Goal: Task Accomplishment & Management: Manage account settings

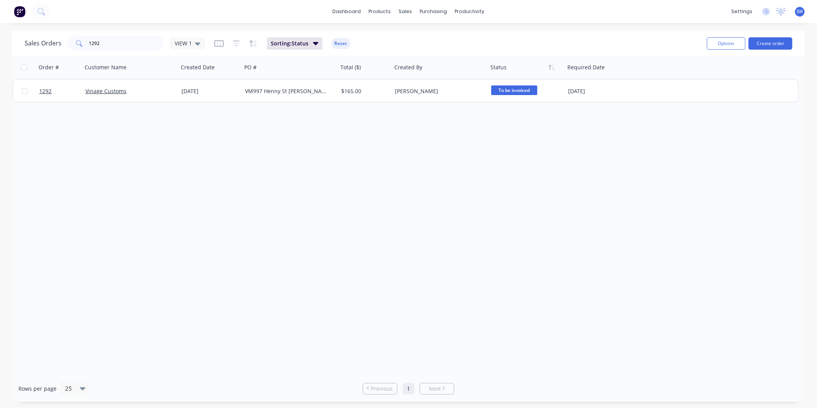
click at [293, 185] on div "Order # Customer Name Created Date PO # Total ($) Created By Status Required Da…" at bounding box center [408, 215] width 792 height 319
click at [120, 44] on input "1292" at bounding box center [126, 43] width 75 height 15
drag, startPoint x: 105, startPoint y: 40, endPoint x: 77, endPoint y: 36, distance: 28.3
click at [77, 36] on div "1292" at bounding box center [116, 43] width 96 height 15
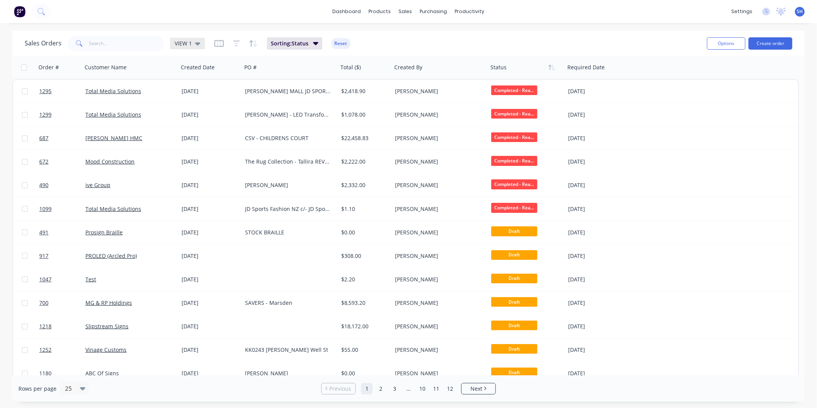
click at [187, 41] on span "VIEW 1" at bounding box center [183, 43] width 17 height 8
click at [202, 153] on button "To be Invoiced" at bounding box center [216, 154] width 88 height 9
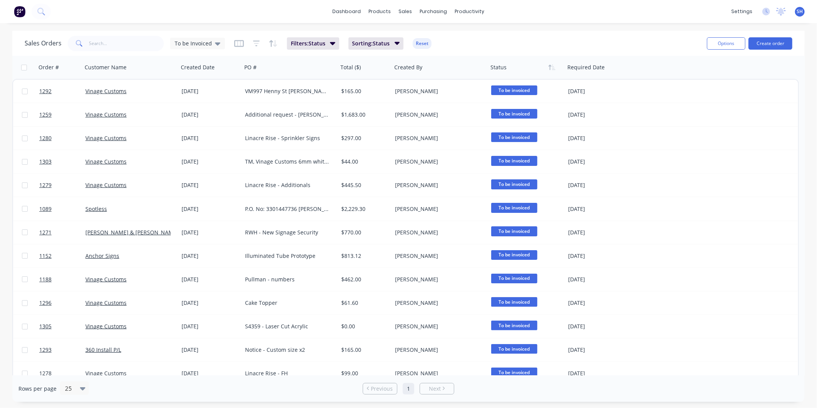
click at [538, 42] on div "Sales Orders To be Invoiced Filters: Status Sorting: Status Reset" at bounding box center [363, 43] width 676 height 19
click at [121, 72] on div at bounding box center [127, 67] width 85 height 15
click at [163, 67] on icon "button" at bounding box center [164, 67] width 7 height 6
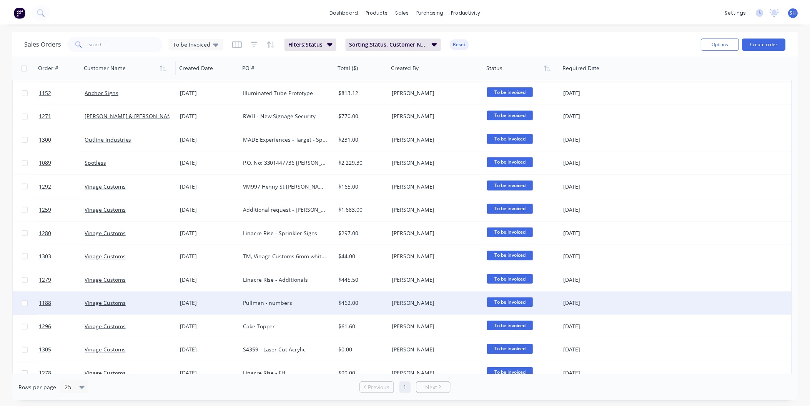
scroll to position [33, 0]
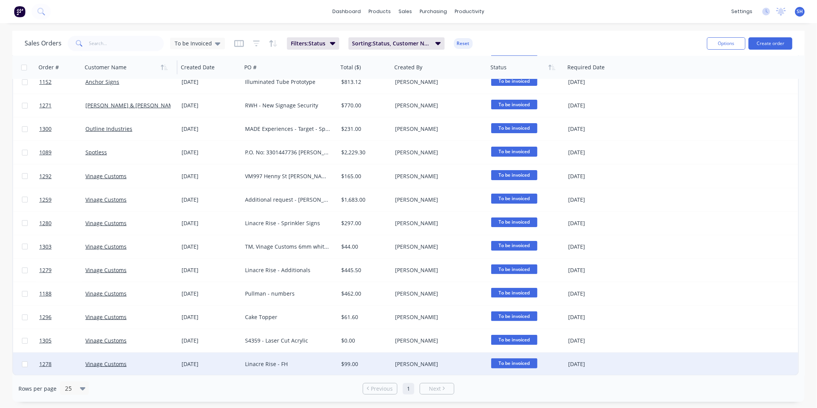
click at [136, 363] on div "Vinage Customs" at bounding box center [127, 364] width 85 height 8
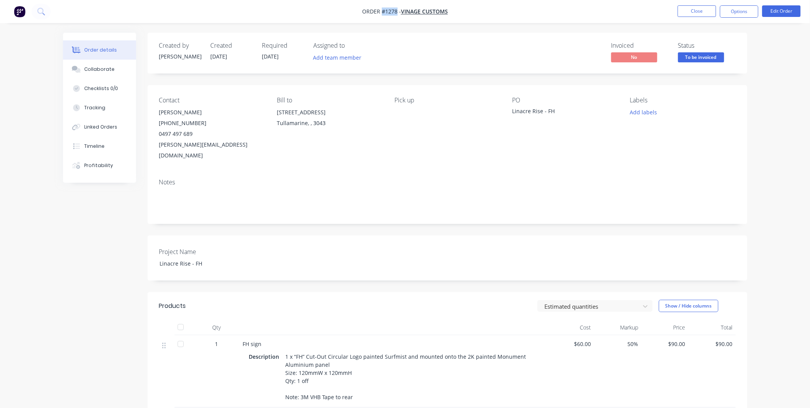
drag, startPoint x: 396, startPoint y: 10, endPoint x: 383, endPoint y: 10, distance: 13.9
click at [383, 10] on span "Order #1278 -" at bounding box center [381, 11] width 39 height 7
copy span "#1278"
drag, startPoint x: 557, startPoint y: 109, endPoint x: 511, endPoint y: 111, distance: 46.2
click at [511, 111] on div "Contact [PERSON_NAME] [PHONE_NUMBER] [EMAIL_ADDRESS][DOMAIN_NAME] Bill to [STRE…" at bounding box center [448, 128] width 600 height 87
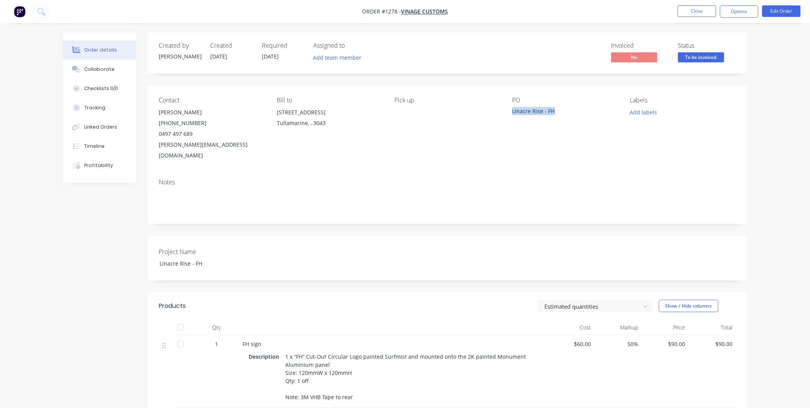
copy div "Linacre Rise - FH"
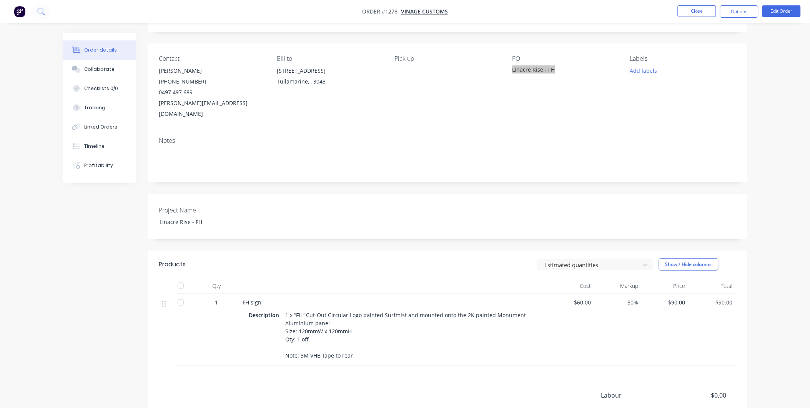
scroll to position [126, 0]
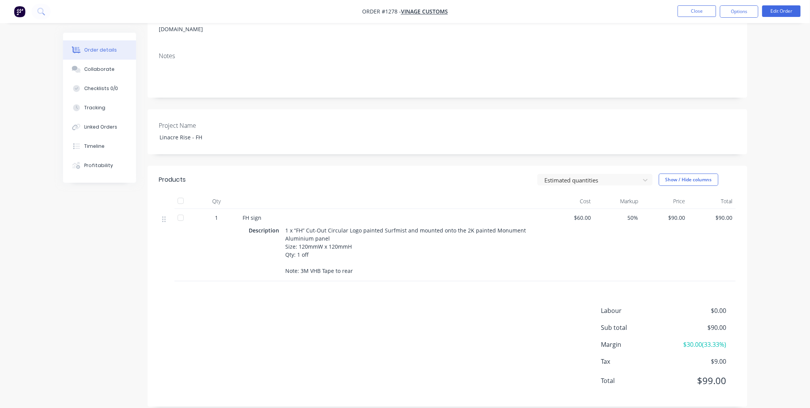
drag, startPoint x: 243, startPoint y: 206, endPoint x: 376, endPoint y: 263, distance: 145.0
click at [376, 263] on div "FH sign Description 1 x “FH” Cut-Out Circular Logo painted Surfmist and mounted…" at bounding box center [394, 245] width 308 height 72
copy div "FH sign Description 1 x “FH” Cut-Out Circular Logo painted Surfmist and mounted…"
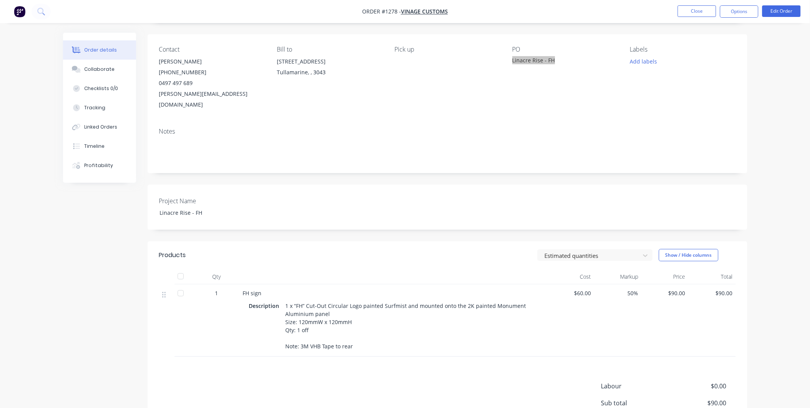
scroll to position [0, 0]
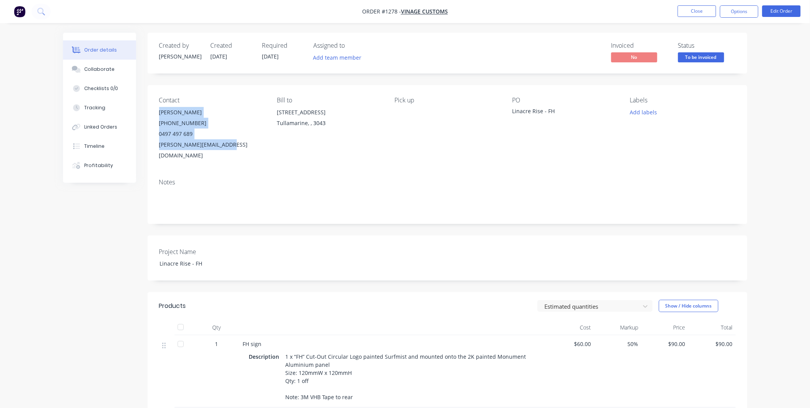
drag, startPoint x: 160, startPoint y: 113, endPoint x: 231, endPoint y: 148, distance: 79.3
click at [231, 148] on div "[PERSON_NAME] [PHONE_NUMBER] [EMAIL_ADDRESS][DOMAIN_NAME]" at bounding box center [211, 134] width 105 height 54
copy div "[PERSON_NAME] [PHONE_NUMBER] [EMAIL_ADDRESS][DOMAIN_NAME]"
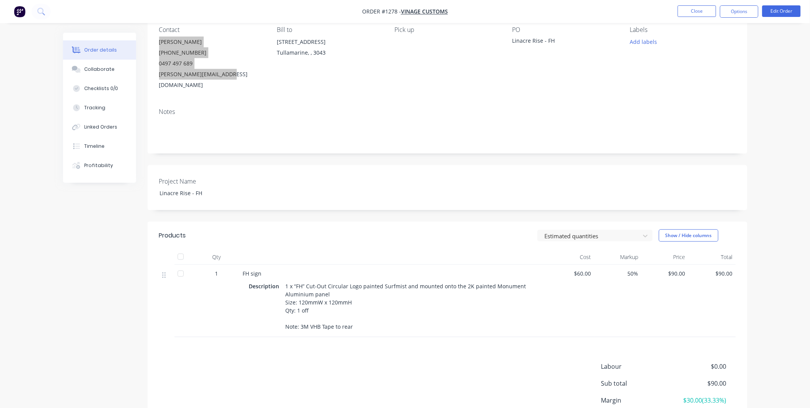
scroll to position [126, 0]
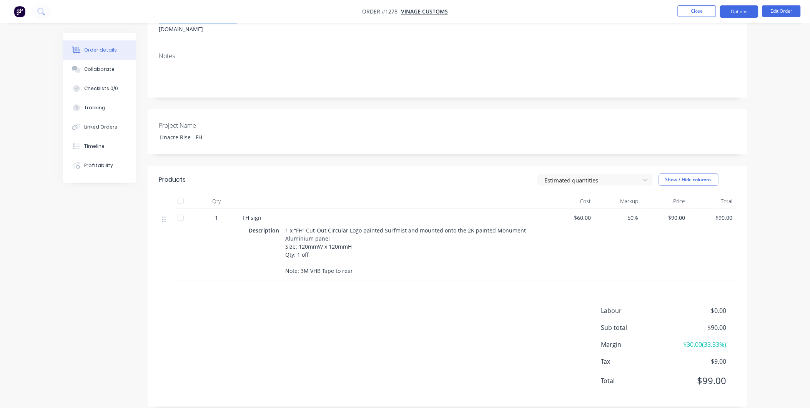
click at [737, 6] on button "Options" at bounding box center [739, 11] width 38 height 12
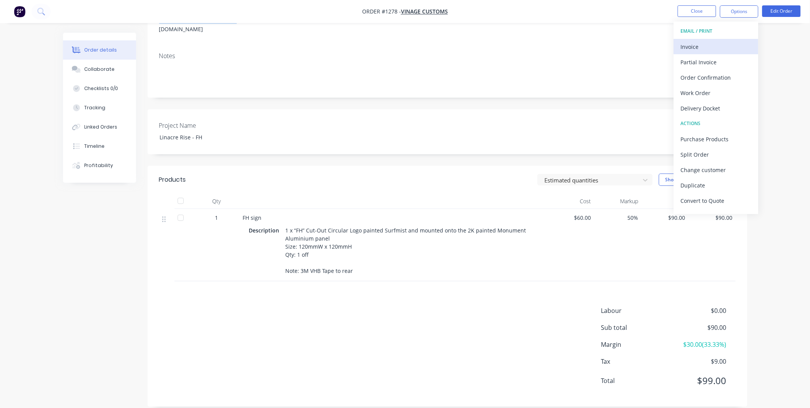
click at [691, 45] on div "Invoice" at bounding box center [716, 46] width 71 height 11
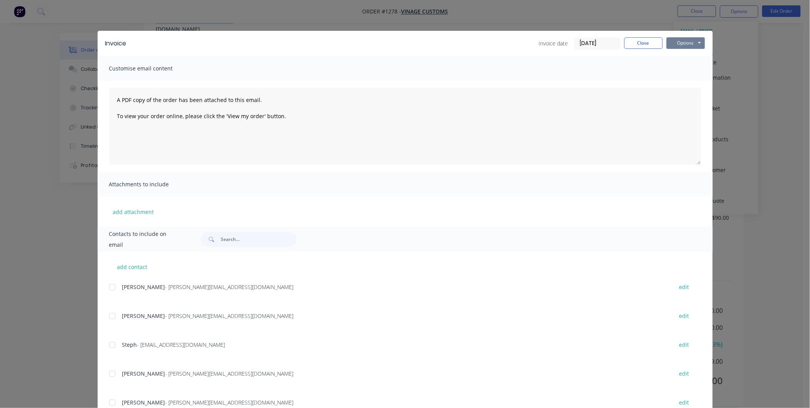
click at [690, 41] on button "Options" at bounding box center [686, 43] width 38 height 12
click at [692, 67] on button "Print" at bounding box center [691, 69] width 49 height 13
click at [639, 42] on button "Close" at bounding box center [643, 43] width 38 height 12
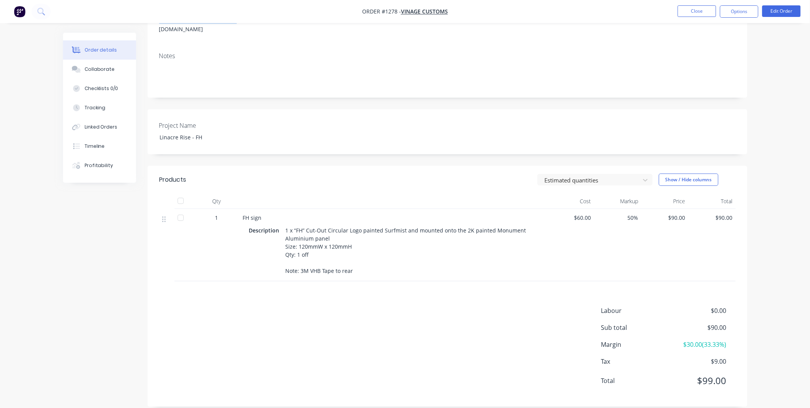
drag, startPoint x: 731, startPoint y: 15, endPoint x: 731, endPoint y: 20, distance: 5.0
click at [731, 15] on button "Options" at bounding box center [739, 11] width 38 height 12
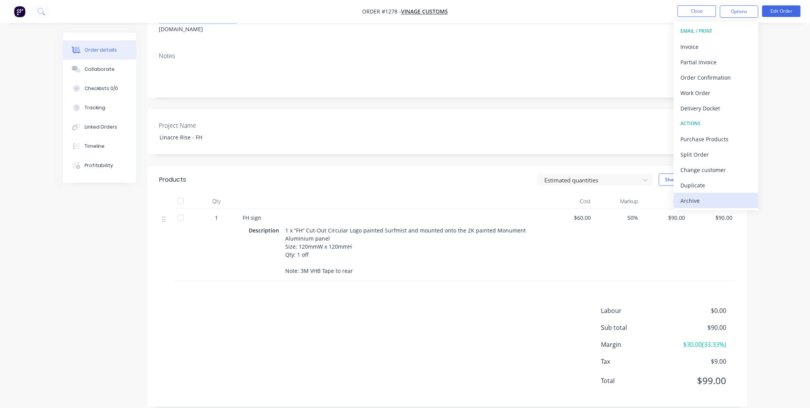
click at [705, 196] on div "Archive" at bounding box center [716, 200] width 71 height 11
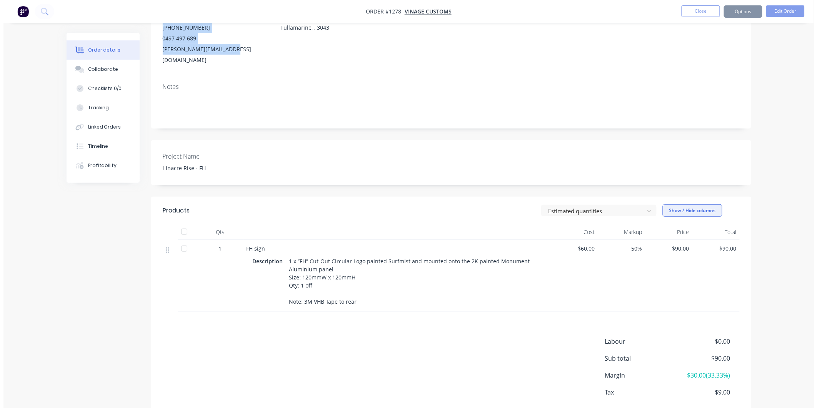
scroll to position [0, 0]
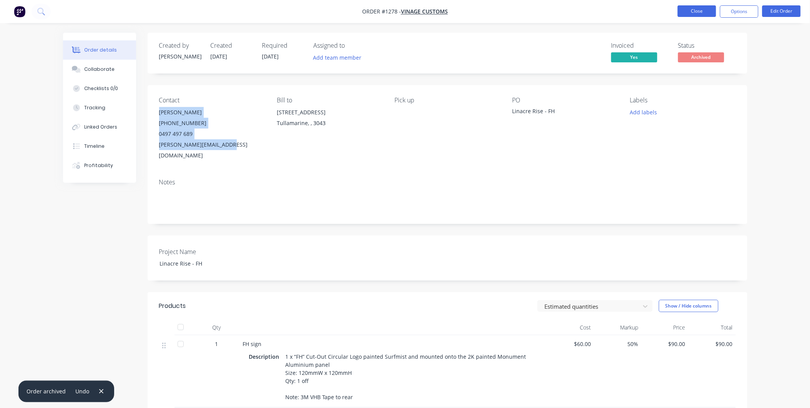
click at [701, 11] on button "Close" at bounding box center [697, 11] width 38 height 12
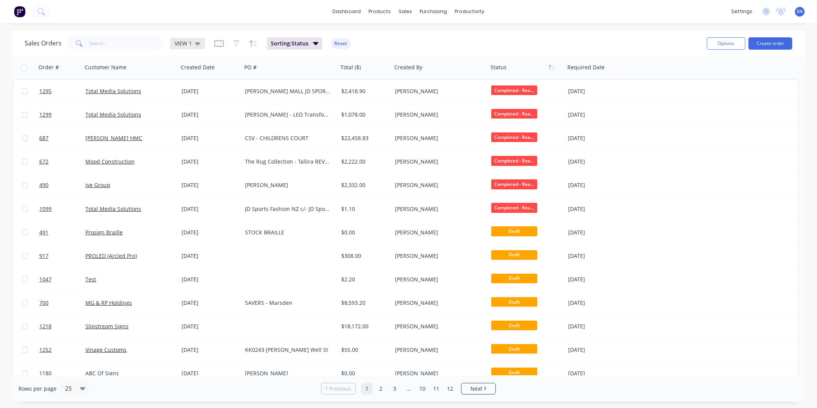
click at [195, 44] on icon at bounding box center [197, 43] width 5 height 8
click at [198, 156] on button "To be Invoiced" at bounding box center [216, 154] width 88 height 9
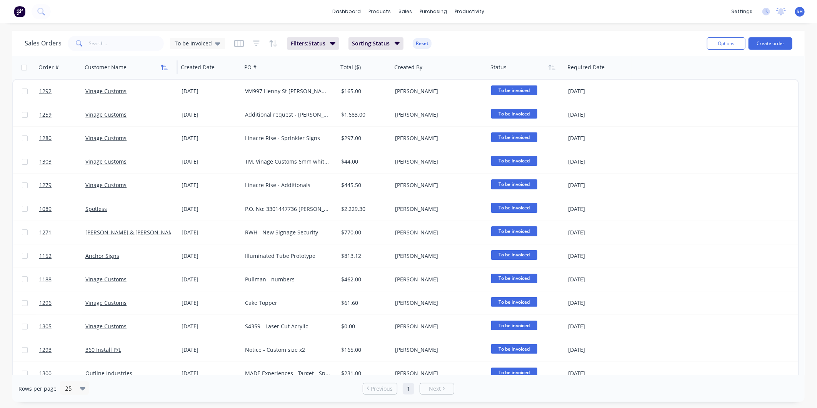
click at [163, 70] on icon "button" at bounding box center [164, 67] width 7 height 6
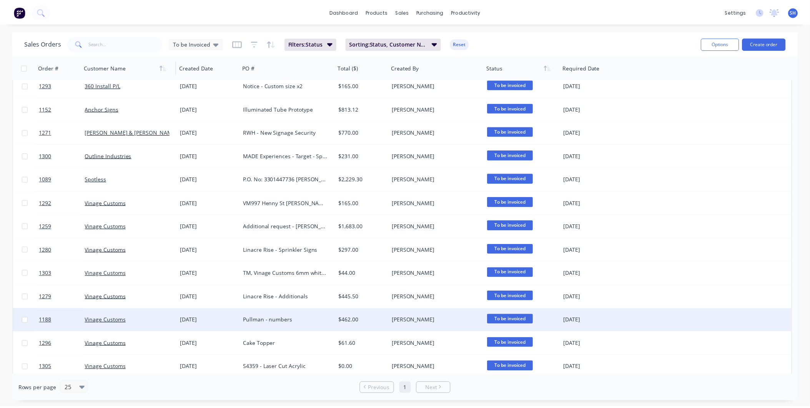
scroll to position [9, 0]
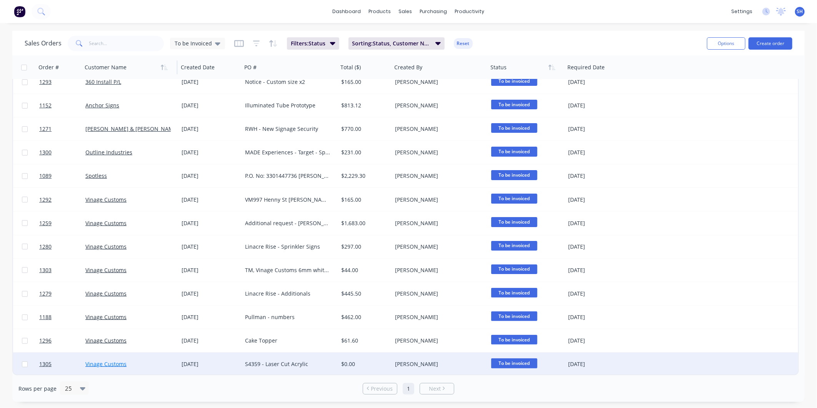
click at [115, 364] on link "Vinage Customs" at bounding box center [105, 363] width 41 height 7
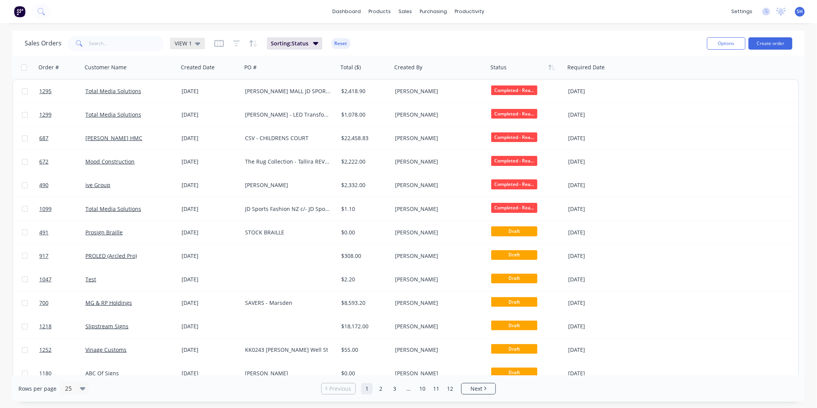
click at [185, 40] on span "VIEW 1" at bounding box center [183, 43] width 17 height 8
click at [201, 155] on button "To be Invoiced" at bounding box center [216, 154] width 88 height 9
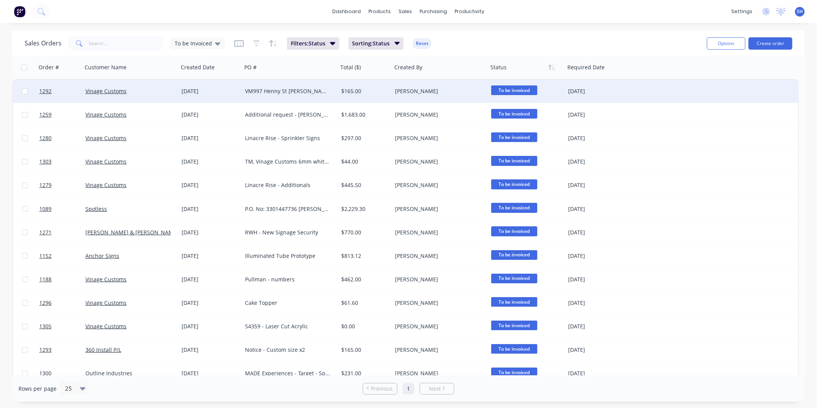
click at [142, 90] on div "Vinage Customs" at bounding box center [127, 91] width 85 height 8
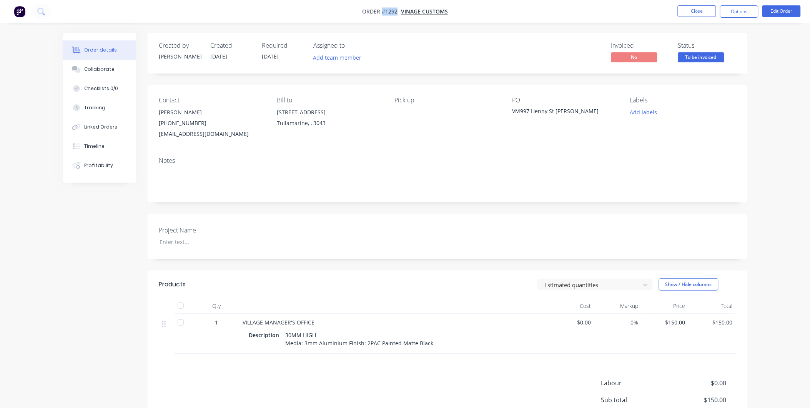
drag, startPoint x: 397, startPoint y: 9, endPoint x: 381, endPoint y: 9, distance: 15.8
click at [381, 9] on span "Order #1292 -" at bounding box center [381, 11] width 39 height 7
copy span "#1292"
drag, startPoint x: 562, startPoint y: 111, endPoint x: 511, endPoint y: 114, distance: 50.8
click at [511, 114] on div "Contact [PERSON_NAME] [PHONE_NUMBER] [EMAIL_ADDRESS][DOMAIN_NAME] Bill to [STRE…" at bounding box center [448, 118] width 600 height 66
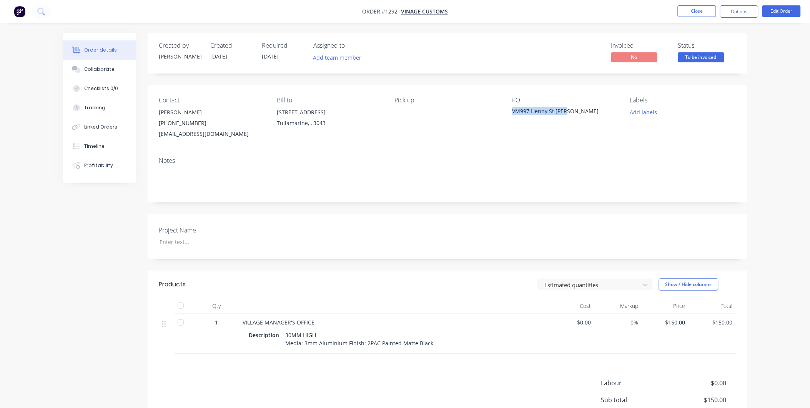
copy div "VM997 Henny St [PERSON_NAME]"
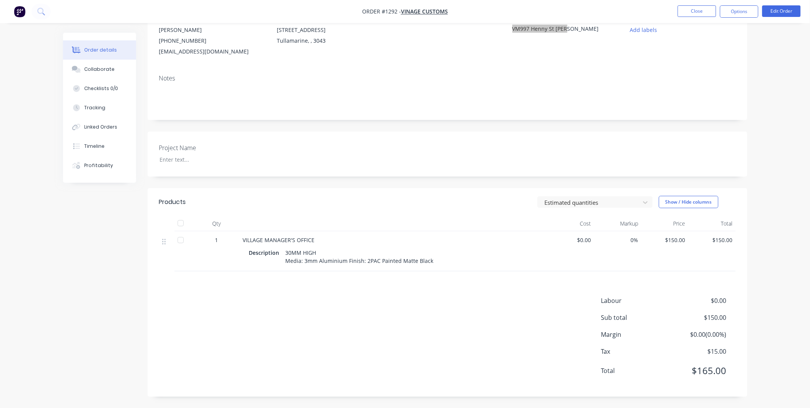
scroll to position [83, 0]
drag, startPoint x: 241, startPoint y: 239, endPoint x: 446, endPoint y: 261, distance: 206.4
click at [446, 261] on div "VILLAGE MANAGER'S OFFICE Description 30MM HIGH Media: 3mm Aluminium Finish: 2PA…" at bounding box center [394, 251] width 308 height 40
copy div "VILLAGE MANAGER'S OFFICE Description 30MM HIGH Media: 3mm Aluminium Finish: 2PA…"
drag, startPoint x: 156, startPoint y: 28, endPoint x: 240, endPoint y: 50, distance: 87.4
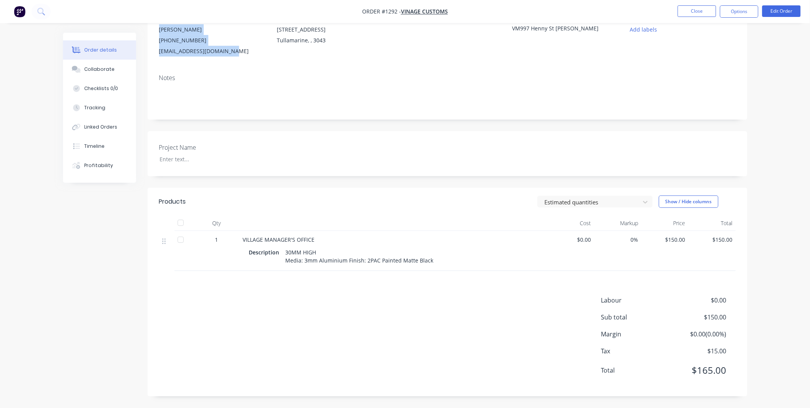
click at [240, 50] on div "Contact [PERSON_NAME] [PHONE_NUMBER] [EMAIL_ADDRESS][DOMAIN_NAME] Bill to [STRE…" at bounding box center [448, 35] width 600 height 66
copy div "[PERSON_NAME] [PHONE_NUMBER] [EMAIL_ADDRESS][DOMAIN_NAME]"
click at [736, 17] on button "Options" at bounding box center [739, 11] width 38 height 12
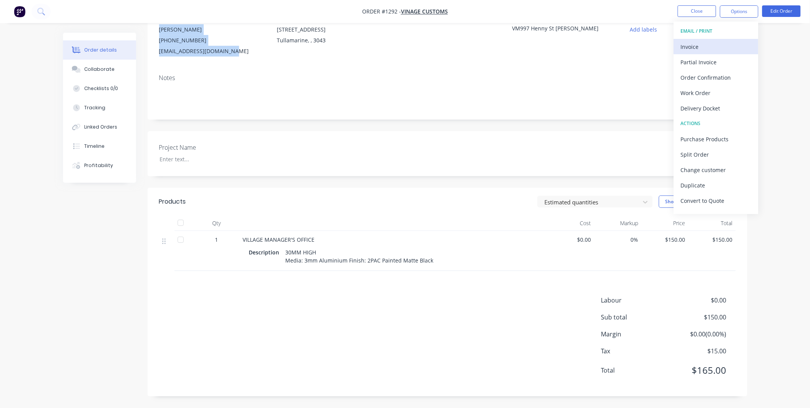
click at [717, 47] on div "Invoice" at bounding box center [716, 46] width 71 height 11
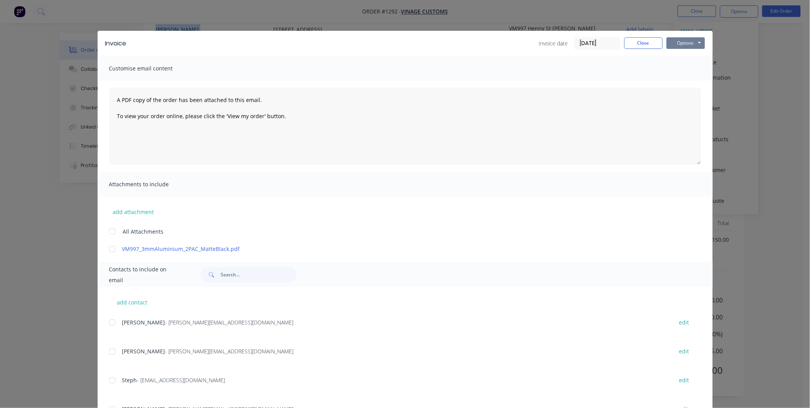
click at [679, 43] on button "Options" at bounding box center [686, 43] width 38 height 12
click at [679, 72] on button "Print" at bounding box center [691, 69] width 49 height 13
click at [639, 42] on button "Close" at bounding box center [643, 43] width 38 height 12
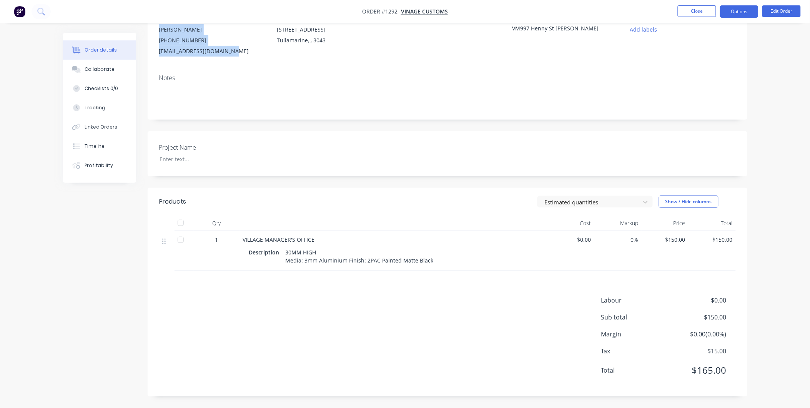
click at [732, 8] on button "Options" at bounding box center [739, 11] width 38 height 12
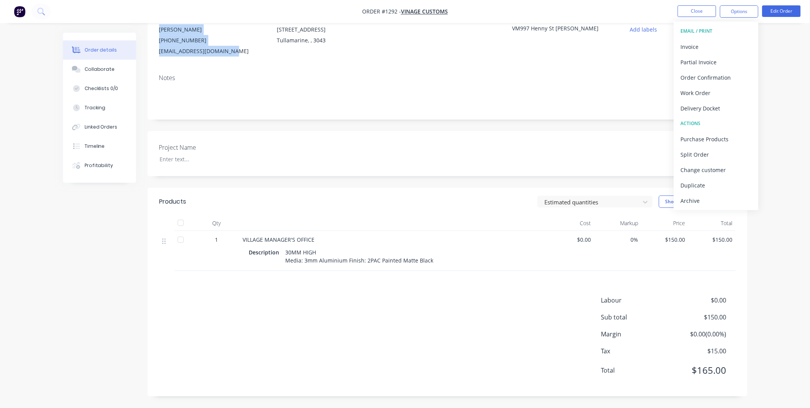
drag, startPoint x: 713, startPoint y: 201, endPoint x: 706, endPoint y: 160, distance: 41.7
click at [712, 200] on div "Archive" at bounding box center [716, 200] width 71 height 11
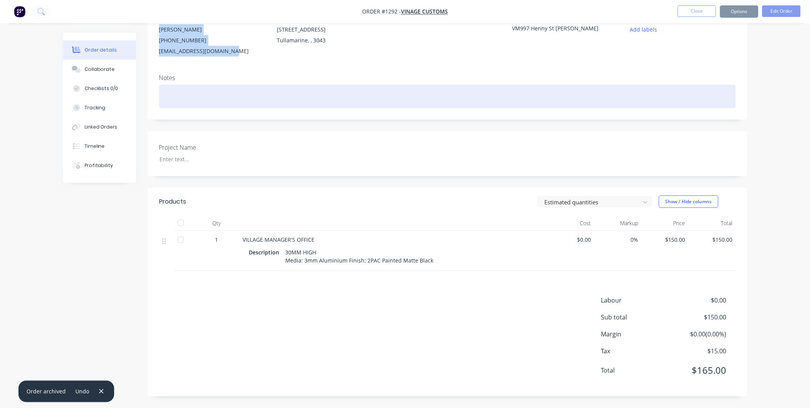
scroll to position [0, 0]
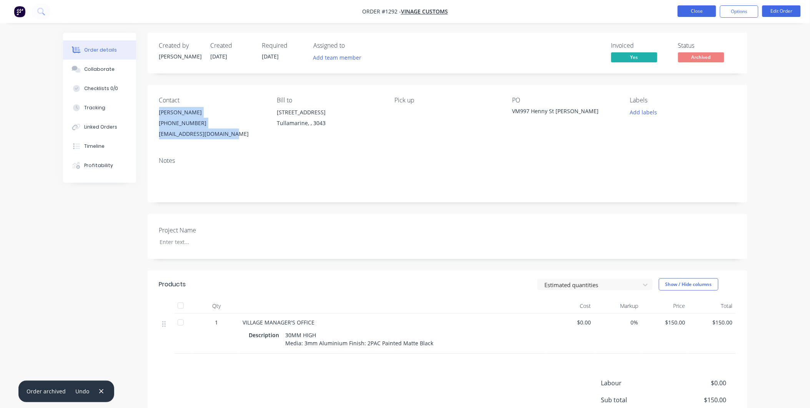
click at [701, 7] on button "Close" at bounding box center [697, 11] width 38 height 12
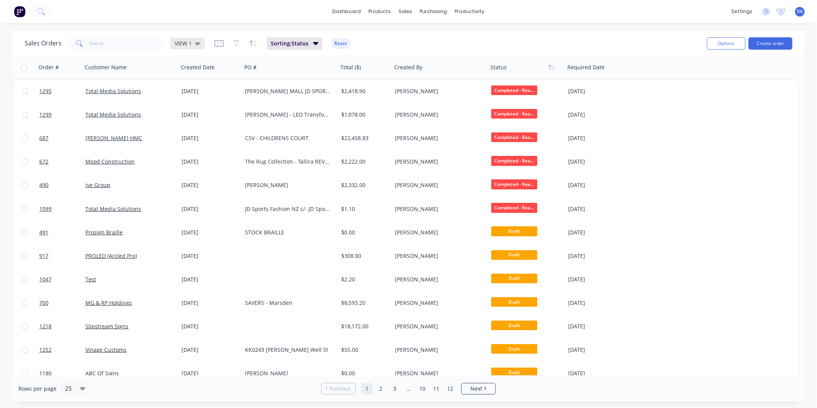
click at [185, 38] on div "VIEW 1" at bounding box center [187, 44] width 35 height 12
click at [196, 152] on button "To be Invoiced" at bounding box center [216, 154] width 88 height 9
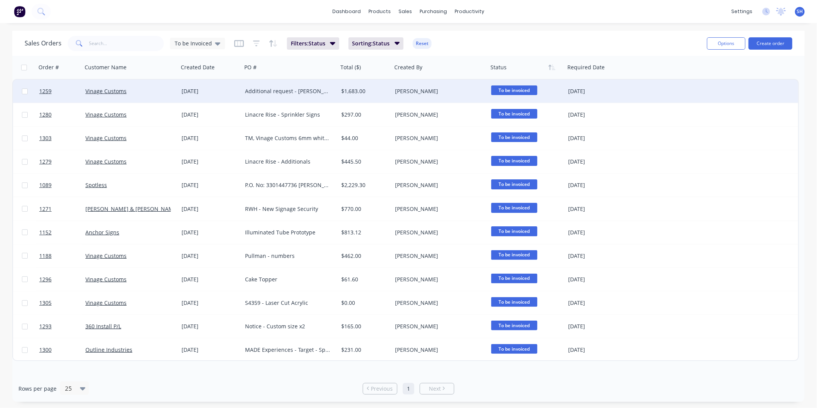
click at [154, 87] on div "Vinage Customs" at bounding box center [127, 91] width 85 height 8
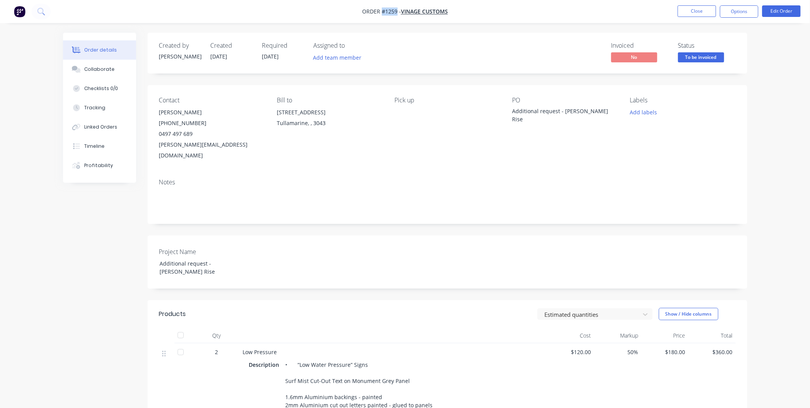
drag, startPoint x: 398, startPoint y: 12, endPoint x: 382, endPoint y: 12, distance: 15.8
click at [382, 12] on span "Order #1259 -" at bounding box center [381, 11] width 39 height 7
copy span "#1259"
drag, startPoint x: 593, startPoint y: 113, endPoint x: 513, endPoint y: 118, distance: 80.2
click at [513, 118] on div "PO Additional request - [PERSON_NAME] Rise" at bounding box center [565, 129] width 105 height 64
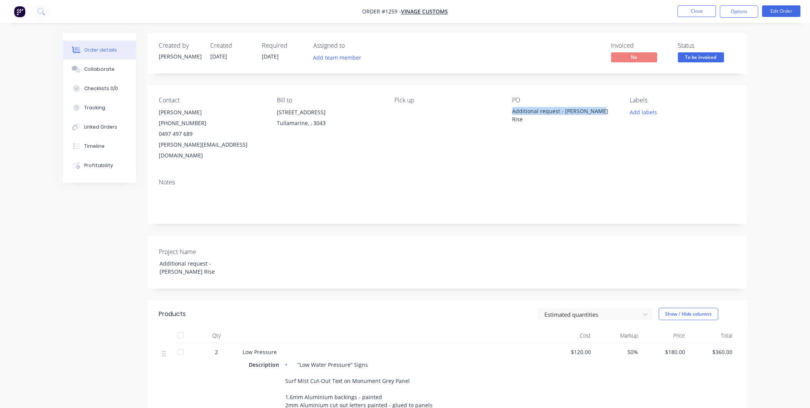
copy div "Additional request - [PERSON_NAME] Rise"
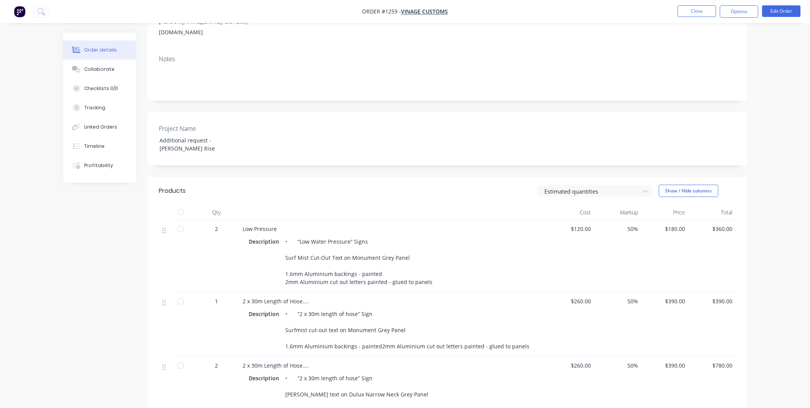
scroll to position [128, 0]
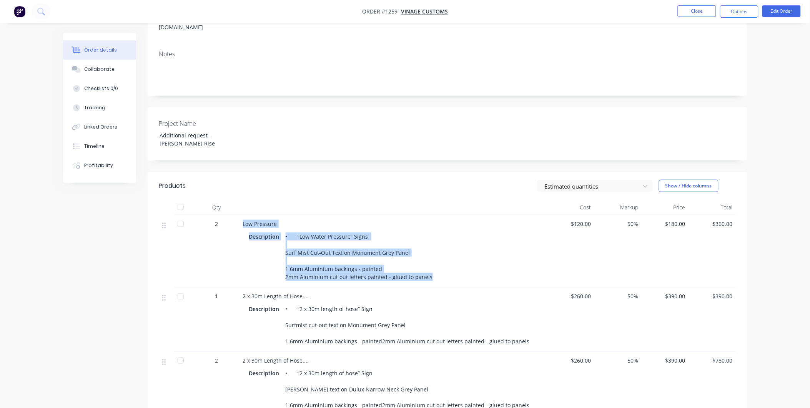
drag, startPoint x: 241, startPoint y: 203, endPoint x: 428, endPoint y: 260, distance: 195.4
click at [428, 260] on div "Low Pressure Description • “Low Water Pressure” Signs Surf Mist Cut-Out Text on…" at bounding box center [394, 251] width 308 height 72
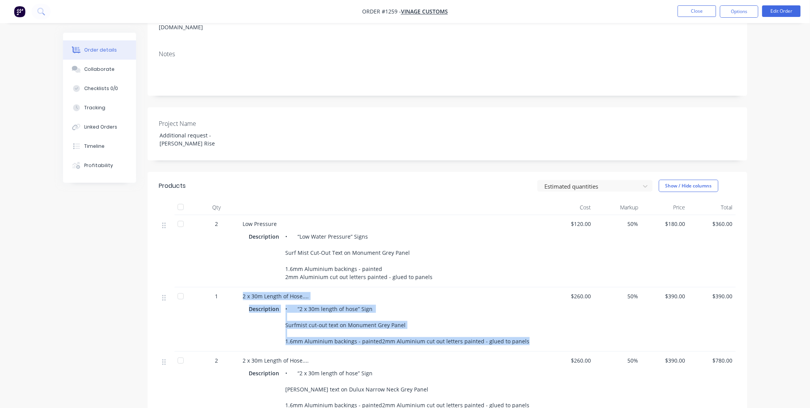
drag, startPoint x: 241, startPoint y: 277, endPoint x: 523, endPoint y: 328, distance: 286.5
click at [523, 328] on div "2 x 30m Length of Hose.... Description • “2 x 30m length of hose” Sign Surfmist…" at bounding box center [394, 319] width 308 height 64
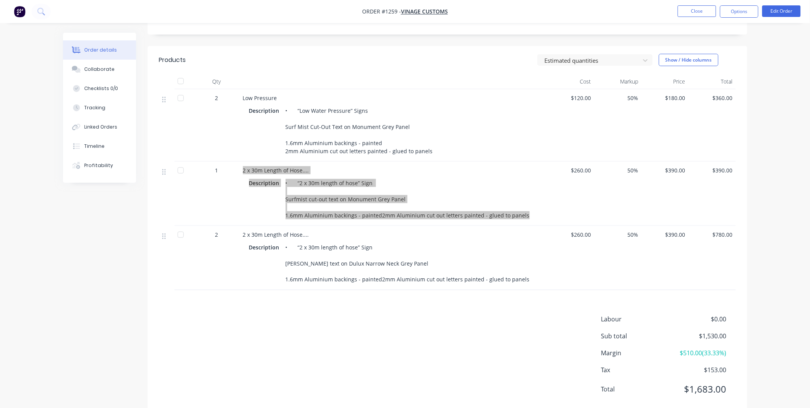
scroll to position [255, 0]
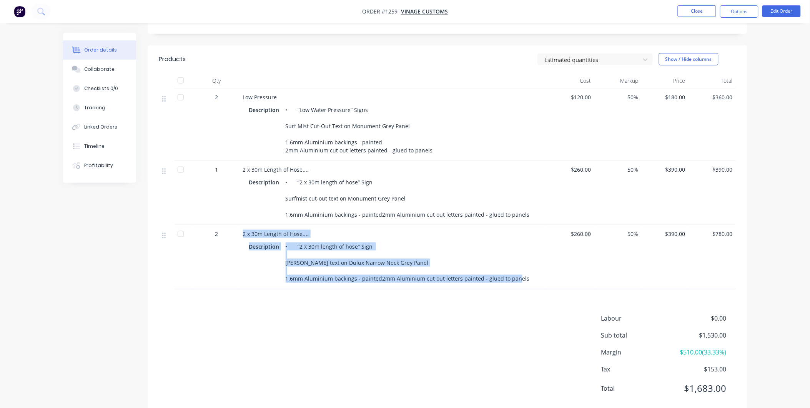
drag, startPoint x: 240, startPoint y: 215, endPoint x: 521, endPoint y: 262, distance: 284.9
click at [521, 262] on div "2 x 30m Length of Hose.... Description • “2 x 30m length of hose” Sign [PERSON_…" at bounding box center [394, 257] width 308 height 64
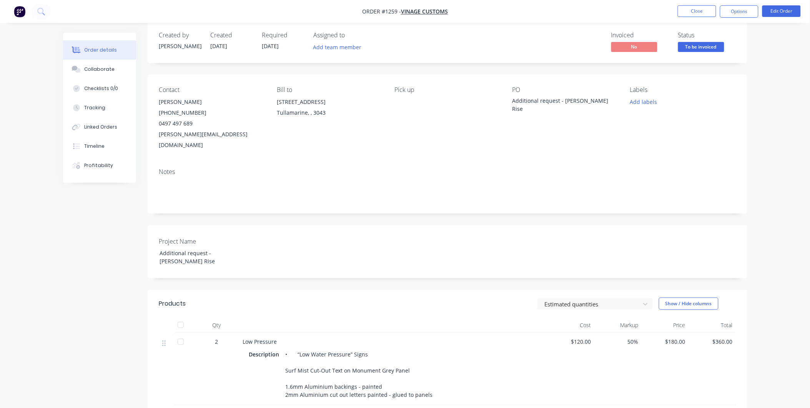
scroll to position [0, 0]
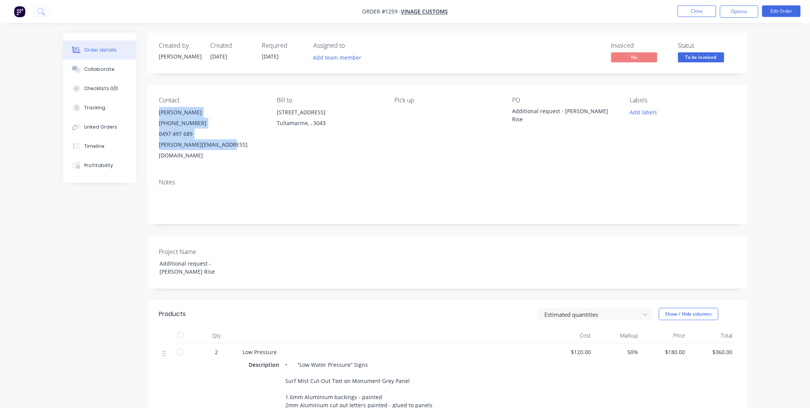
drag, startPoint x: 159, startPoint y: 113, endPoint x: 244, endPoint y: 150, distance: 92.4
click at [236, 149] on div "[PERSON_NAME] [PHONE_NUMBER] [EMAIL_ADDRESS][DOMAIN_NAME]" at bounding box center [211, 134] width 105 height 54
click at [723, 12] on button "Options" at bounding box center [739, 11] width 38 height 12
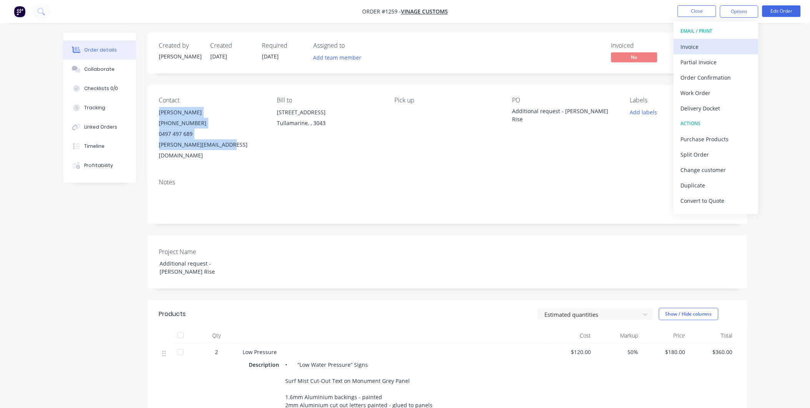
click at [695, 45] on div "Invoice" at bounding box center [716, 46] width 71 height 11
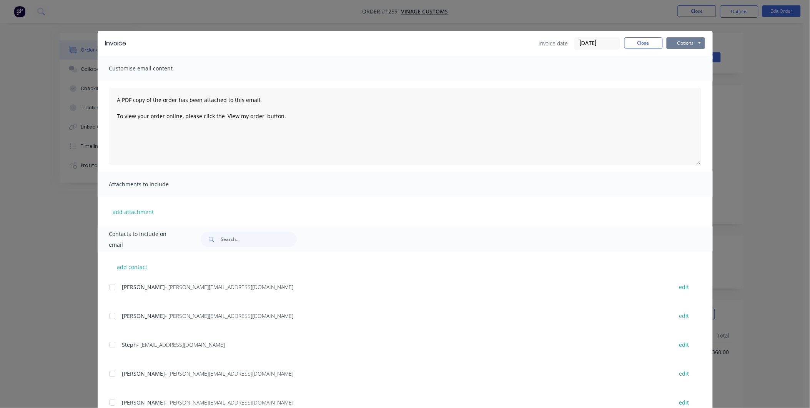
click at [696, 44] on button "Options" at bounding box center [686, 43] width 38 height 12
click at [691, 67] on button "Print" at bounding box center [691, 69] width 49 height 13
drag, startPoint x: 644, startPoint y: 43, endPoint x: 729, endPoint y: 18, distance: 89.1
click at [645, 42] on button "Close" at bounding box center [643, 43] width 38 height 12
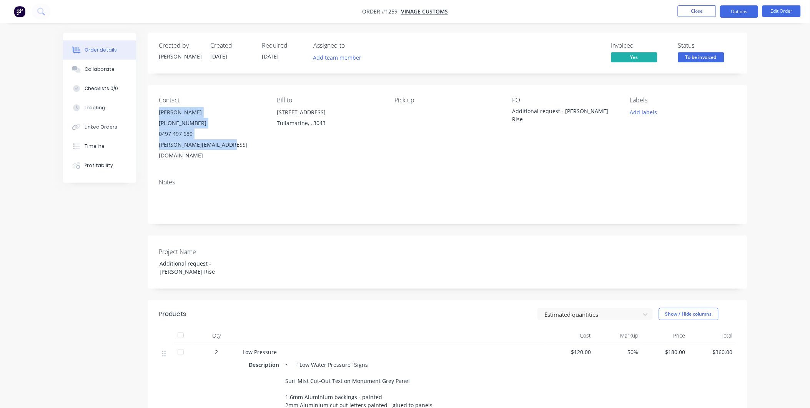
click at [745, 8] on button "Options" at bounding box center [739, 11] width 38 height 12
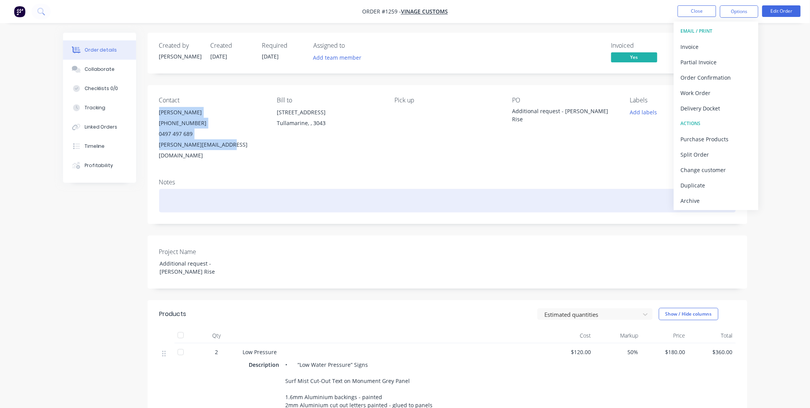
click at [725, 202] on div "Archive" at bounding box center [716, 200] width 71 height 11
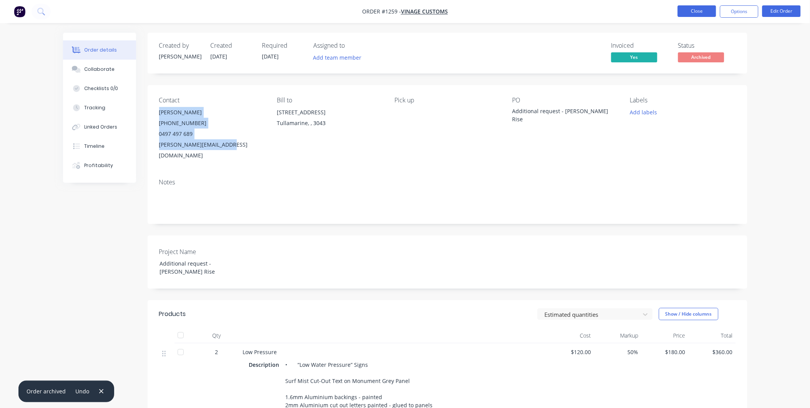
click at [712, 10] on button "Close" at bounding box center [697, 11] width 38 height 12
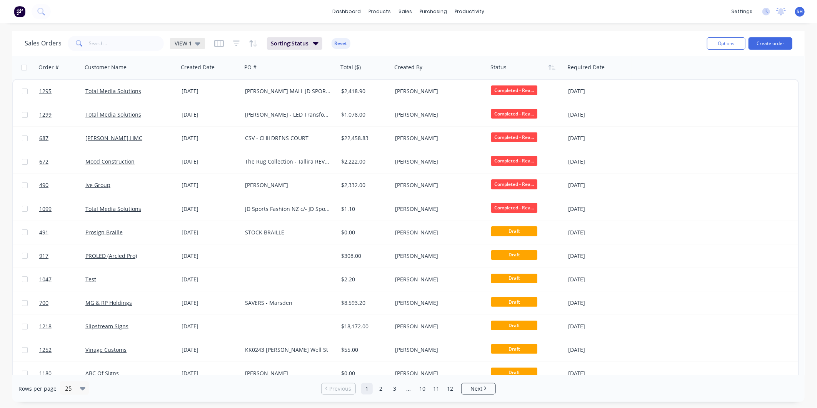
click at [180, 46] on span "VIEW 1" at bounding box center [183, 43] width 17 height 8
click at [191, 154] on button "To be Invoiced" at bounding box center [216, 154] width 88 height 9
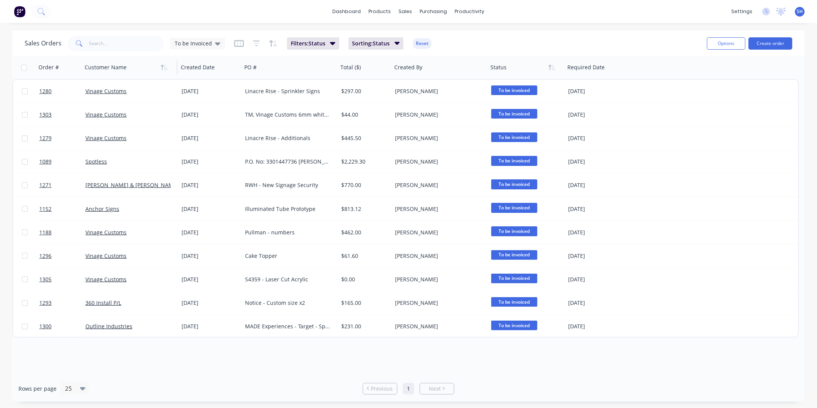
click at [117, 67] on div at bounding box center [127, 67] width 85 height 15
click at [164, 68] on icon "button" at bounding box center [164, 67] width 7 height 6
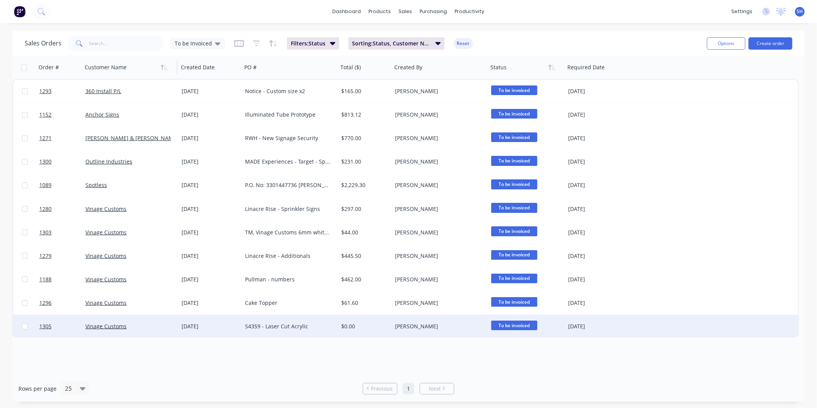
click at [145, 327] on div "Vinage Customs" at bounding box center [127, 326] width 85 height 8
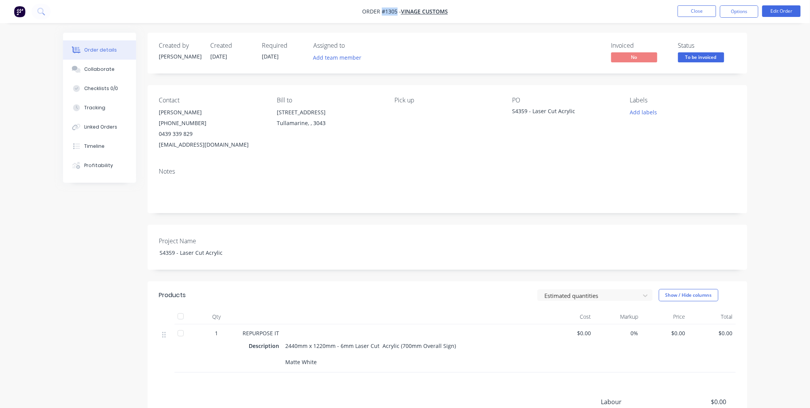
drag, startPoint x: 396, startPoint y: 10, endPoint x: 382, endPoint y: 10, distance: 14.2
click at [382, 10] on span "Order #1305 -" at bounding box center [381, 11] width 39 height 7
drag, startPoint x: 575, startPoint y: 110, endPoint x: 506, endPoint y: 110, distance: 69.2
click at [506, 110] on div "Contact [PERSON_NAME] [PHONE_NUMBER] [EMAIL_ADDRESS][DOMAIN_NAME] Bill to [STRE…" at bounding box center [448, 123] width 600 height 77
drag, startPoint x: 506, startPoint y: 110, endPoint x: 508, endPoint y: 122, distance: 11.7
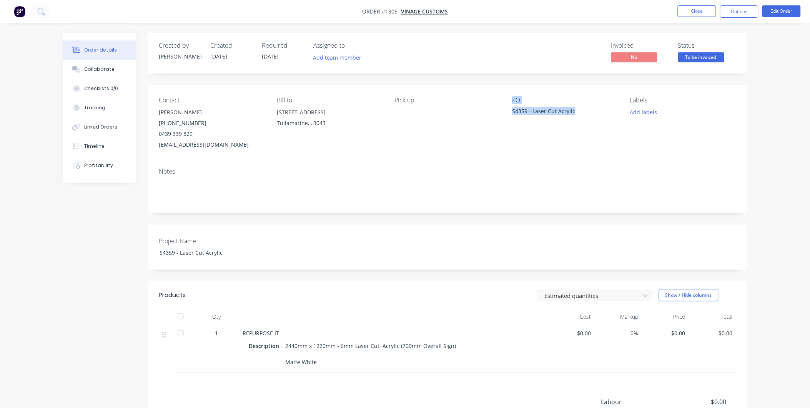
click at [508, 122] on div "Contact [PERSON_NAME] [PHONE_NUMBER] [EMAIL_ADDRESS][DOMAIN_NAME] Bill to [STRE…" at bounding box center [448, 123] width 600 height 77
drag, startPoint x: 510, startPoint y: 113, endPoint x: 581, endPoint y: 108, distance: 71.3
click at [581, 108] on div "Contact [PERSON_NAME] [PHONE_NUMBER] [EMAIL_ADDRESS][DOMAIN_NAME] Bill to [STRE…" at bounding box center [448, 123] width 600 height 77
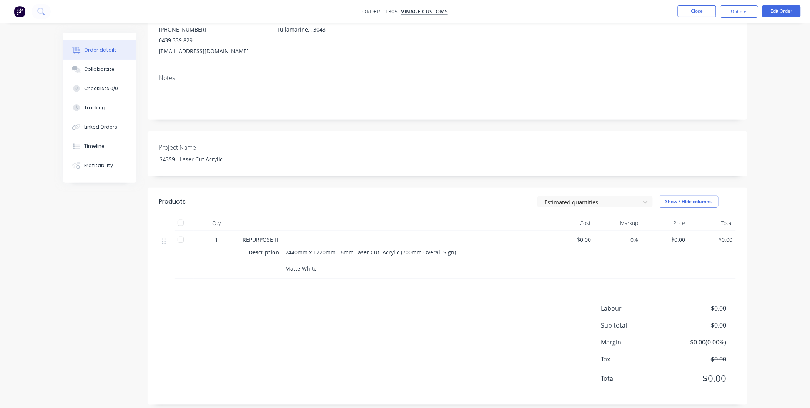
scroll to position [102, 0]
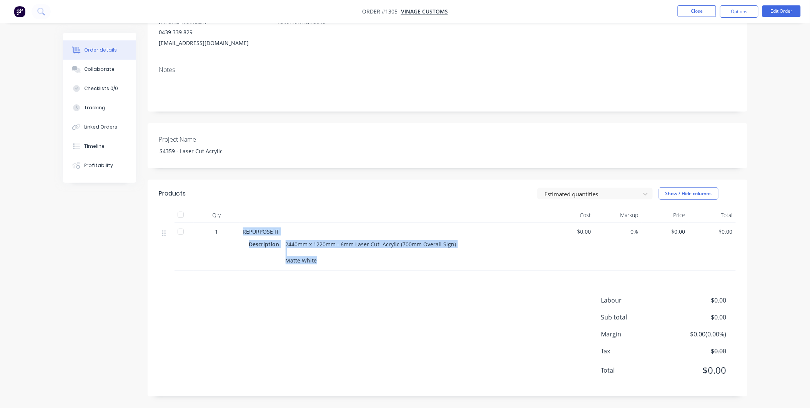
drag, startPoint x: 241, startPoint y: 230, endPoint x: 326, endPoint y: 259, distance: 89.9
click at [326, 259] on div "REPURPOSE IT Description 2440mm x 1220mm - 6mm Laser Cut Acrylic (700mm Overall…" at bounding box center [394, 247] width 308 height 48
click at [753, 12] on button "Options" at bounding box center [739, 11] width 38 height 12
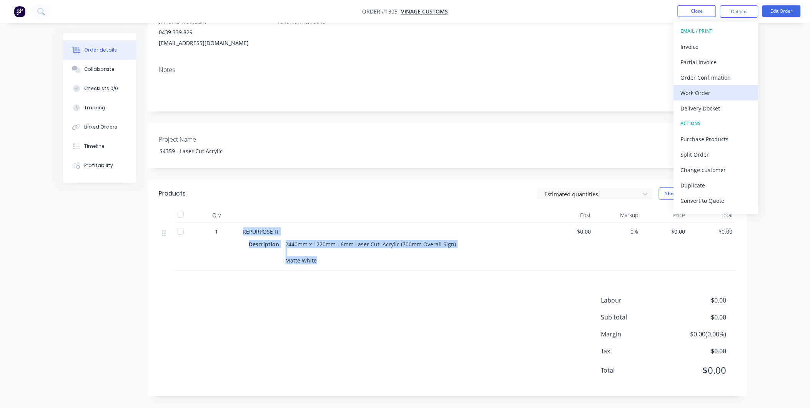
click at [708, 86] on button "Work Order" at bounding box center [716, 92] width 85 height 15
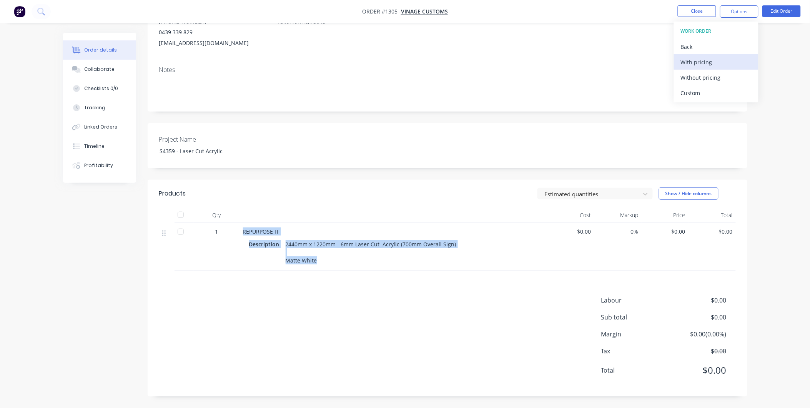
click at [707, 63] on div "With pricing" at bounding box center [716, 62] width 71 height 11
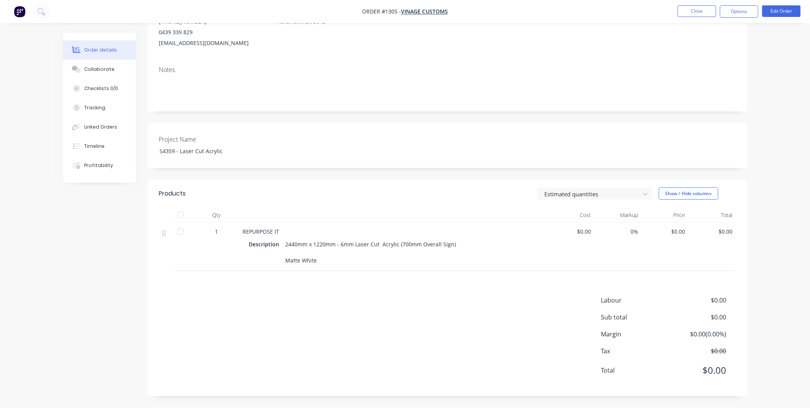
click at [223, 287] on div "Products Estimated quantities Show / Hide columns Qty Cost Markup Price Total 1…" at bounding box center [448, 288] width 600 height 216
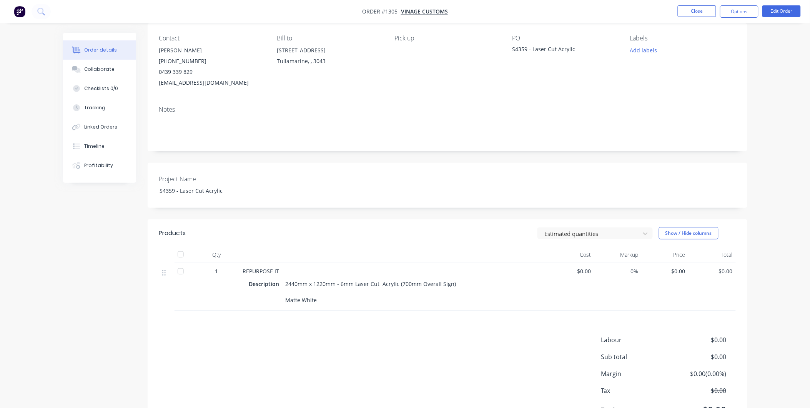
scroll to position [0, 0]
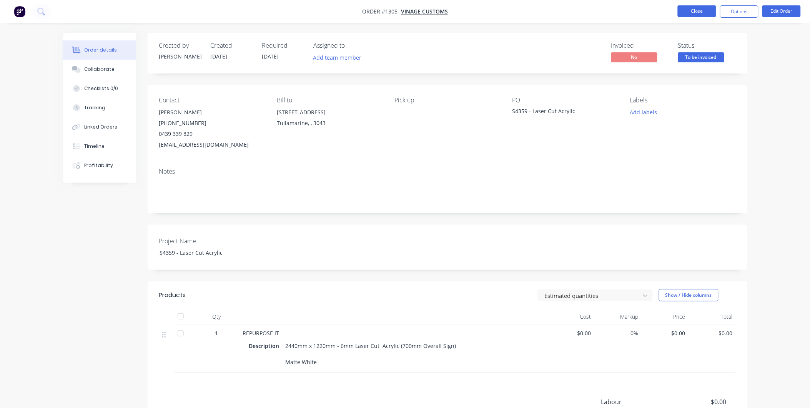
click at [694, 12] on button "Close" at bounding box center [697, 11] width 38 height 12
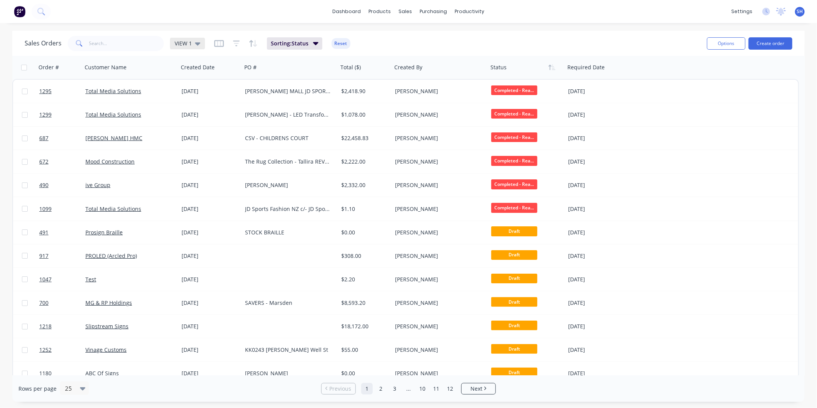
click at [186, 47] on span "VIEW 1" at bounding box center [183, 43] width 17 height 8
click at [195, 156] on button "To be Invoiced" at bounding box center [216, 154] width 88 height 9
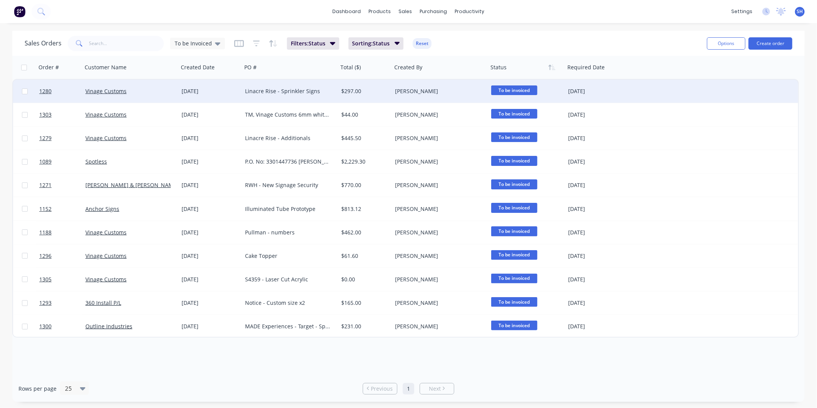
click at [223, 90] on div "[DATE]" at bounding box center [209, 91] width 57 height 8
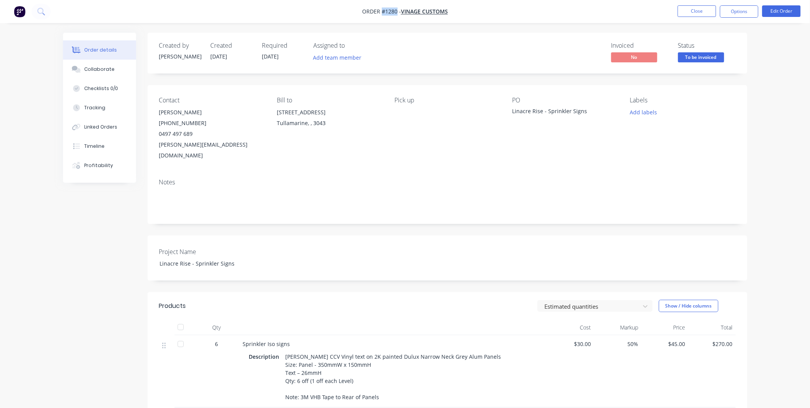
drag, startPoint x: 398, startPoint y: 12, endPoint x: 381, endPoint y: 11, distance: 16.6
click at [381, 11] on span "Order #1280 -" at bounding box center [381, 11] width 39 height 7
drag, startPoint x: 583, startPoint y: 110, endPoint x: 512, endPoint y: 110, distance: 70.7
click at [513, 110] on div "Linacre Rise - Sprinkler Signs" at bounding box center [561, 112] width 96 height 11
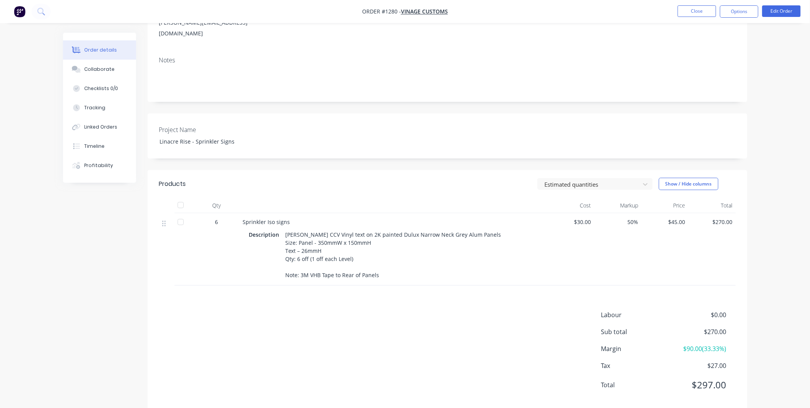
scroll to position [126, 0]
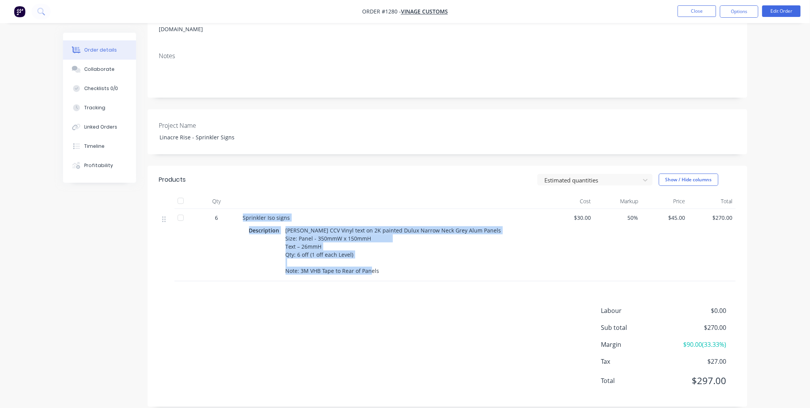
drag, startPoint x: 243, startPoint y: 206, endPoint x: 394, endPoint y: 262, distance: 161.6
click at [394, 262] on div "Sprinkler Iso signs Description [PERSON_NAME] CCV Vinyl text on 2K painted Dulu…" at bounding box center [394, 245] width 308 height 72
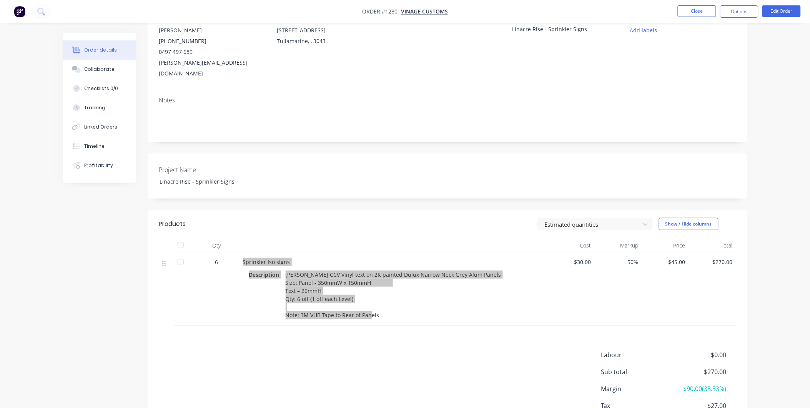
scroll to position [0, 0]
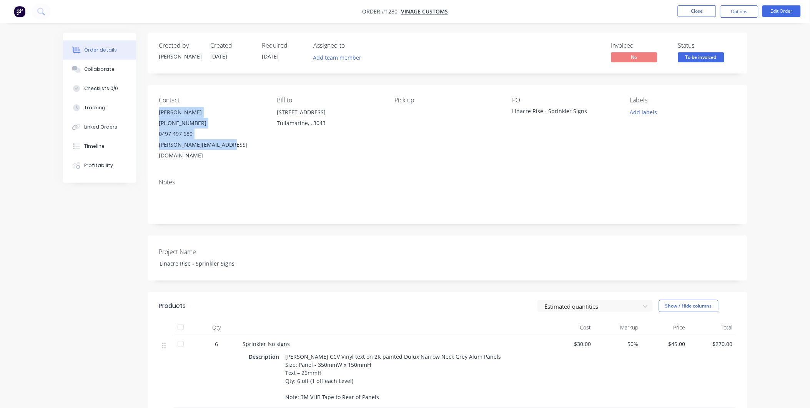
drag, startPoint x: 158, startPoint y: 112, endPoint x: 227, endPoint y: 144, distance: 75.5
click at [227, 144] on div "Contact [PERSON_NAME] [PHONE_NUMBER] [EMAIL_ADDRESS][DOMAIN_NAME] Bill to [STRE…" at bounding box center [448, 128] width 600 height 87
click at [747, 12] on button "Options" at bounding box center [739, 11] width 38 height 12
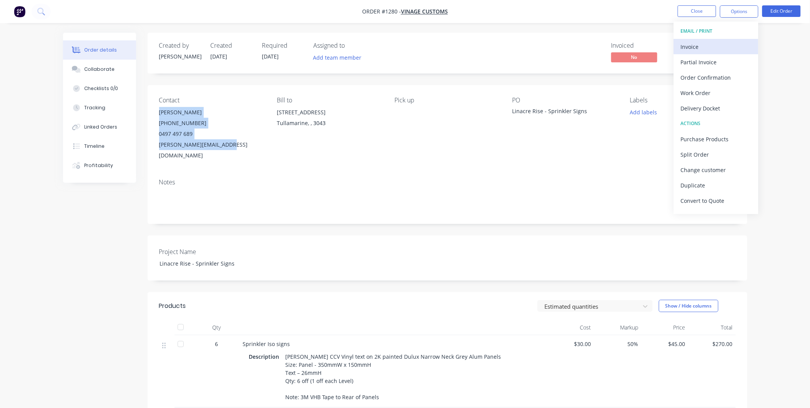
click at [708, 47] on div "Invoice" at bounding box center [716, 46] width 71 height 11
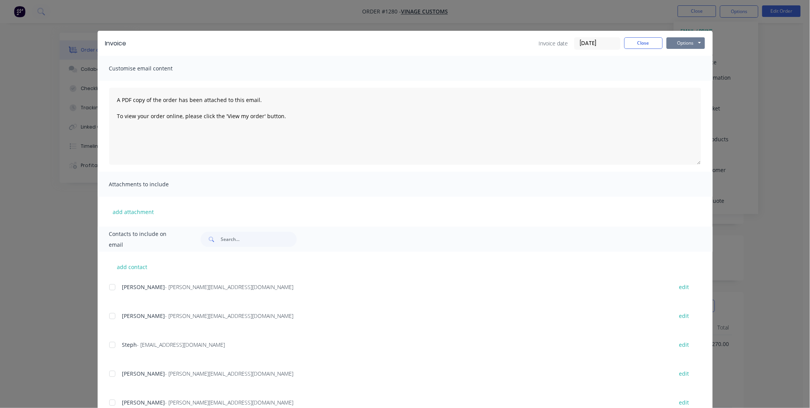
click at [689, 41] on button "Options" at bounding box center [686, 43] width 38 height 12
click at [683, 70] on button "Print" at bounding box center [691, 69] width 49 height 13
drag, startPoint x: 646, startPoint y: 43, endPoint x: 731, endPoint y: 35, distance: 85.7
click at [646, 43] on button "Close" at bounding box center [643, 43] width 38 height 12
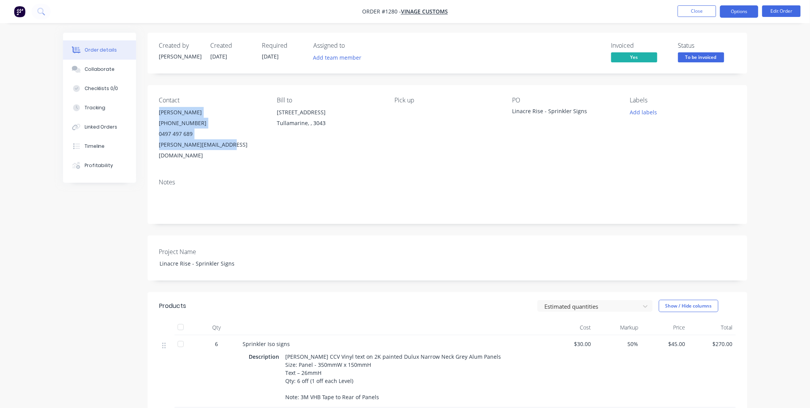
click at [739, 8] on button "Options" at bounding box center [739, 11] width 38 height 12
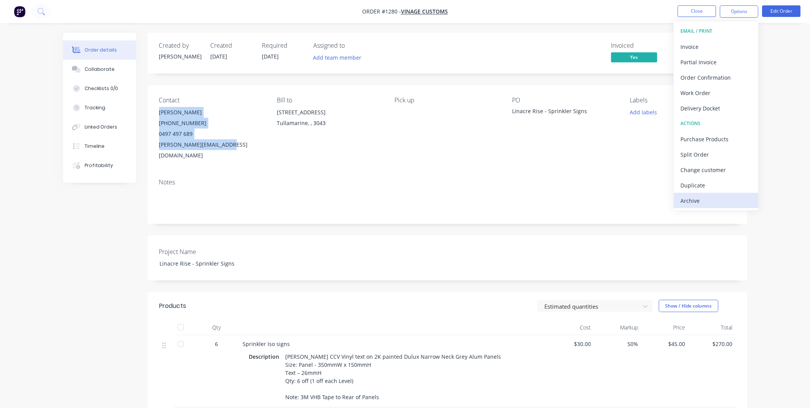
click at [687, 199] on div "Archive" at bounding box center [716, 200] width 71 height 11
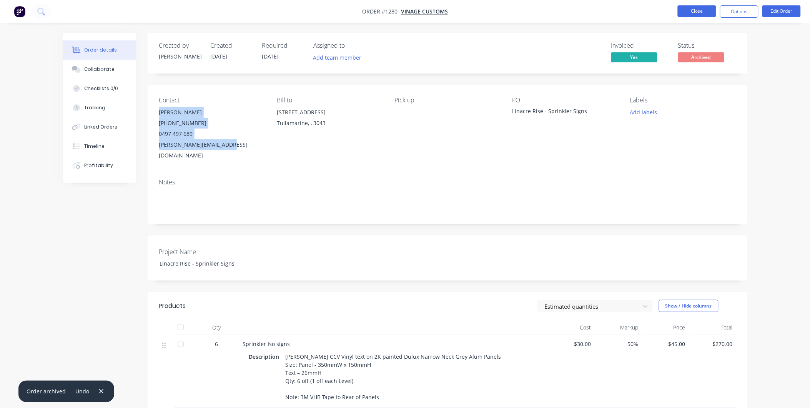
click at [696, 14] on button "Close" at bounding box center [697, 11] width 38 height 12
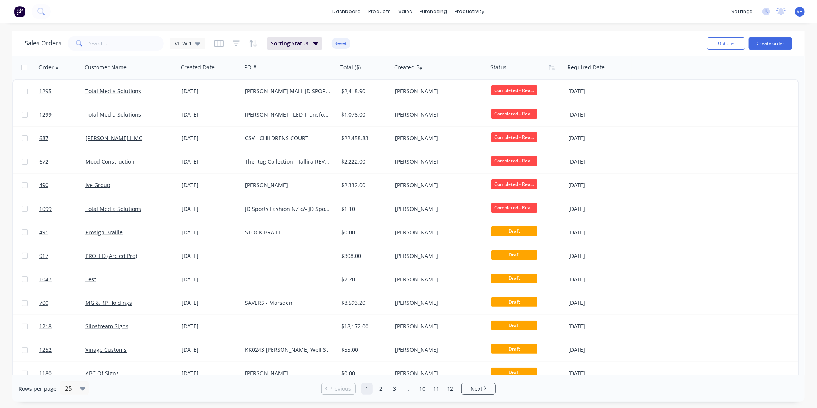
click at [190, 51] on div "Sales Orders VIEW 1" at bounding box center [115, 43] width 180 height 15
click at [188, 43] on span "VIEW 1" at bounding box center [183, 43] width 17 height 8
click at [191, 155] on button "To be Invoiced" at bounding box center [216, 154] width 88 height 9
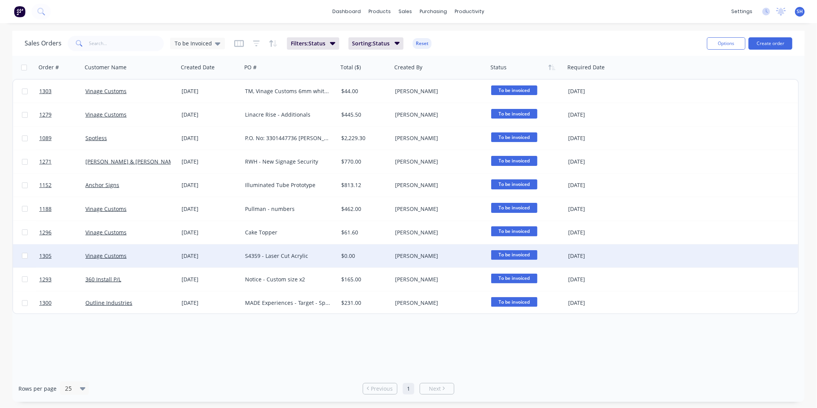
click at [152, 252] on div "Vinage Customs" at bounding box center [127, 256] width 85 height 8
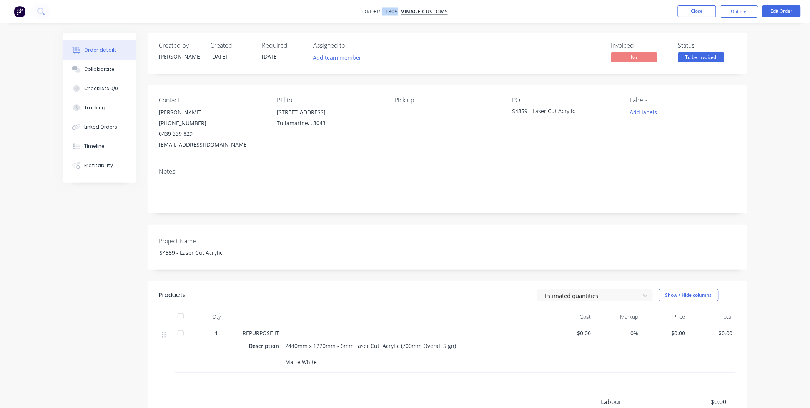
drag, startPoint x: 396, startPoint y: 9, endPoint x: 382, endPoint y: 9, distance: 14.2
click at [382, 9] on span "Order #1305 -" at bounding box center [381, 11] width 39 height 7
drag, startPoint x: 579, startPoint y: 110, endPoint x: 512, endPoint y: 113, distance: 67.0
click at [512, 113] on div "Contact [PERSON_NAME] [PHONE_NUMBER] [EMAIL_ADDRESS][DOMAIN_NAME] Bill to [STRE…" at bounding box center [448, 123] width 600 height 77
click at [694, 11] on button "Close" at bounding box center [697, 11] width 38 height 12
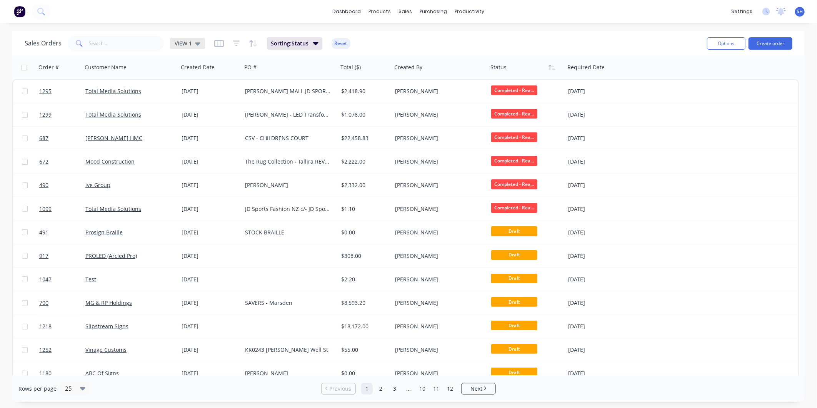
click at [199, 46] on div "VIEW 1" at bounding box center [187, 44] width 35 height 12
click at [208, 150] on button "To be Invoiced" at bounding box center [216, 154] width 88 height 9
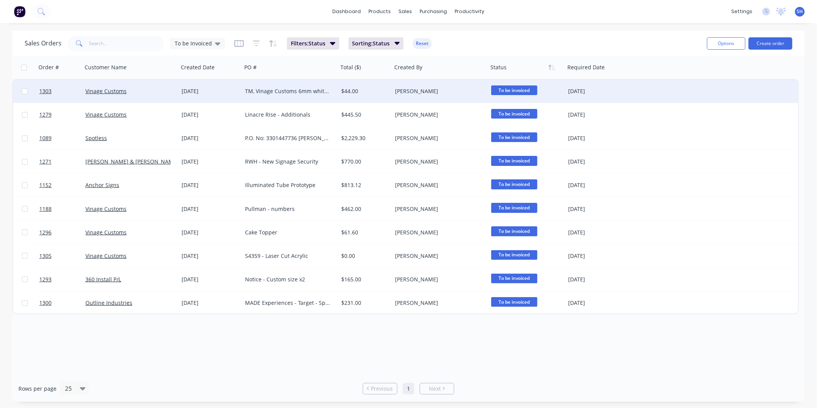
click at [140, 90] on div "Vinage Customs" at bounding box center [127, 91] width 85 height 8
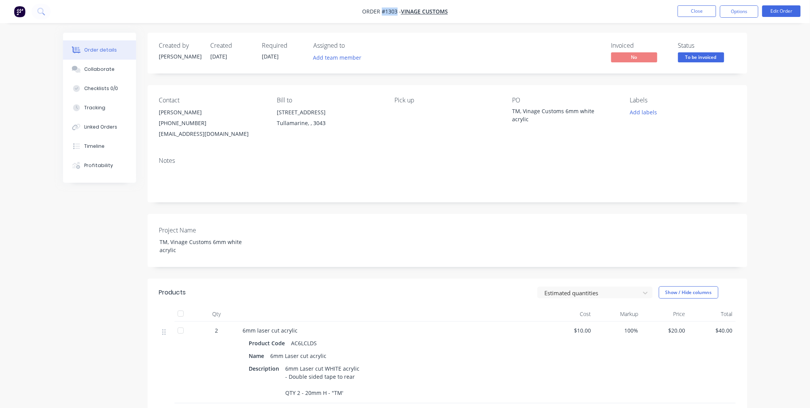
drag, startPoint x: 396, startPoint y: 12, endPoint x: 382, endPoint y: 12, distance: 14.6
click at [382, 12] on span "Order #1303 -" at bounding box center [381, 11] width 39 height 7
drag, startPoint x: 531, startPoint y: 120, endPoint x: 509, endPoint y: 110, distance: 24.1
click at [509, 110] on div "Contact [PERSON_NAME] [PHONE_NUMBER] [EMAIL_ADDRESS][DOMAIN_NAME] Bill to [STRE…" at bounding box center [448, 118] width 600 height 66
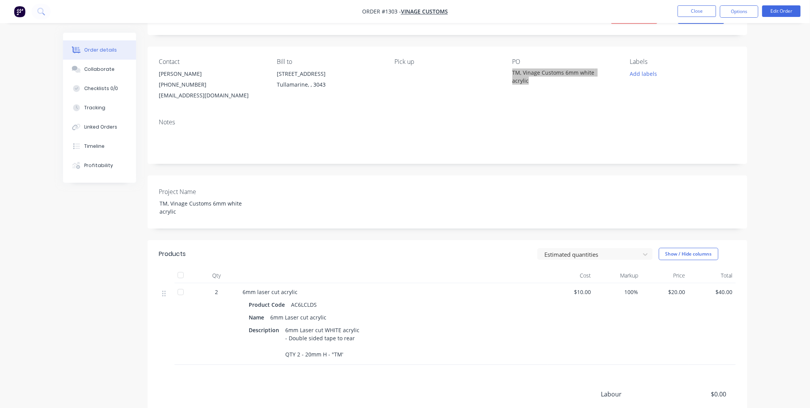
scroll to position [128, 0]
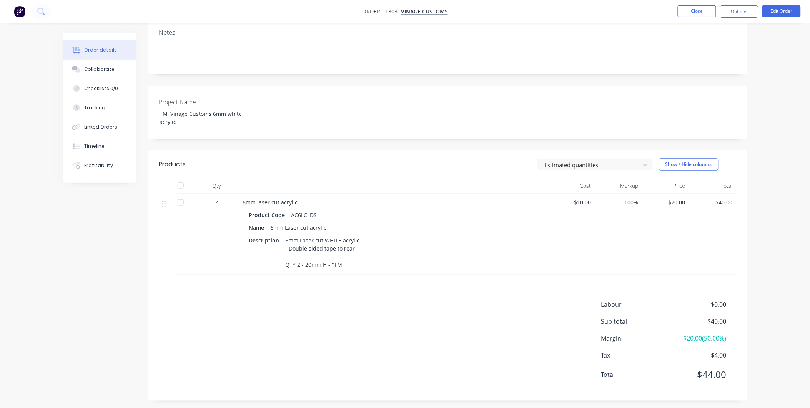
drag, startPoint x: 289, startPoint y: 306, endPoint x: 277, endPoint y: 293, distance: 18.2
click at [289, 306] on div "Products Estimated quantities Show / Hide columns Qty Cost Markup Price Total 2…" at bounding box center [448, 275] width 600 height 250
drag, startPoint x: 283, startPoint y: 245, endPoint x: 349, endPoint y: 270, distance: 70.7
click at [349, 270] on div "6mm Laser cut WHITE acrylic - Double sided tape to rear QTY 2 - 20mm H - "TM'" at bounding box center [323, 252] width 80 height 35
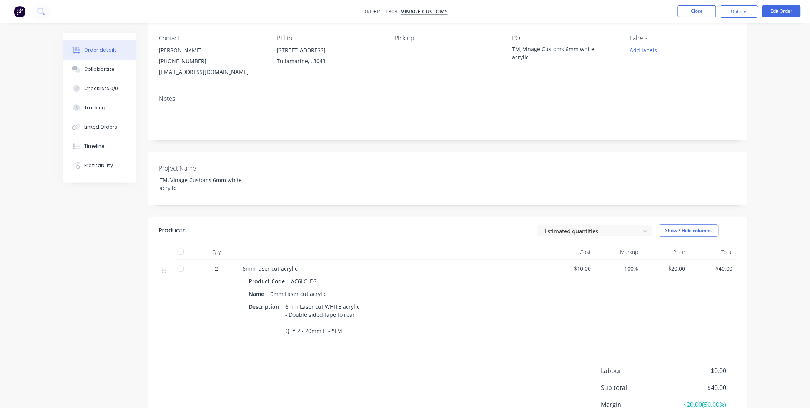
scroll to position [0, 0]
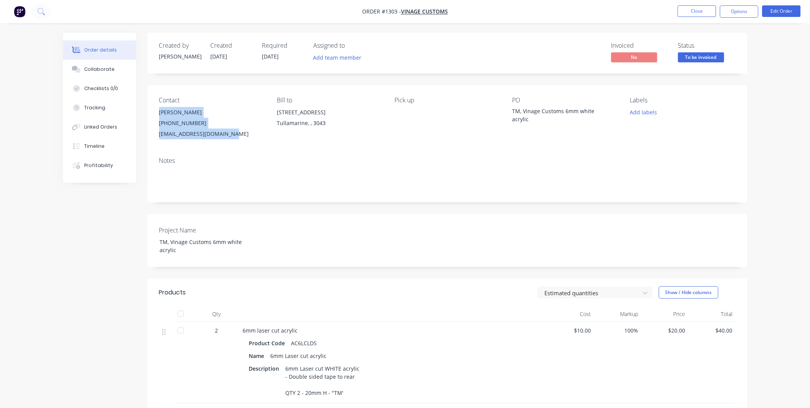
drag, startPoint x: 158, startPoint y: 112, endPoint x: 241, endPoint y: 134, distance: 85.9
click at [241, 134] on div "Contact [PERSON_NAME] [PHONE_NUMBER] [EMAIL_ADDRESS][DOMAIN_NAME] Bill to [STRE…" at bounding box center [448, 118] width 600 height 66
drag, startPoint x: 731, startPoint y: 15, endPoint x: 729, endPoint y: 18, distance: 4.5
click at [731, 14] on button "Options" at bounding box center [739, 11] width 38 height 12
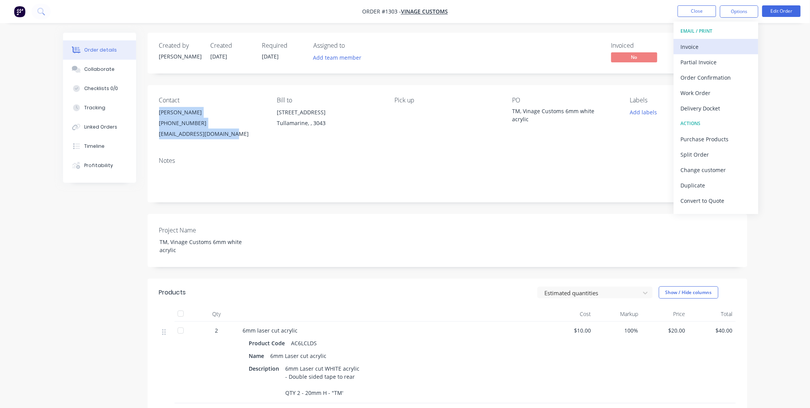
click at [715, 46] on div "Invoice" at bounding box center [716, 46] width 71 height 11
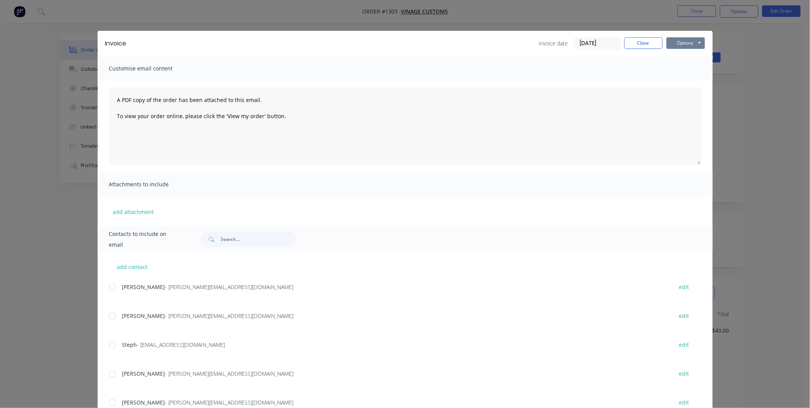
click at [692, 45] on button "Options" at bounding box center [686, 43] width 38 height 12
click at [686, 69] on button "Print" at bounding box center [691, 69] width 49 height 13
drag, startPoint x: 631, startPoint y: 43, endPoint x: 637, endPoint y: 41, distance: 6.4
click at [632, 43] on button "Close" at bounding box center [643, 43] width 38 height 12
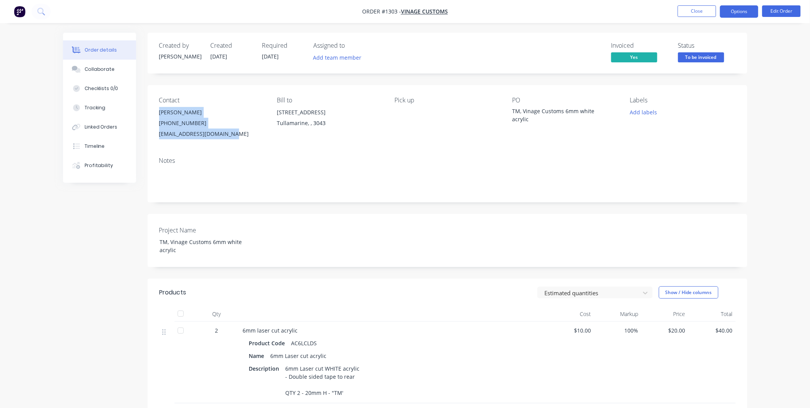
click at [748, 13] on button "Options" at bounding box center [739, 11] width 38 height 12
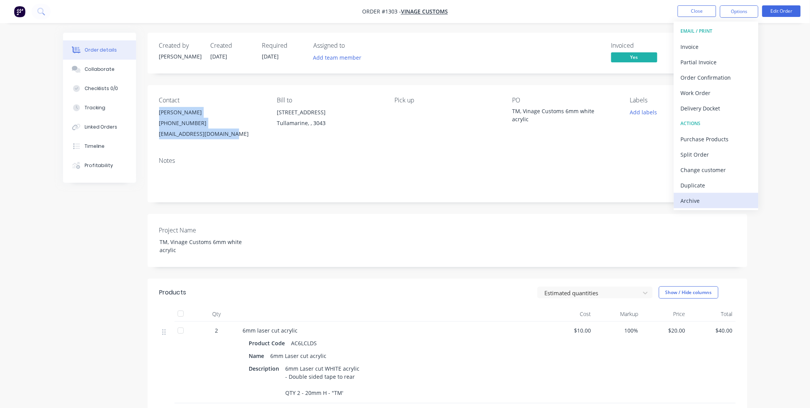
click at [691, 205] on div "Archive" at bounding box center [716, 200] width 71 height 11
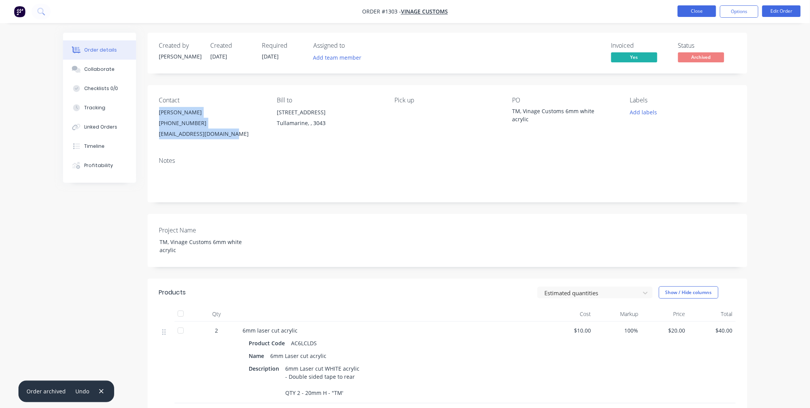
click at [700, 8] on button "Close" at bounding box center [697, 11] width 38 height 12
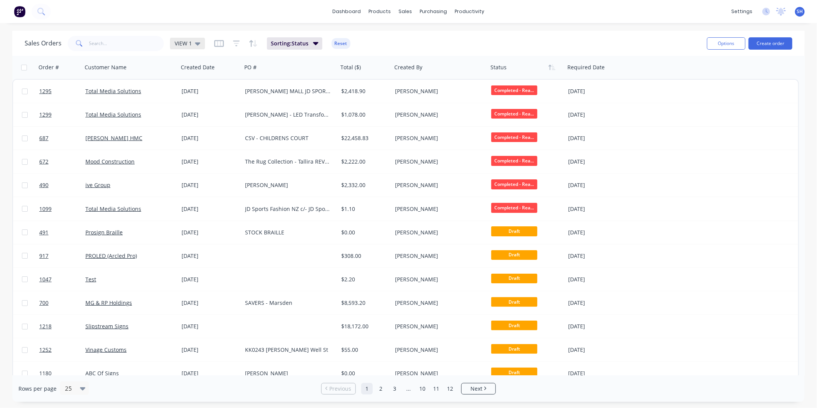
click at [190, 45] on span "VIEW 1" at bounding box center [183, 43] width 17 height 8
click at [199, 156] on button "To be Invoiced" at bounding box center [216, 154] width 88 height 9
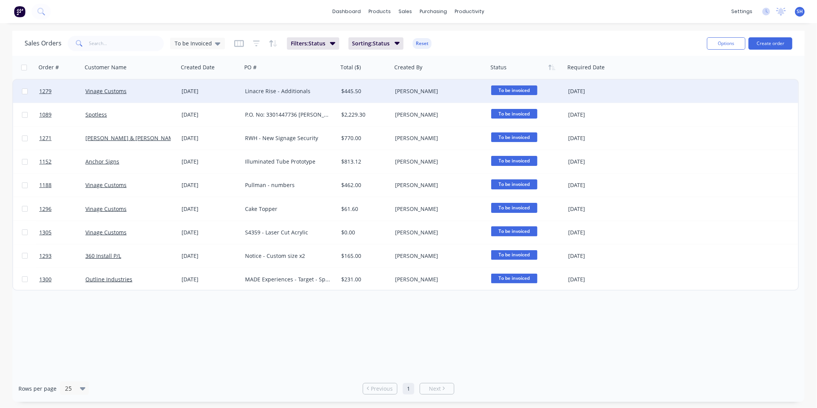
click at [154, 94] on div "Vinage Customs" at bounding box center [127, 91] width 85 height 8
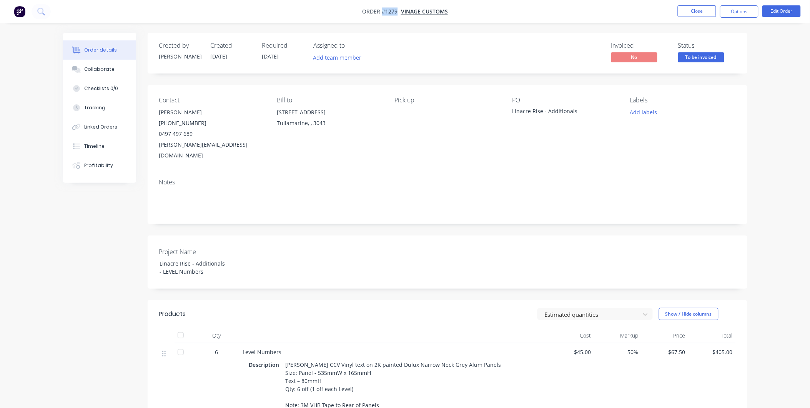
drag, startPoint x: 396, startPoint y: 12, endPoint x: 382, endPoint y: 12, distance: 14.6
click at [382, 12] on span "Order #1279 -" at bounding box center [381, 11] width 39 height 7
drag, startPoint x: 578, startPoint y: 111, endPoint x: 516, endPoint y: 113, distance: 62.0
click at [516, 113] on div "Linacre Rise - Additionals" at bounding box center [561, 112] width 96 height 11
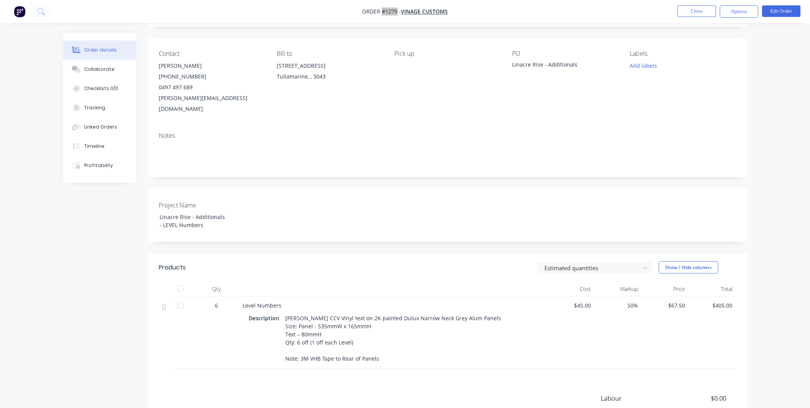
scroll to position [128, 0]
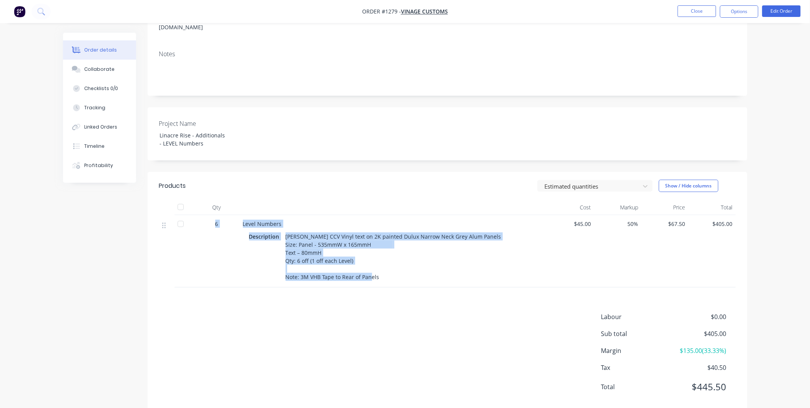
drag, startPoint x: 215, startPoint y: 214, endPoint x: 400, endPoint y: 273, distance: 194.2
click at [400, 273] on div "6 Level Numbers Description [PERSON_NAME] CCV Vinyl text on 2K painted Dulux Na…" at bounding box center [447, 251] width 577 height 72
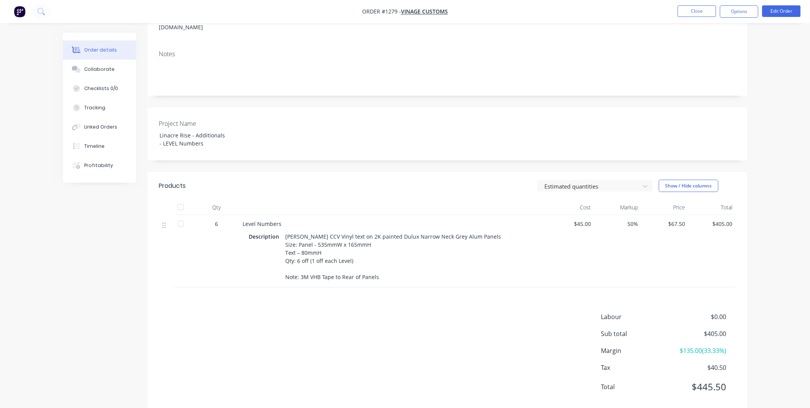
click at [266, 301] on div "Products Estimated quantities Show / Hide columns Qty Cost Markup Price Total 6…" at bounding box center [448, 292] width 600 height 241
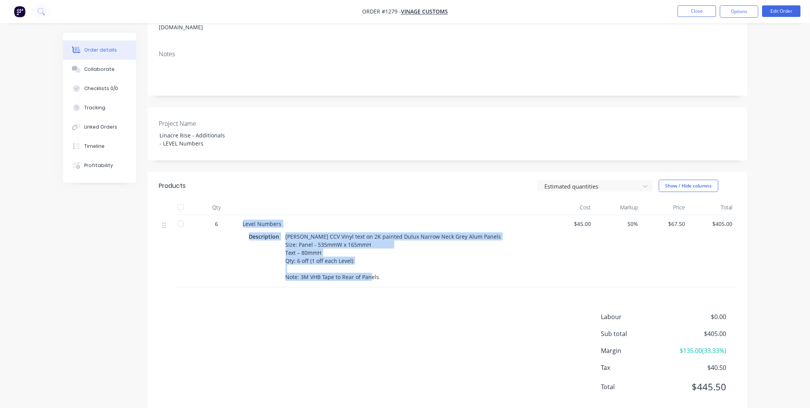
drag, startPoint x: 241, startPoint y: 211, endPoint x: 401, endPoint y: 270, distance: 169.9
click at [401, 270] on div "Level Numbers Description [PERSON_NAME] CCV Vinyl text on 2K painted Dulux Narr…" at bounding box center [394, 251] width 308 height 72
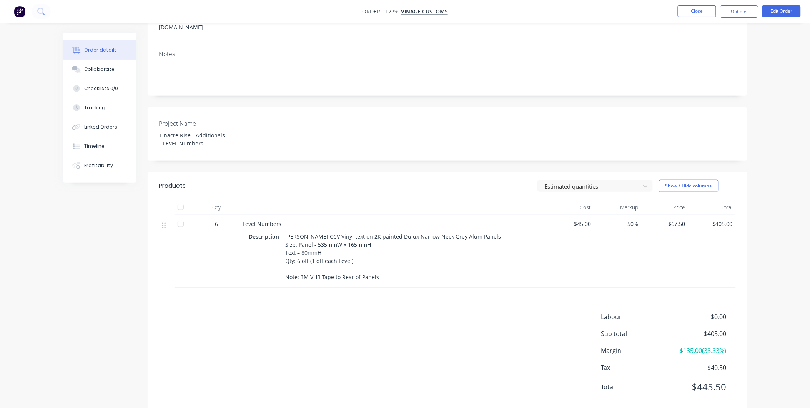
click at [356, 318] on div "Labour $0.00 Sub total $405.00 Margin $135.00 ( 33.33 %) Tax $40.50 Total $445.…" at bounding box center [447, 356] width 577 height 89
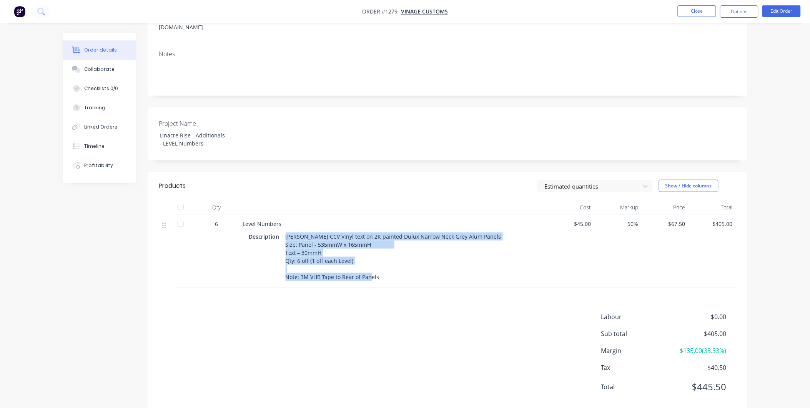
drag, startPoint x: 286, startPoint y: 225, endPoint x: 385, endPoint y: 271, distance: 109.9
click at [385, 271] on div "[PERSON_NAME] CCV Vinyl text on 2K painted Dulux Narrow Neck Grey Alum Panels S…" at bounding box center [394, 257] width 222 height 52
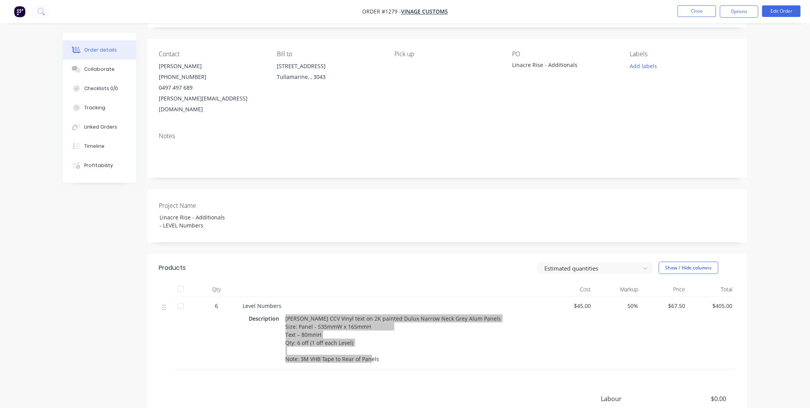
scroll to position [0, 0]
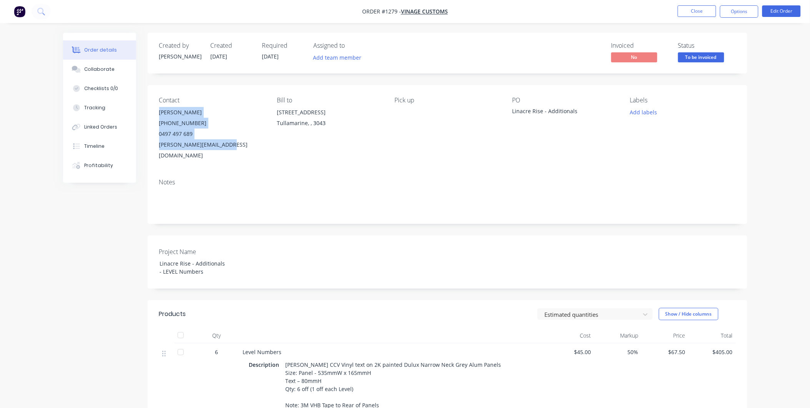
drag, startPoint x: 159, startPoint y: 111, endPoint x: 247, endPoint y: 142, distance: 93.3
click at [247, 142] on div "[PERSON_NAME] [PHONE_NUMBER] [EMAIL_ADDRESS][DOMAIN_NAME]" at bounding box center [211, 134] width 105 height 54
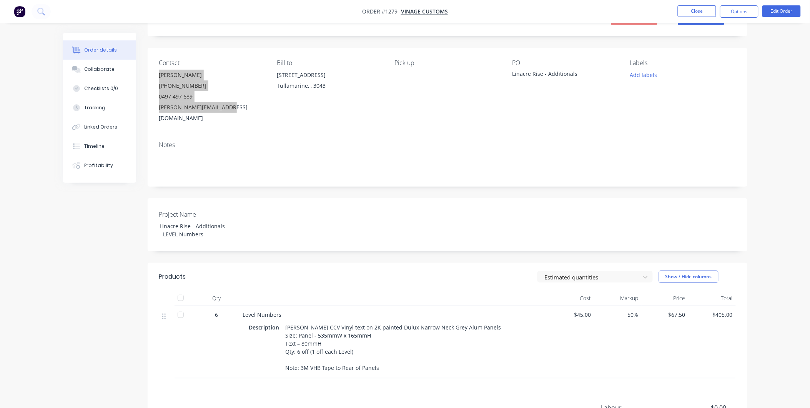
scroll to position [134, 0]
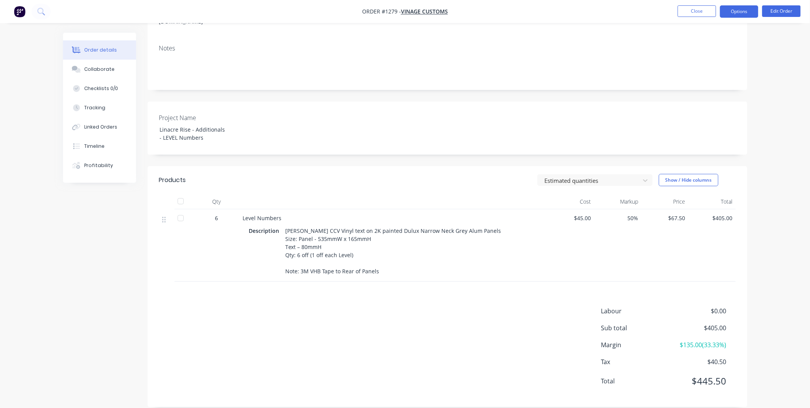
click at [743, 6] on button "Options" at bounding box center [739, 11] width 38 height 12
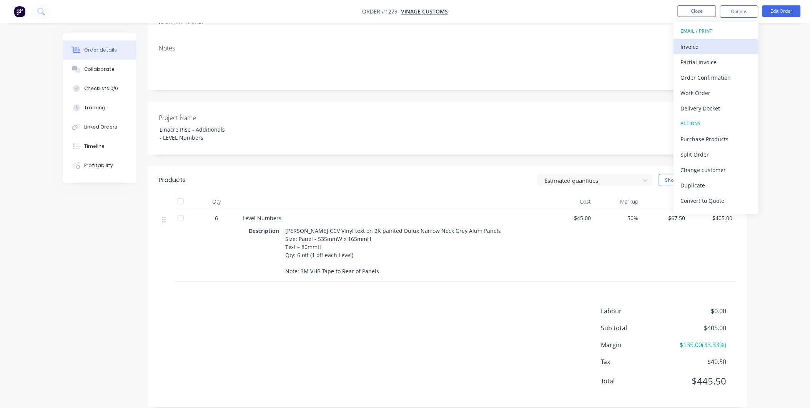
click at [715, 45] on div "Invoice" at bounding box center [716, 46] width 71 height 11
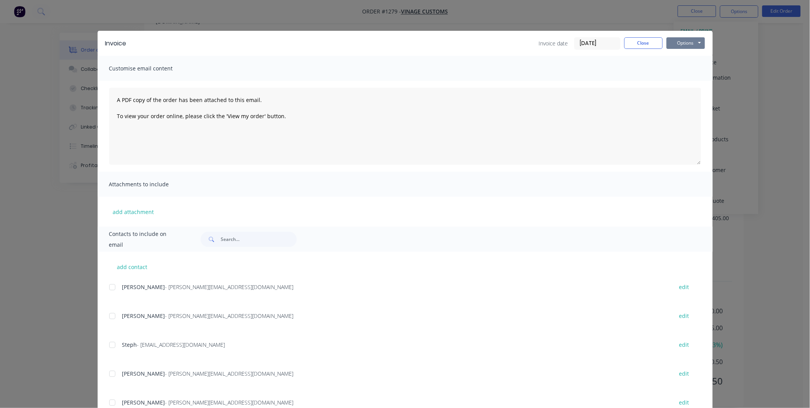
click at [691, 44] on button "Options" at bounding box center [686, 43] width 38 height 12
click at [691, 69] on button "Print" at bounding box center [691, 69] width 49 height 13
click at [626, 47] on button "Close" at bounding box center [643, 43] width 38 height 12
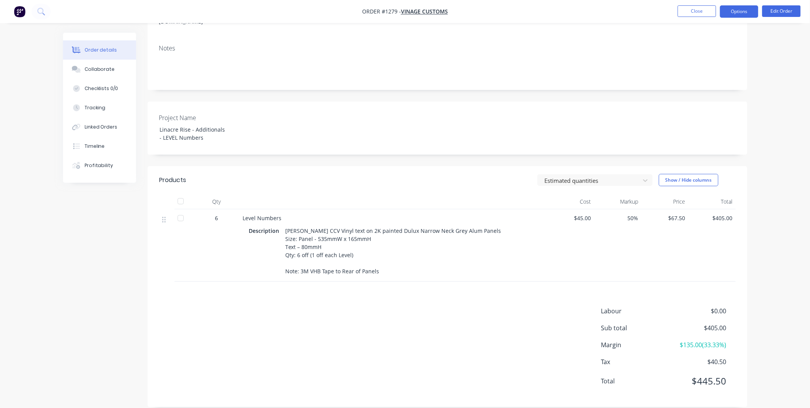
click at [745, 9] on button "Options" at bounding box center [739, 11] width 38 height 12
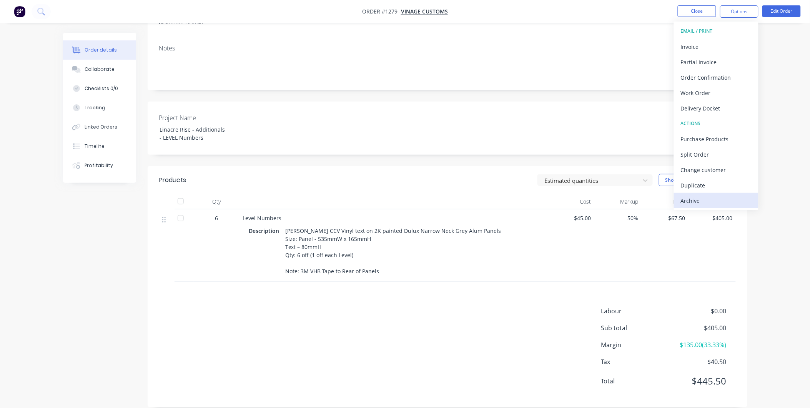
click at [729, 194] on button "Archive" at bounding box center [716, 200] width 85 height 15
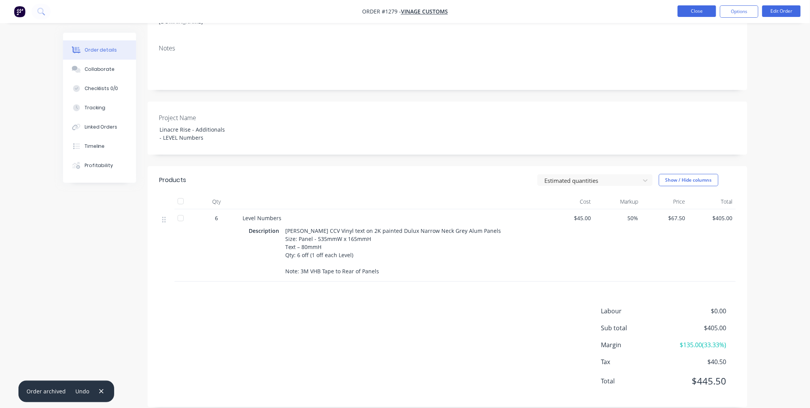
click at [702, 10] on button "Close" at bounding box center [697, 11] width 38 height 12
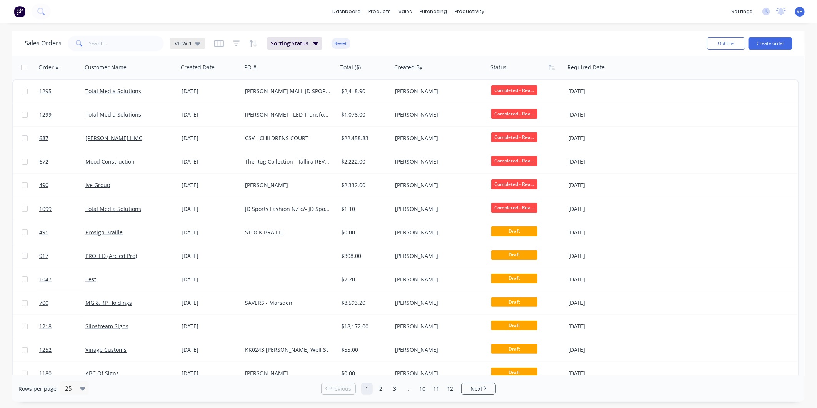
click at [196, 43] on icon at bounding box center [197, 43] width 5 height 3
click at [198, 152] on button "To be Invoiced" at bounding box center [216, 154] width 88 height 9
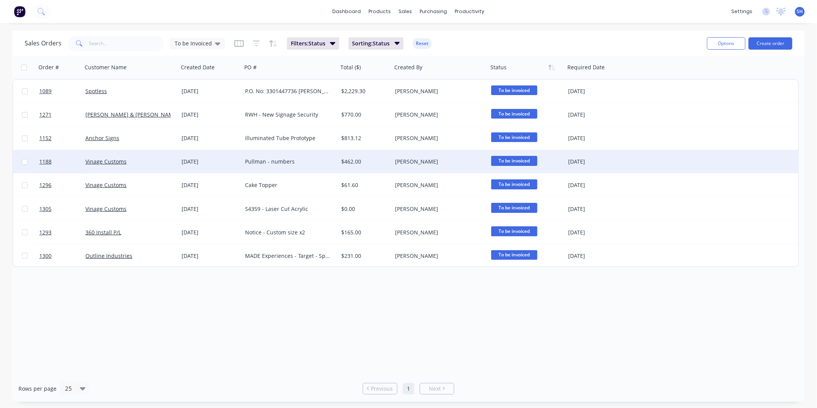
click at [302, 157] on div "Pullman - numbers" at bounding box center [290, 161] width 96 height 23
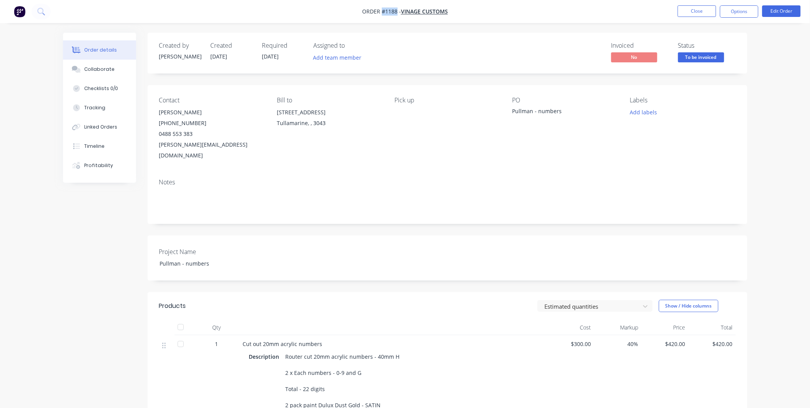
drag, startPoint x: 395, startPoint y: 12, endPoint x: 383, endPoint y: 9, distance: 12.9
click at [383, 9] on span "Order #1188 -" at bounding box center [381, 11] width 39 height 7
drag, startPoint x: 542, startPoint y: 114, endPoint x: 513, endPoint y: 114, distance: 29.6
click at [513, 114] on div "Pullman - numbers" at bounding box center [561, 112] width 96 height 11
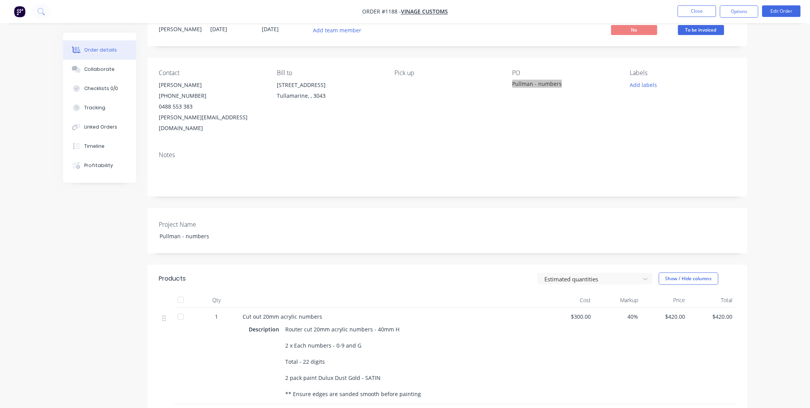
scroll to position [128, 0]
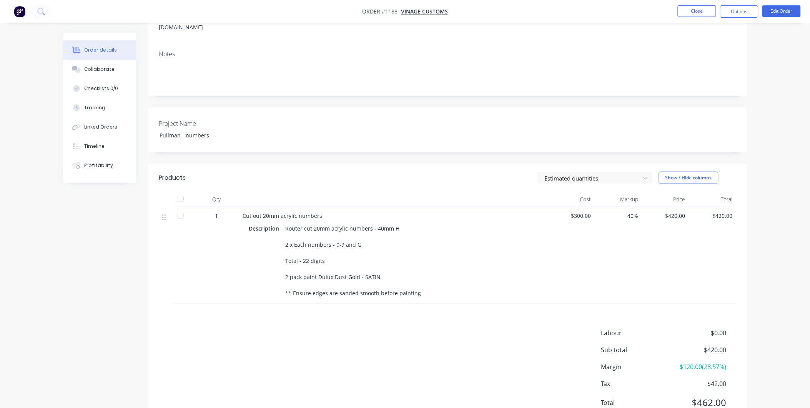
drag, startPoint x: 243, startPoint y: 202, endPoint x: 431, endPoint y: 301, distance: 212.7
click at [431, 301] on div "Cut out 20mm acrylic numbers Description Router cut 20mm acrylic numbers - 40mm…" at bounding box center [394, 255] width 308 height 97
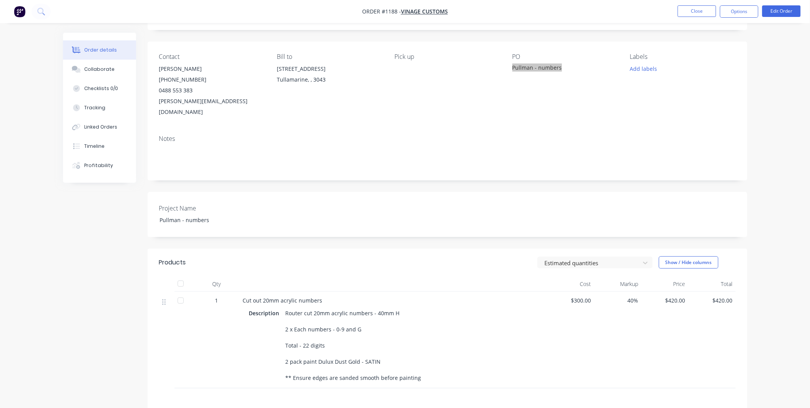
scroll to position [43, 0]
drag, startPoint x: 158, startPoint y: 67, endPoint x: 249, endPoint y: 97, distance: 95.7
click at [249, 97] on div "Contact [PERSON_NAME] [PHONE_NUMBER] [PERSON_NAME][EMAIL_ADDRESS][DOMAIN_NAME] …" at bounding box center [448, 85] width 600 height 87
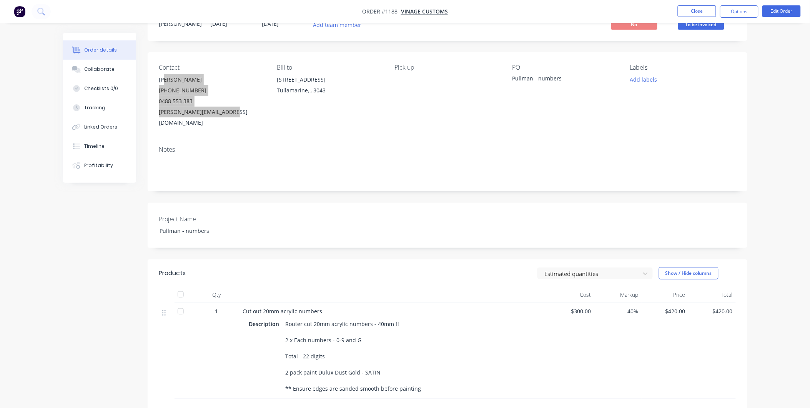
scroll to position [30, 0]
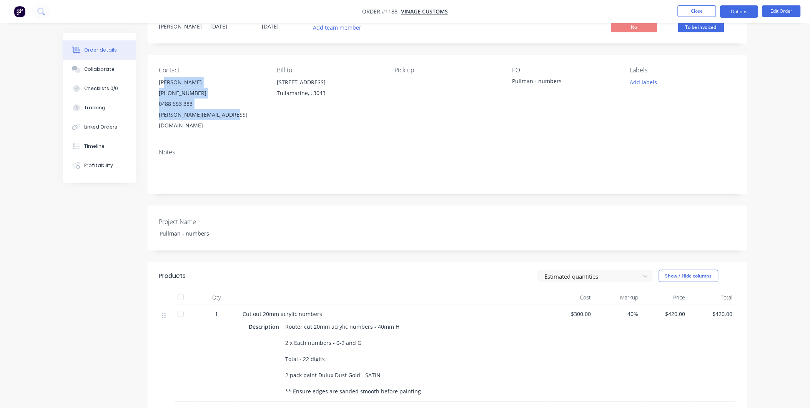
click at [733, 9] on button "Options" at bounding box center [739, 11] width 38 height 12
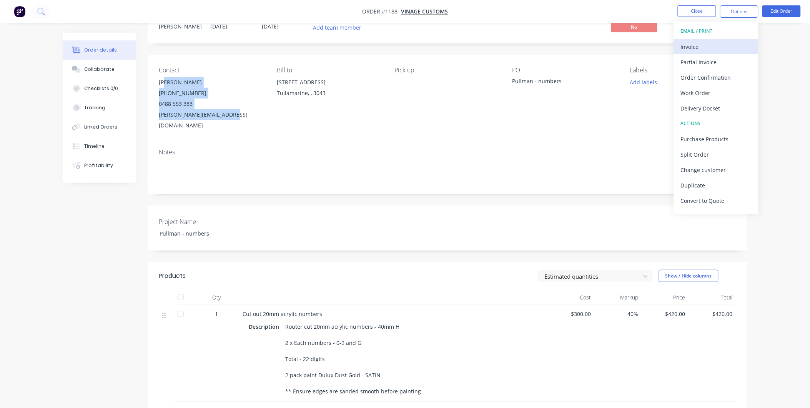
click at [713, 48] on div "Invoice" at bounding box center [716, 46] width 71 height 11
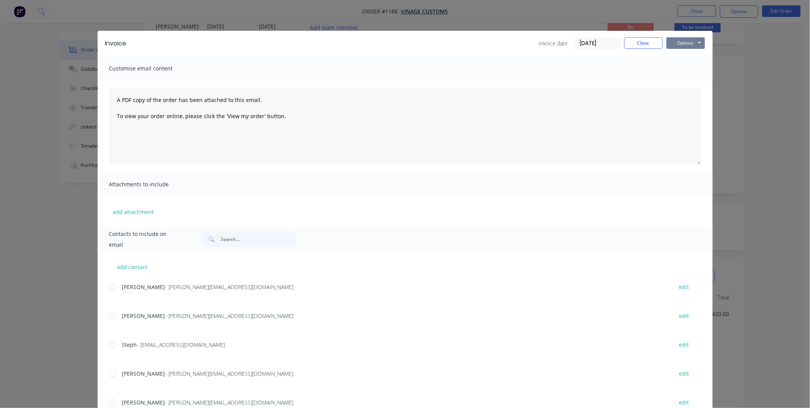
click at [675, 40] on button "Options" at bounding box center [686, 43] width 38 height 12
click at [667, 70] on button "Print" at bounding box center [691, 69] width 49 height 13
click at [637, 46] on button "Close" at bounding box center [643, 43] width 38 height 12
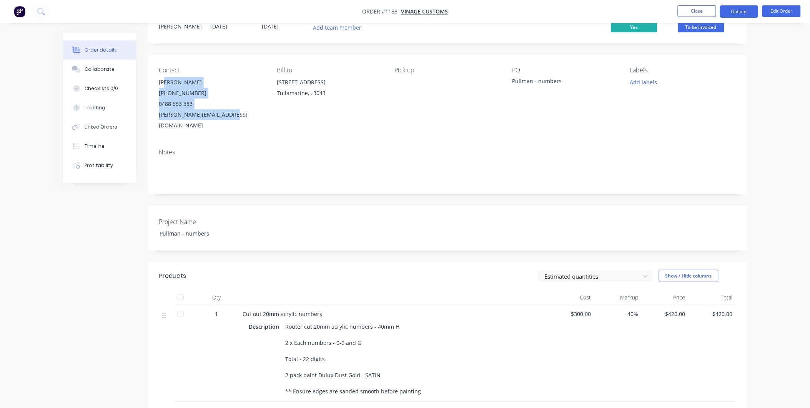
click at [739, 9] on button "Options" at bounding box center [739, 11] width 38 height 12
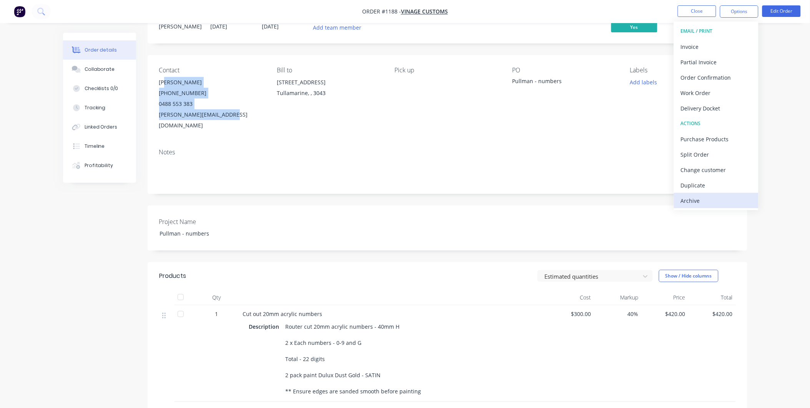
click at [691, 194] on button "Archive" at bounding box center [716, 200] width 85 height 15
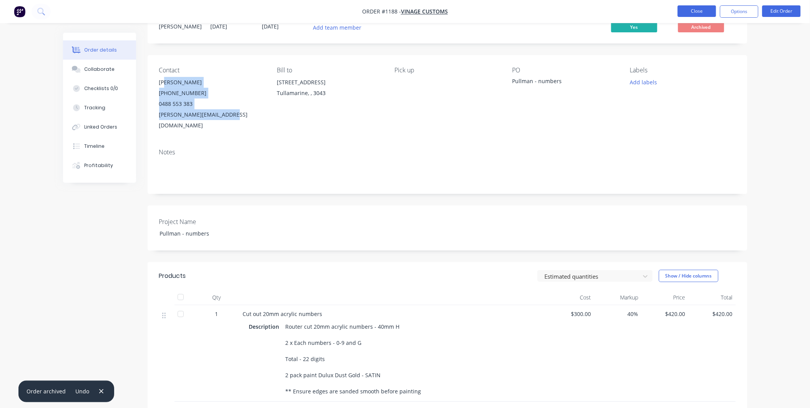
click at [691, 12] on button "Close" at bounding box center [697, 11] width 38 height 12
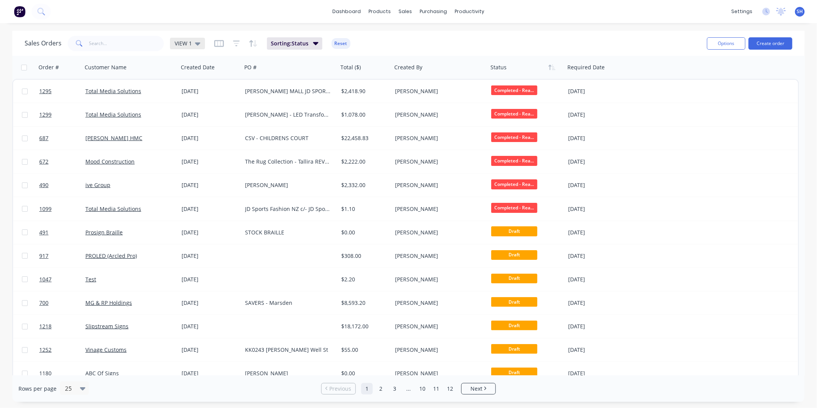
click at [180, 40] on span "VIEW 1" at bounding box center [183, 43] width 17 height 8
click at [197, 153] on button "To be Invoiced" at bounding box center [216, 154] width 88 height 9
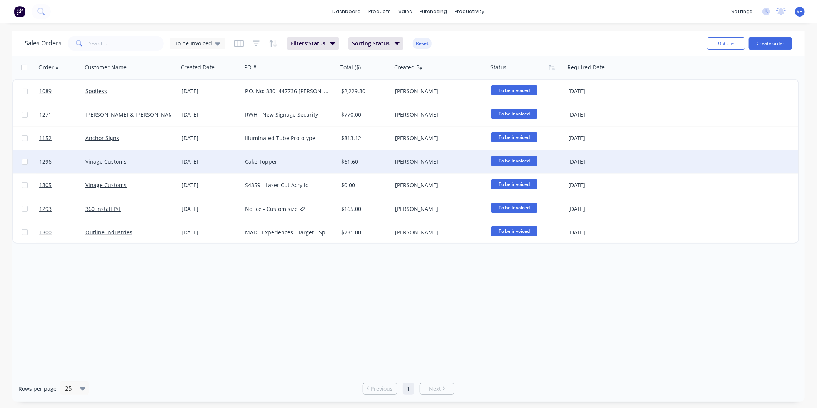
click at [296, 162] on div "Cake Topper" at bounding box center [287, 162] width 85 height 8
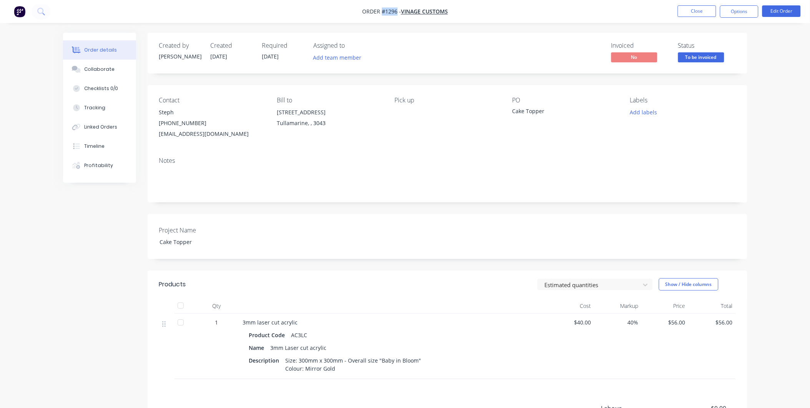
drag, startPoint x: 396, startPoint y: 11, endPoint x: 381, endPoint y: 11, distance: 15.0
click at [381, 11] on span "Order #1296 -" at bounding box center [381, 11] width 39 height 7
drag, startPoint x: 547, startPoint y: 110, endPoint x: 510, endPoint y: 105, distance: 37.7
click at [510, 105] on div "Contact Steph [PHONE_NUMBER] [EMAIL_ADDRESS][DOMAIN_NAME] Bill to [STREET_ADDRE…" at bounding box center [448, 118] width 600 height 66
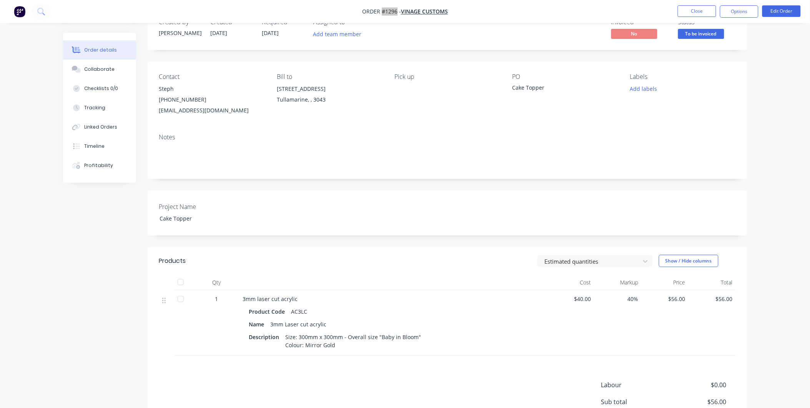
scroll to position [43, 0]
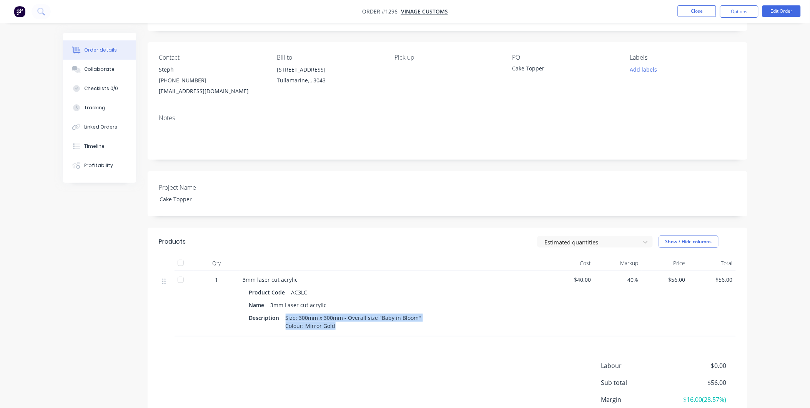
drag, startPoint x: 285, startPoint y: 316, endPoint x: 344, endPoint y: 328, distance: 59.9
click at [344, 328] on div "Size: 300mm x 300mm - Overall size "Baby in Bloom" Colour: Mirror Gold" at bounding box center [354, 321] width 142 height 19
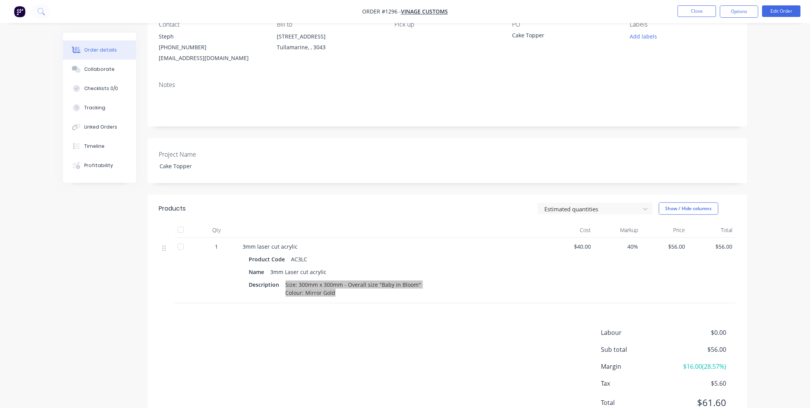
scroll to position [0, 0]
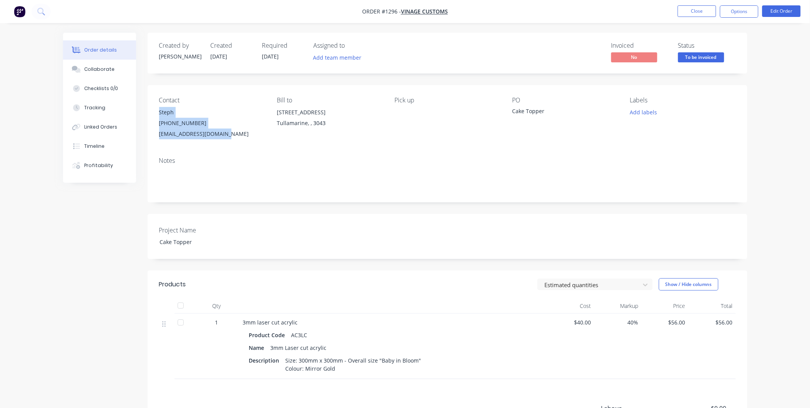
drag, startPoint x: 160, startPoint y: 113, endPoint x: 234, endPoint y: 136, distance: 77.3
click at [234, 136] on div "Steph [PHONE_NUMBER] [EMAIL_ADDRESS][DOMAIN_NAME]" at bounding box center [211, 123] width 105 height 32
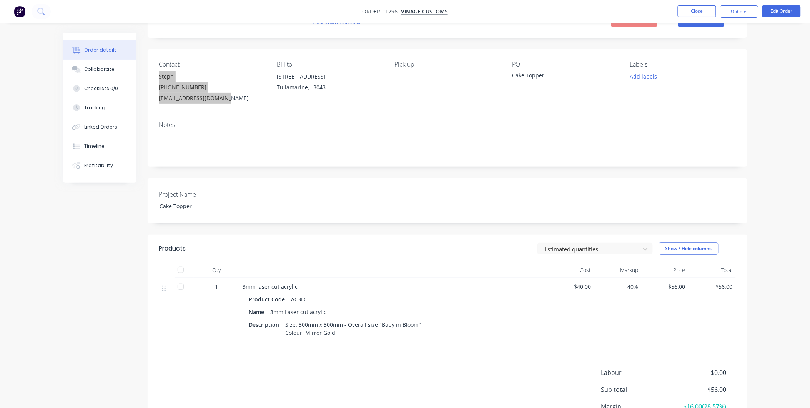
scroll to position [108, 0]
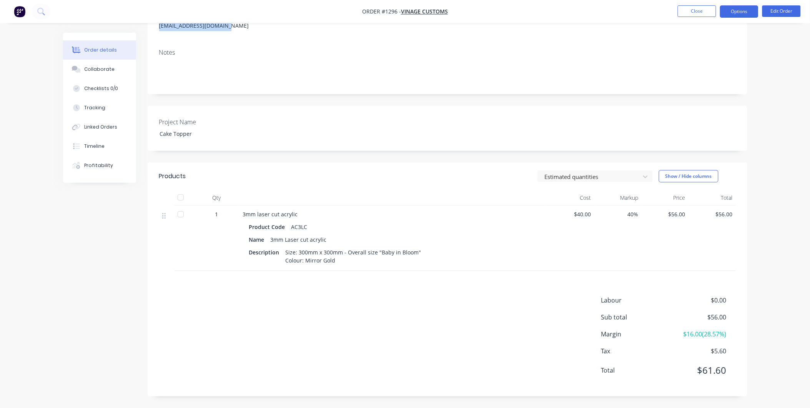
click at [752, 15] on button "Options" at bounding box center [739, 11] width 38 height 12
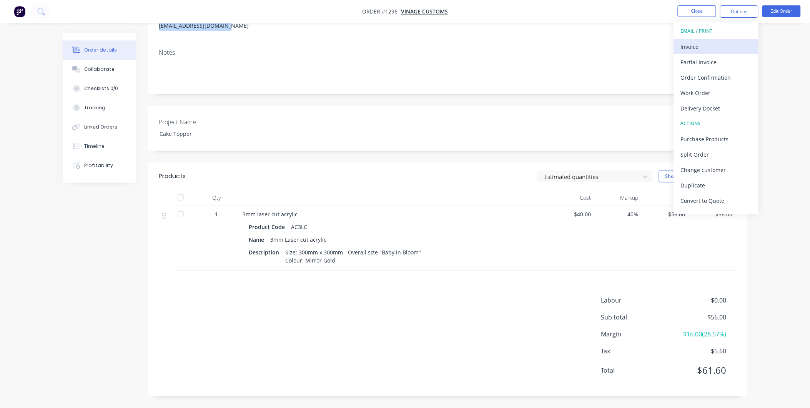
click at [718, 43] on div "Invoice" at bounding box center [716, 46] width 71 height 11
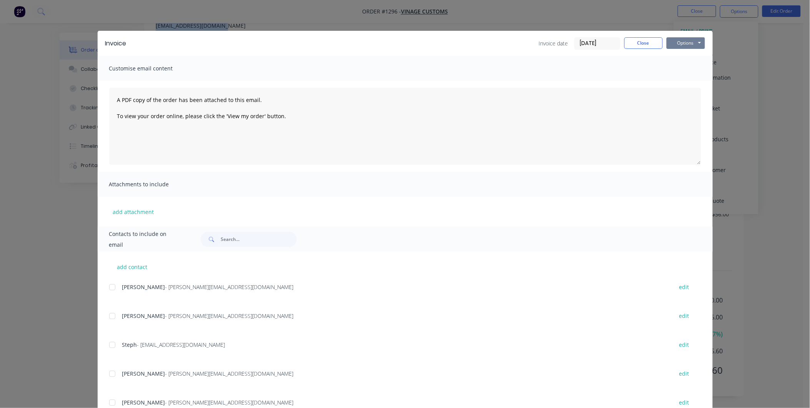
click at [688, 42] on button "Options" at bounding box center [686, 43] width 38 height 12
click at [686, 67] on button "Print" at bounding box center [691, 69] width 49 height 13
click at [649, 43] on button "Close" at bounding box center [643, 43] width 38 height 12
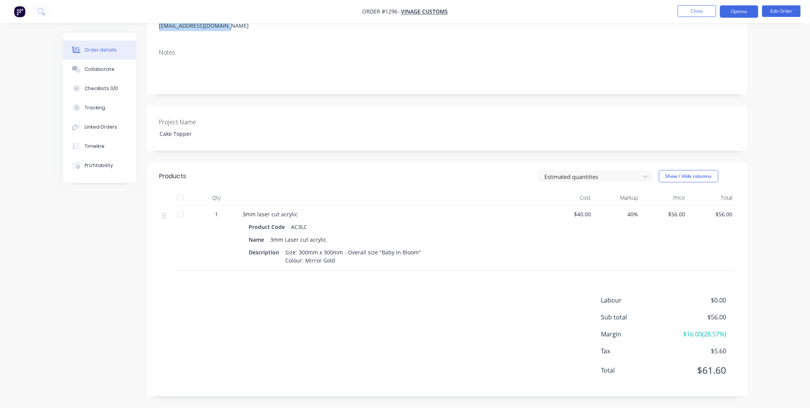
click at [736, 15] on button "Options" at bounding box center [739, 11] width 38 height 12
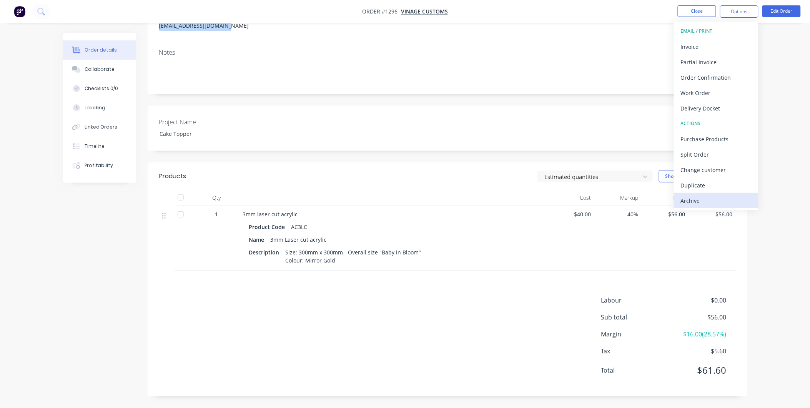
click at [733, 199] on div "Archive" at bounding box center [716, 200] width 71 height 11
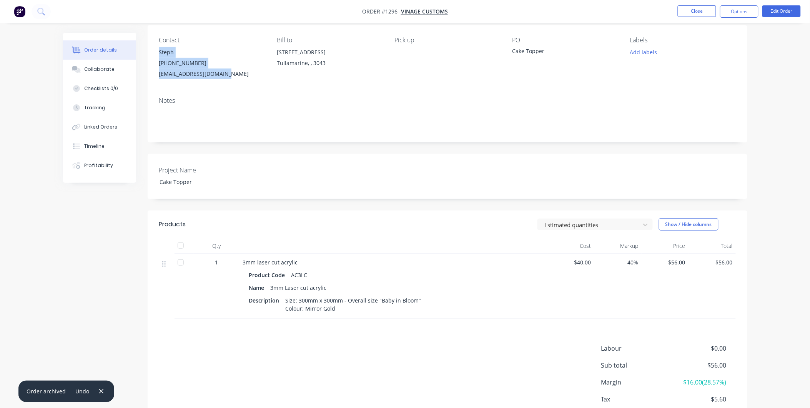
scroll to position [0, 0]
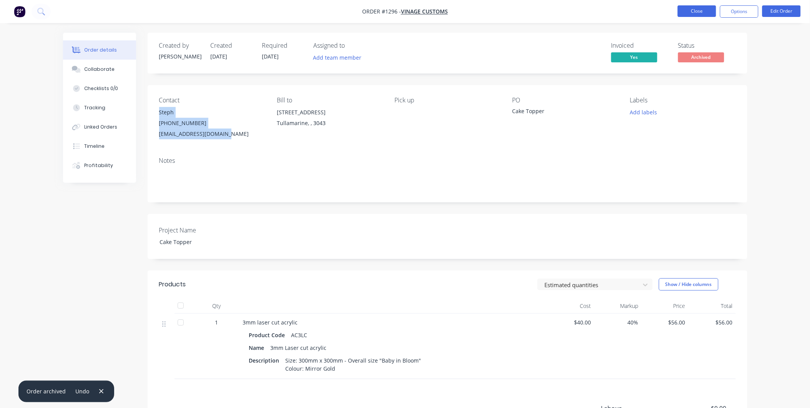
click at [689, 9] on button "Close" at bounding box center [697, 11] width 38 height 12
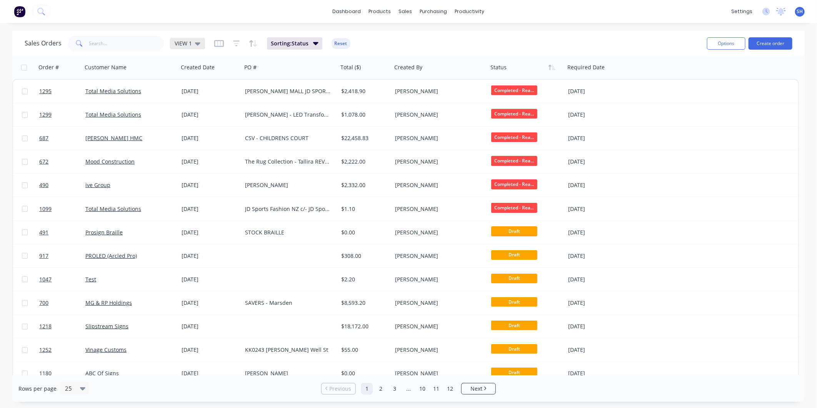
drag, startPoint x: 183, startPoint y: 35, endPoint x: 186, endPoint y: 46, distance: 12.2
click at [183, 35] on div "Sales Orders VIEW 1 Sorting: Status Reset" at bounding box center [363, 43] width 676 height 19
drag, startPoint x: 188, startPoint y: 51, endPoint x: 185, endPoint y: 45, distance: 6.4
click at [187, 51] on div "Sales Orders VIEW 1 Sorting: Status Reset" at bounding box center [363, 43] width 676 height 19
click at [184, 44] on span "VIEW 1" at bounding box center [183, 43] width 17 height 8
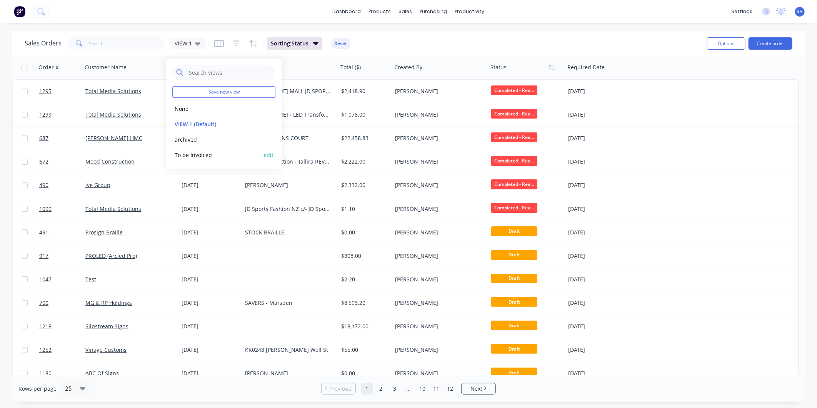
click at [196, 153] on button "To be Invoiced" at bounding box center [216, 154] width 88 height 9
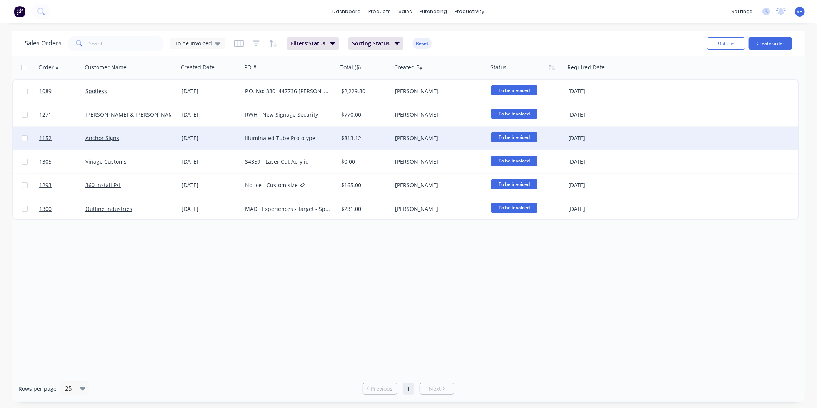
click at [148, 139] on div "Anchor Signs" at bounding box center [127, 138] width 85 height 8
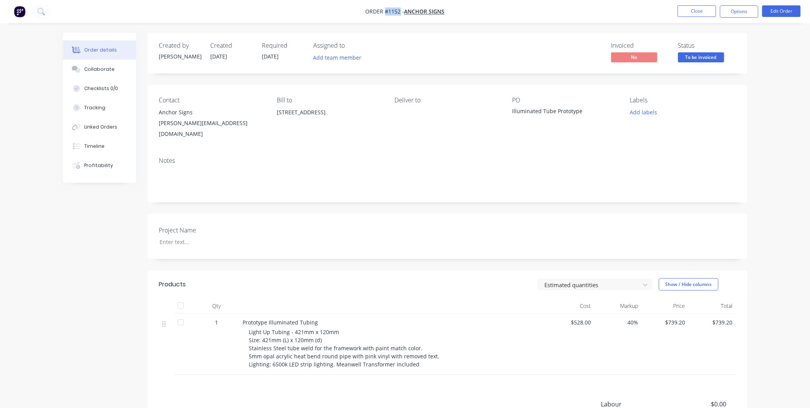
drag, startPoint x: 400, startPoint y: 9, endPoint x: 386, endPoint y: 10, distance: 13.9
click at [386, 10] on span "Order #1152 -" at bounding box center [385, 11] width 39 height 7
drag, startPoint x: 585, startPoint y: 111, endPoint x: 510, endPoint y: 115, distance: 75.5
click at [510, 115] on div "Contact Anchor Signs [PERSON_NAME][EMAIL_ADDRESS][DOMAIN_NAME] Bill to [STREET_…" at bounding box center [448, 118] width 600 height 66
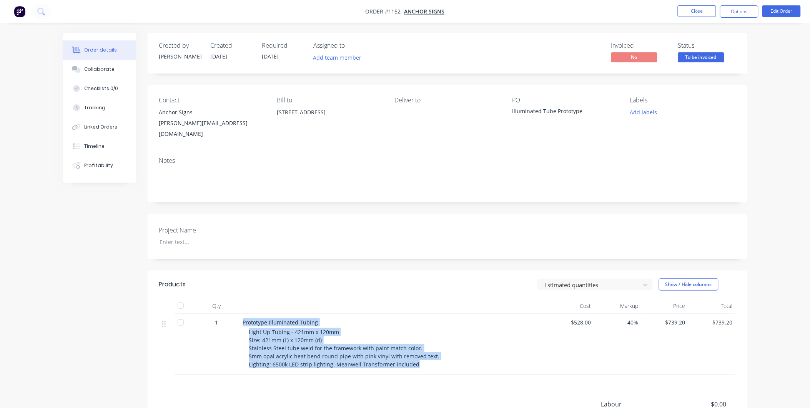
drag, startPoint x: 240, startPoint y: 315, endPoint x: 433, endPoint y: 360, distance: 197.8
click at [433, 360] on div "Prototype Illuminated Tubing Light Up Tubing - 421mm x 120mm Size: 421mm (L) x …" at bounding box center [394, 343] width 308 height 61
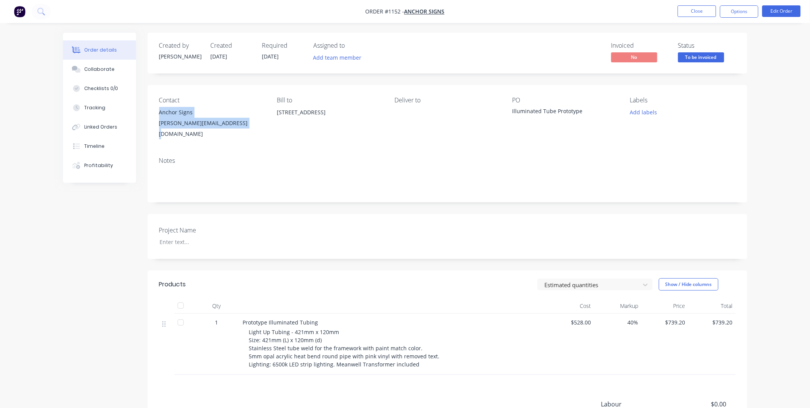
drag, startPoint x: 158, startPoint y: 112, endPoint x: 238, endPoint y: 128, distance: 81.5
click at [238, 128] on div "Contact Anchor Signs [PERSON_NAME][EMAIL_ADDRESS][DOMAIN_NAME] Bill to [STREET_…" at bounding box center [448, 118] width 600 height 66
drag, startPoint x: 747, startPoint y: 12, endPoint x: 737, endPoint y: 20, distance: 13.1
click at [747, 12] on button "Options" at bounding box center [739, 11] width 38 height 12
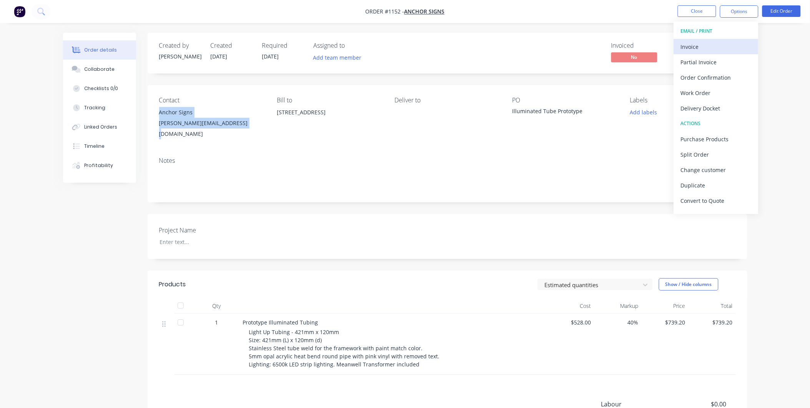
click at [704, 46] on div "Invoice" at bounding box center [716, 46] width 71 height 11
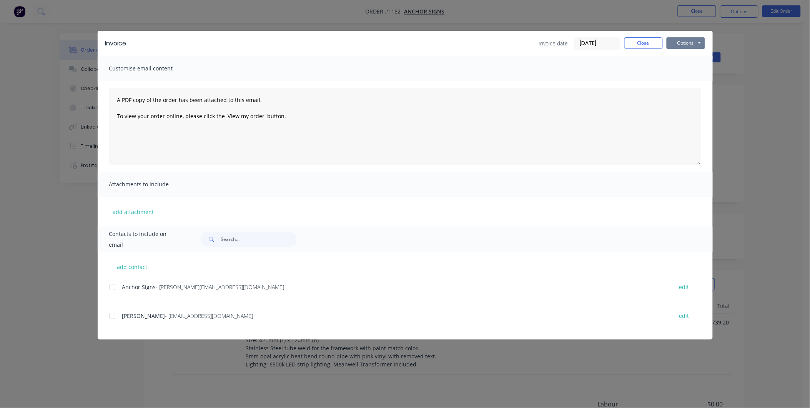
drag, startPoint x: 699, startPoint y: 43, endPoint x: 695, endPoint y: 48, distance: 6.0
click at [698, 43] on button "Options" at bounding box center [686, 43] width 38 height 12
click at [685, 68] on button "Print" at bounding box center [691, 69] width 49 height 13
drag, startPoint x: 631, startPoint y: 47, endPoint x: 637, endPoint y: 45, distance: 6.4
click at [634, 45] on button "Close" at bounding box center [643, 43] width 38 height 12
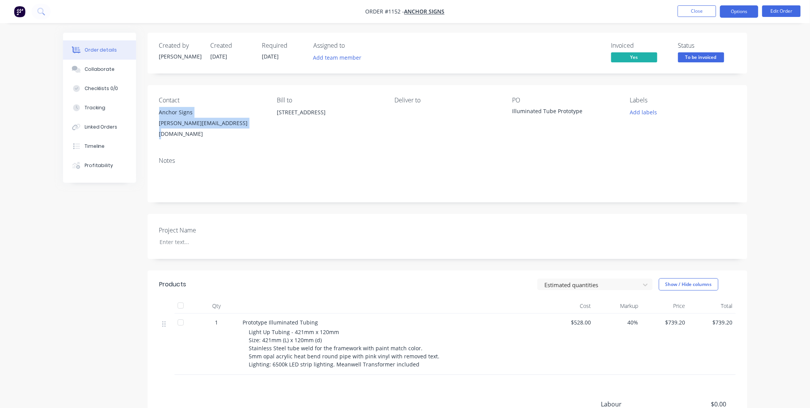
click at [728, 12] on button "Options" at bounding box center [739, 11] width 38 height 12
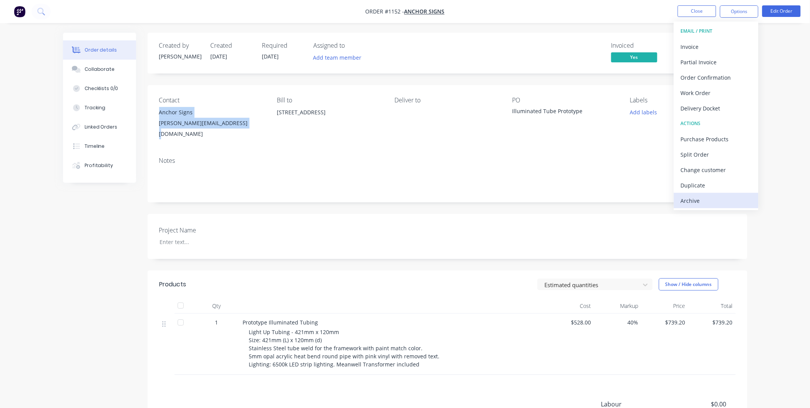
click at [734, 200] on div "Archive" at bounding box center [716, 200] width 71 height 11
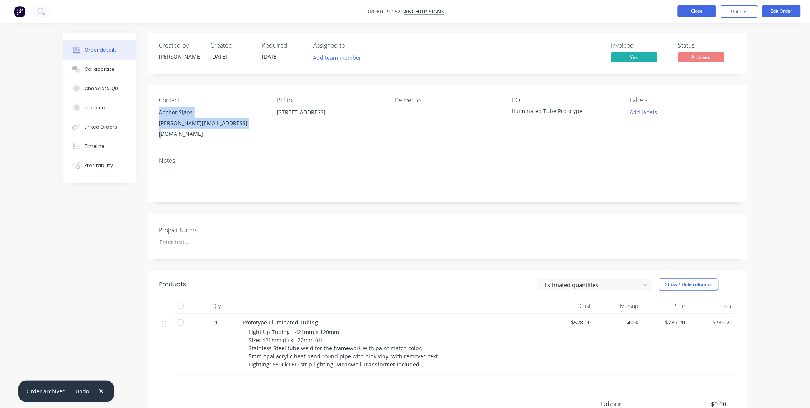
click at [694, 15] on button "Close" at bounding box center [697, 11] width 38 height 12
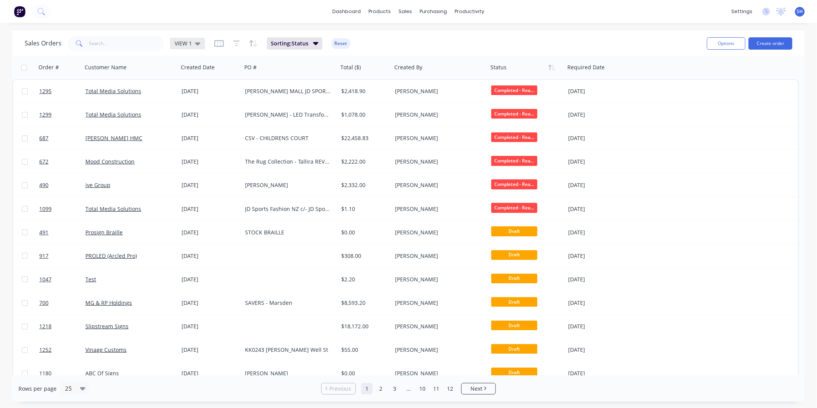
click at [176, 41] on span "VIEW 1" at bounding box center [183, 43] width 17 height 8
click at [192, 156] on button "To be Invoiced" at bounding box center [216, 154] width 88 height 9
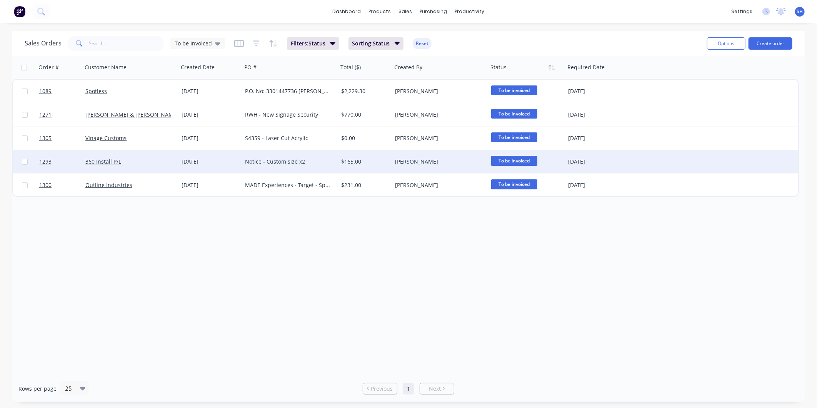
click at [145, 158] on div "360 Install P/L" at bounding box center [127, 162] width 85 height 8
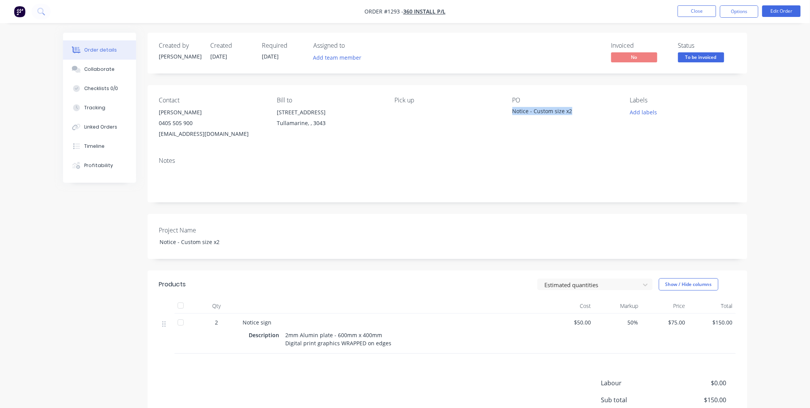
drag, startPoint x: 569, startPoint y: 109, endPoint x: 512, endPoint y: 109, distance: 56.9
click at [513, 109] on div "Notice - Custom size x2" at bounding box center [561, 112] width 96 height 11
drag, startPoint x: 397, startPoint y: 10, endPoint x: 383, endPoint y: 13, distance: 13.7
click at [383, 13] on span "Order #1293 -" at bounding box center [383, 11] width 39 height 7
drag, startPoint x: 574, startPoint y: 111, endPoint x: 514, endPoint y: 113, distance: 60.4
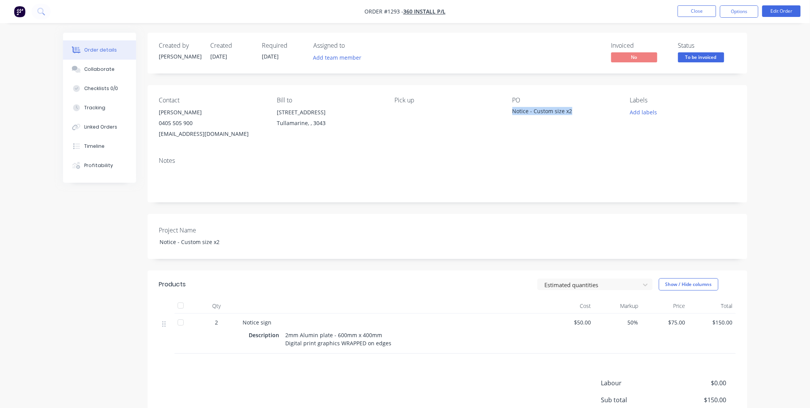
click at [514, 113] on div "Notice - Custom size x2" at bounding box center [561, 112] width 96 height 11
drag, startPoint x: 285, startPoint y: 333, endPoint x: 397, endPoint y: 348, distance: 113.2
click at [397, 348] on div "Description 2mm Alumin plate - 600mm x 400mm Digital print graphics WRAPPED on …" at bounding box center [393, 338] width 289 height 19
drag, startPoint x: 158, startPoint y: 110, endPoint x: 221, endPoint y: 135, distance: 67.3
click at [221, 135] on div "Contact [PERSON_NAME] [PHONE_NUMBER] [EMAIL_ADDRESS][DOMAIN_NAME] Bill to [STRE…" at bounding box center [448, 118] width 600 height 66
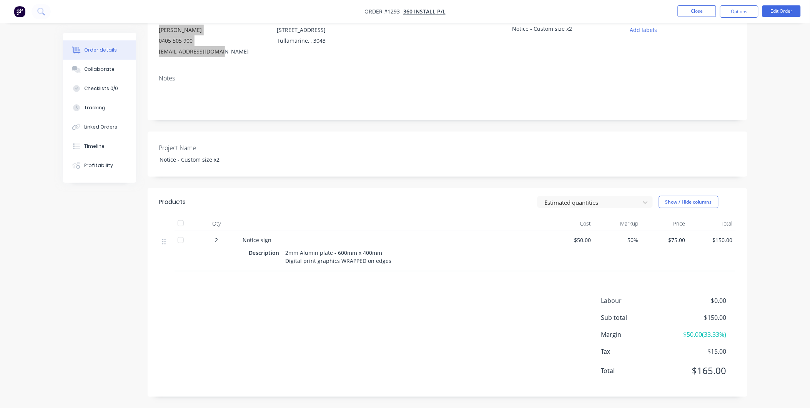
scroll to position [83, 0]
click at [731, 14] on button "Options" at bounding box center [739, 11] width 38 height 12
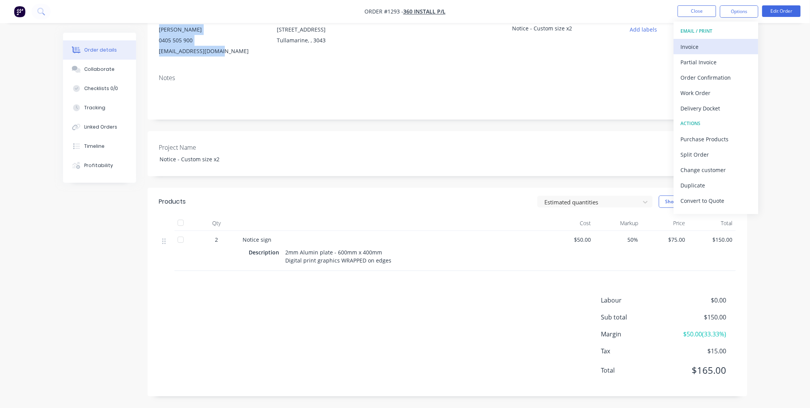
click at [714, 49] on div "Invoice" at bounding box center [716, 46] width 71 height 11
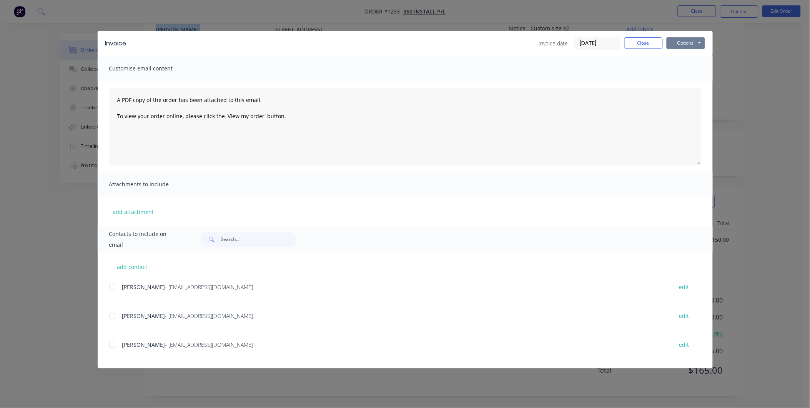
click at [691, 47] on button "Options" at bounding box center [686, 43] width 38 height 12
click at [688, 68] on button "Print" at bounding box center [691, 69] width 49 height 13
click at [654, 43] on button "Close" at bounding box center [643, 43] width 38 height 12
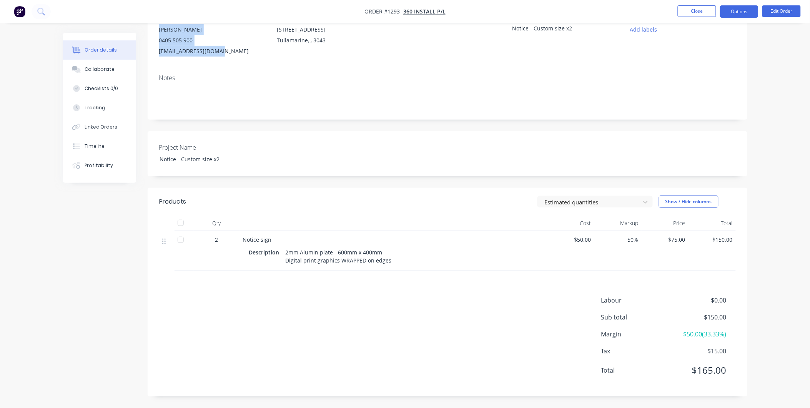
click at [737, 8] on button "Options" at bounding box center [739, 11] width 38 height 12
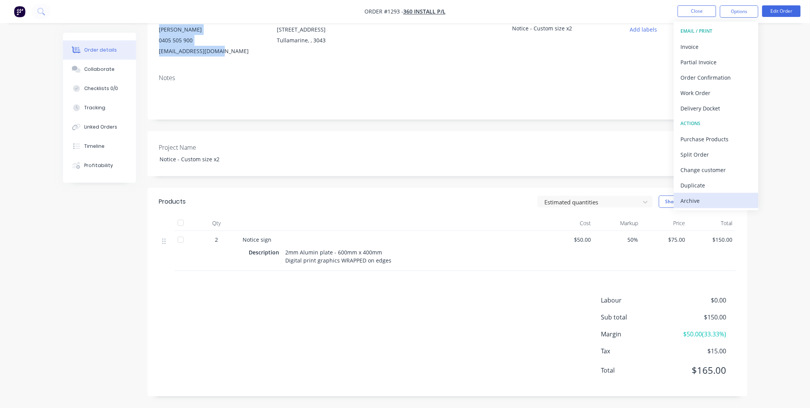
click at [719, 198] on div "Archive" at bounding box center [716, 200] width 71 height 11
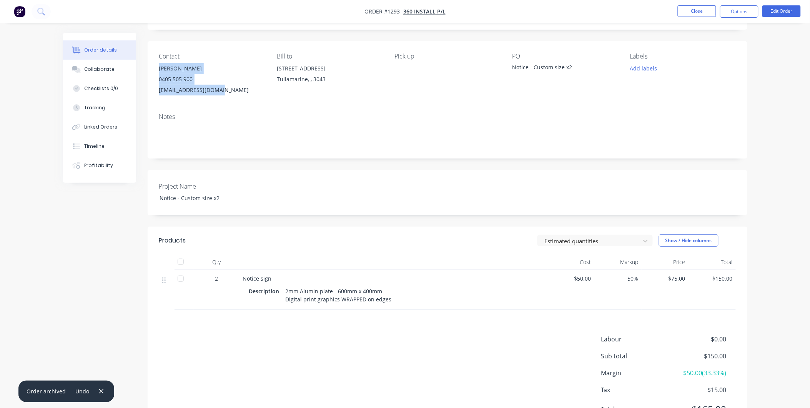
scroll to position [0, 0]
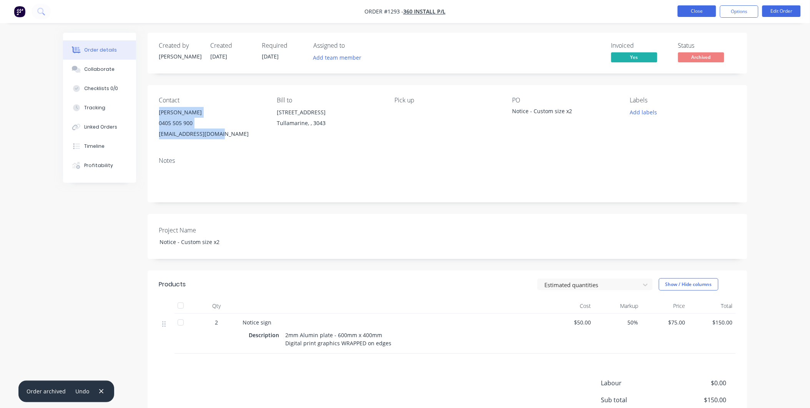
click at [700, 13] on button "Close" at bounding box center [697, 11] width 38 height 12
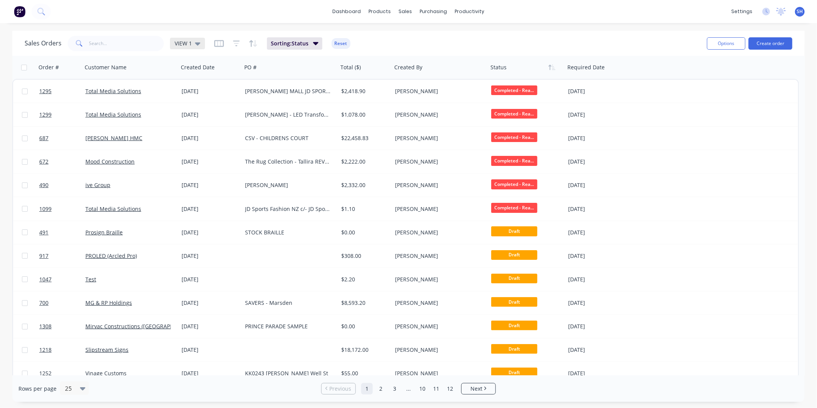
click at [193, 44] on div "VIEW 1" at bounding box center [188, 43] width 26 height 7
click at [197, 157] on button "To be Invoiced" at bounding box center [216, 154] width 88 height 9
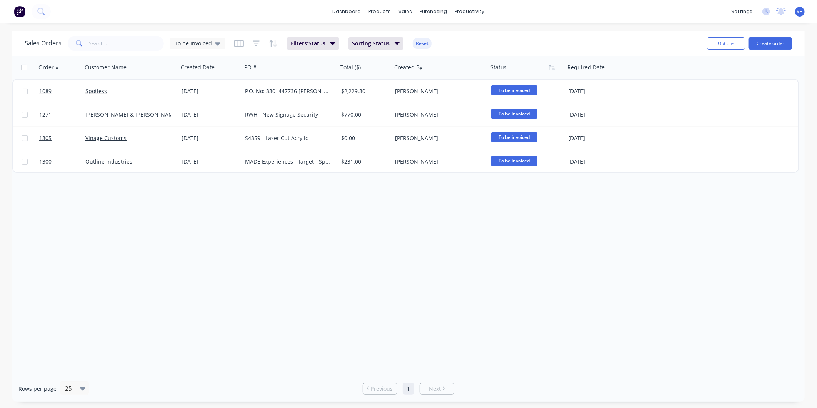
click at [144, 243] on div "Order # Customer Name Created Date PO # Total ($) Created By Status Required Da…" at bounding box center [408, 215] width 792 height 319
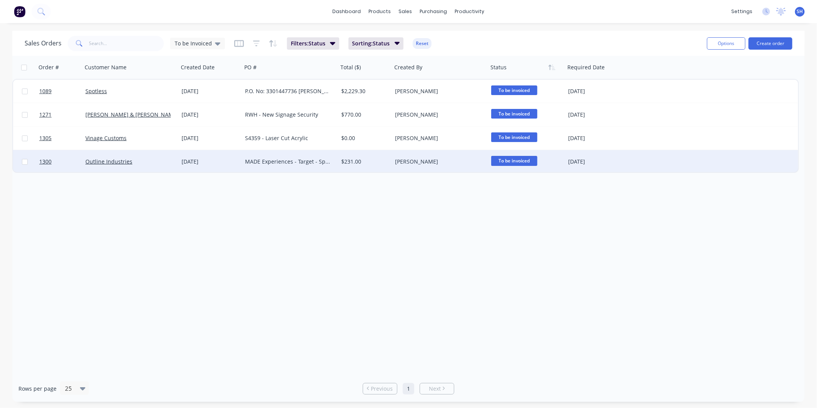
click at [149, 161] on div "Outline Industries" at bounding box center [127, 162] width 85 height 8
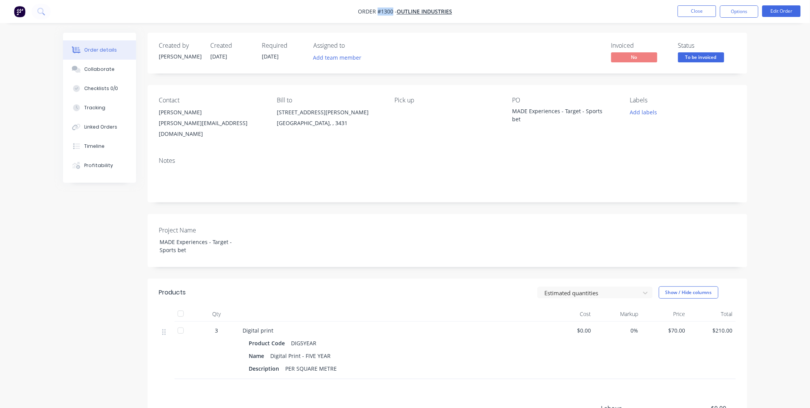
drag, startPoint x: 393, startPoint y: 11, endPoint x: 378, endPoint y: 10, distance: 15.0
click at [378, 10] on span "Order #1300 -" at bounding box center [377, 11] width 39 height 7
drag, startPoint x: 524, startPoint y: 121, endPoint x: 514, endPoint y: 111, distance: 14.2
click at [514, 112] on div "MADE Experiences - Target - Sports bet" at bounding box center [561, 115] width 96 height 16
drag, startPoint x: 156, startPoint y: 112, endPoint x: 221, endPoint y: 128, distance: 66.6
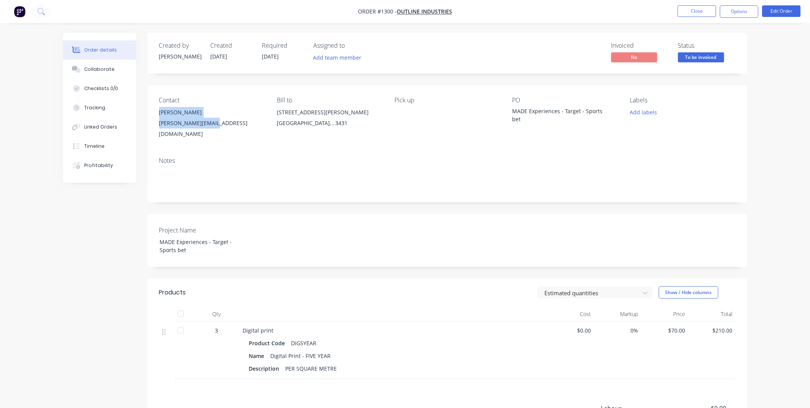
click at [221, 128] on div "Contact [PERSON_NAME] [PERSON_NAME][EMAIL_ADDRESS][DOMAIN_NAME] Bill to [STREET…" at bounding box center [448, 118] width 600 height 66
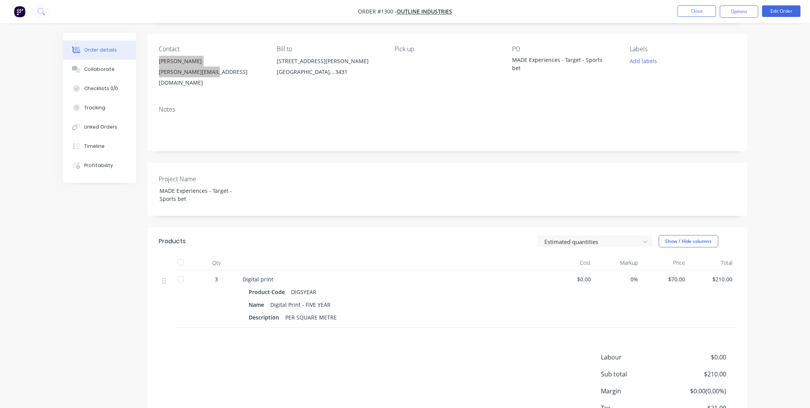
scroll to position [101, 0]
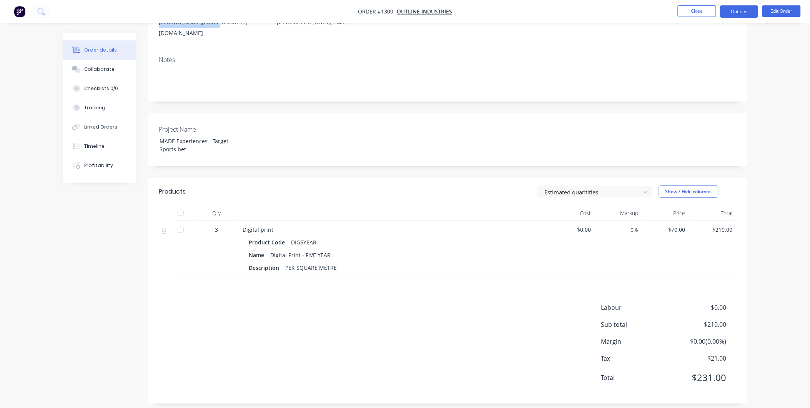
click at [727, 14] on button "Options" at bounding box center [739, 11] width 38 height 12
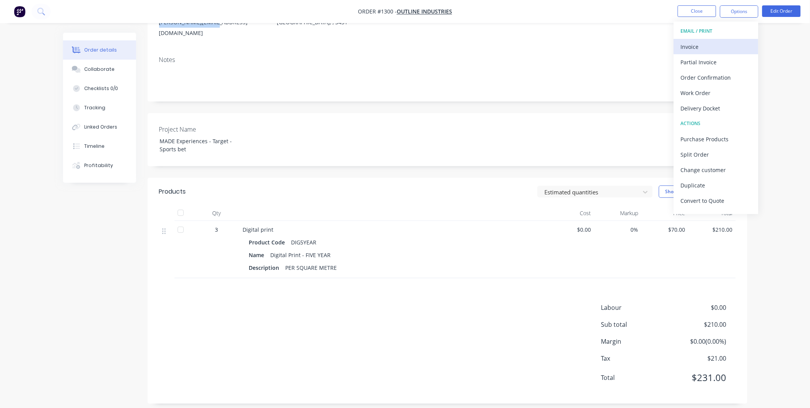
click at [714, 40] on button "Invoice" at bounding box center [716, 46] width 85 height 15
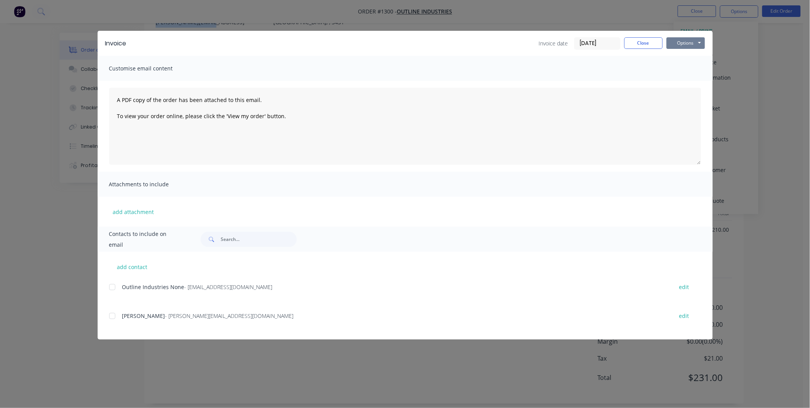
click at [695, 42] on button "Options" at bounding box center [686, 43] width 38 height 12
click at [681, 74] on button "Print" at bounding box center [691, 69] width 49 height 13
drag, startPoint x: 642, startPoint y: 42, endPoint x: 716, endPoint y: 104, distance: 96.3
click at [643, 42] on button "Close" at bounding box center [643, 43] width 38 height 12
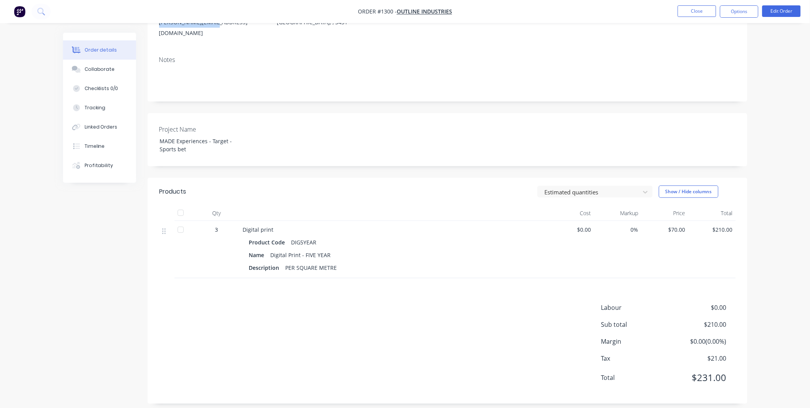
scroll to position [0, 0]
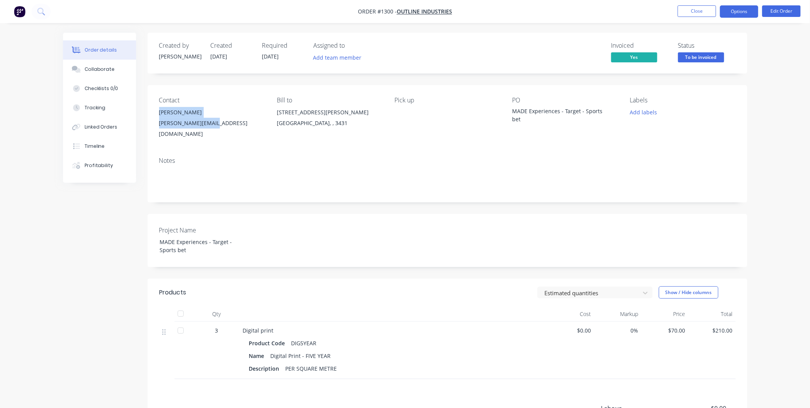
click at [747, 17] on button "Options" at bounding box center [739, 11] width 38 height 12
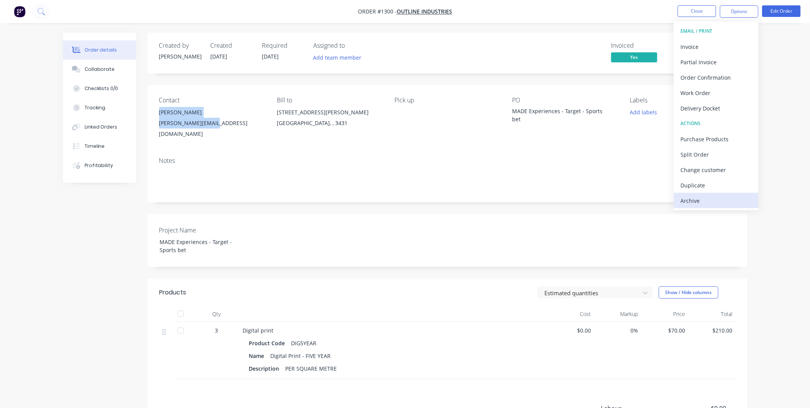
click at [706, 197] on div "Archive" at bounding box center [716, 200] width 71 height 11
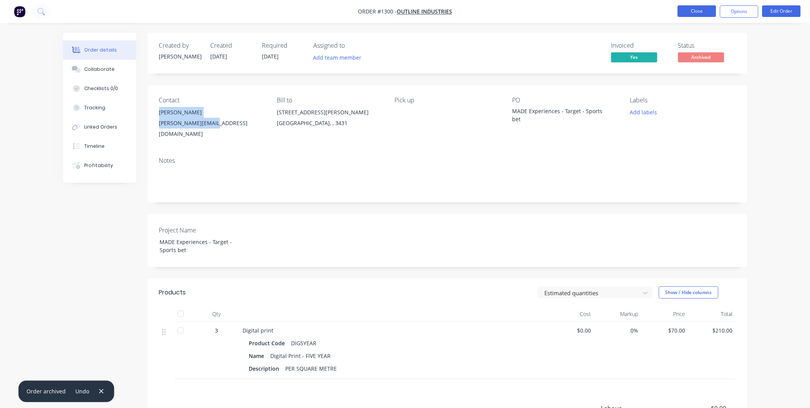
click at [695, 12] on button "Close" at bounding box center [697, 11] width 38 height 12
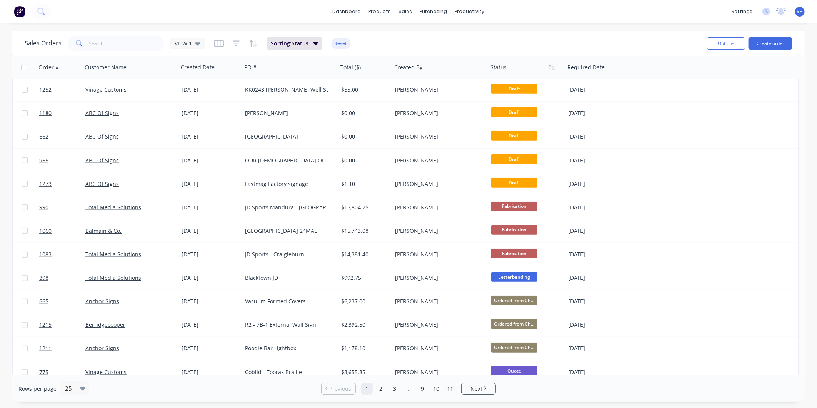
scroll to position [291, 0]
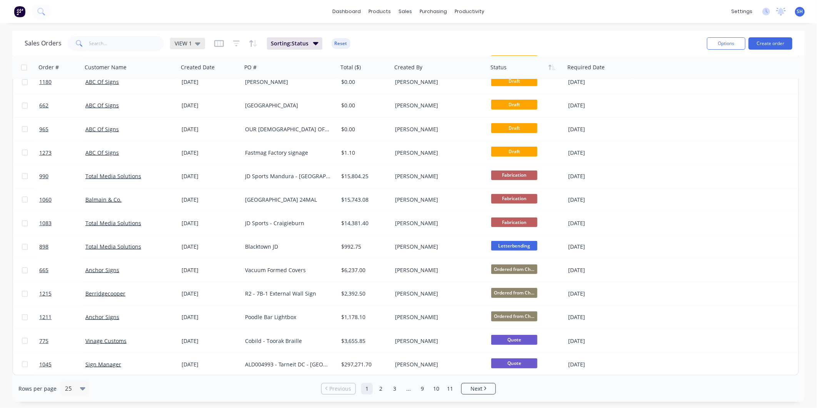
click at [190, 47] on span "VIEW 1" at bounding box center [183, 43] width 17 height 8
click at [220, 155] on button "To be Invoiced" at bounding box center [216, 154] width 88 height 9
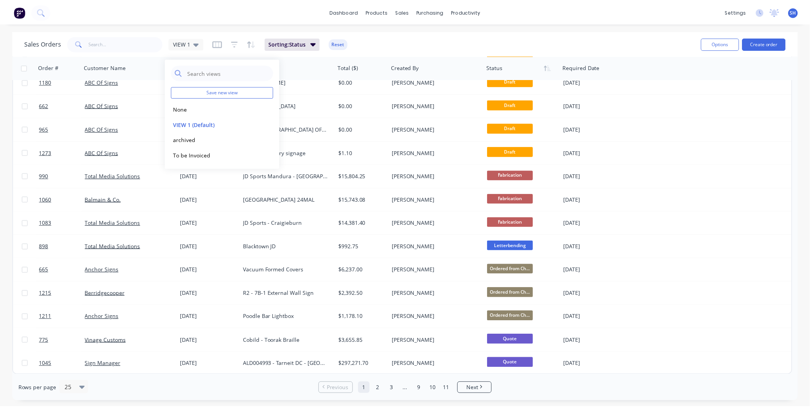
scroll to position [0, 0]
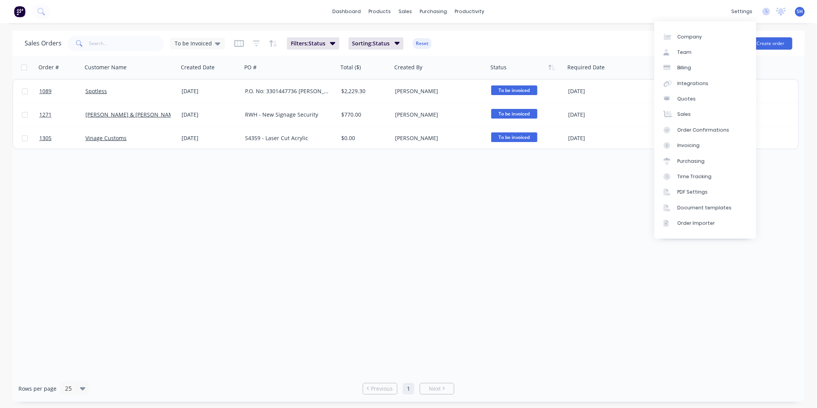
drag, startPoint x: 568, startPoint y: 206, endPoint x: 566, endPoint y: 195, distance: 11.8
click at [569, 206] on div "Order # Customer Name Created Date PO # Total ($) Created By Status Required Da…" at bounding box center [408, 215] width 792 height 319
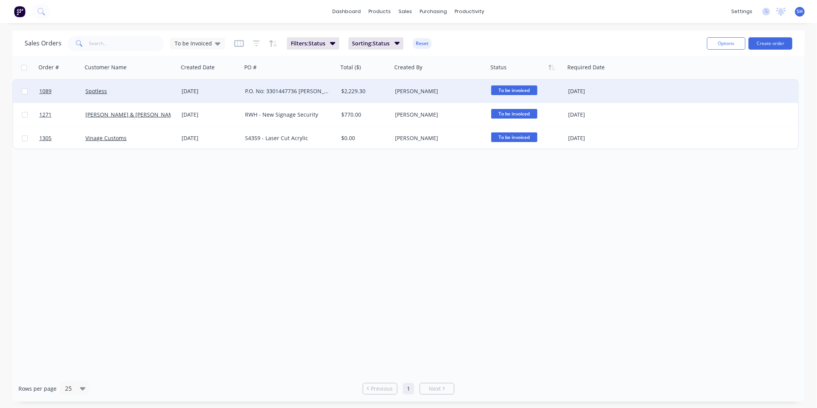
click at [145, 89] on div "Spotless" at bounding box center [127, 91] width 85 height 8
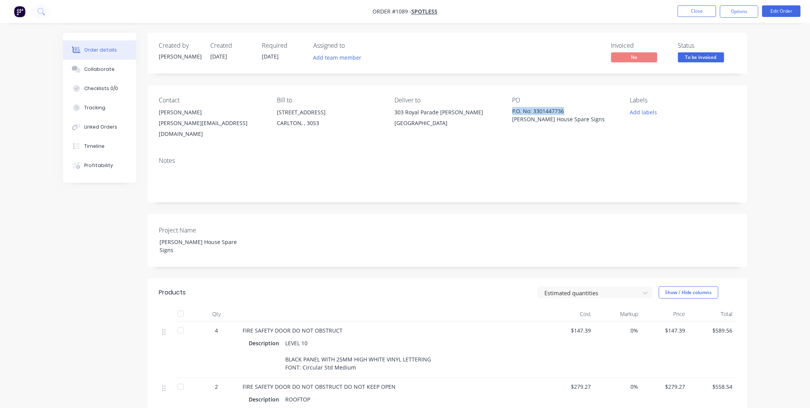
drag, startPoint x: 568, startPoint y: 111, endPoint x: 511, endPoint y: 110, distance: 57.3
click at [511, 110] on div "Contact [PERSON_NAME] [PERSON_NAME][EMAIL_ADDRESS][DOMAIN_NAME] Bill to [STREET…" at bounding box center [448, 118] width 600 height 66
drag, startPoint x: 407, startPoint y: 10, endPoint x: 393, endPoint y: 12, distance: 13.9
click at [393, 12] on span "Order #1089 -" at bounding box center [392, 11] width 39 height 7
drag, startPoint x: 587, startPoint y: 120, endPoint x: 516, endPoint y: 122, distance: 70.8
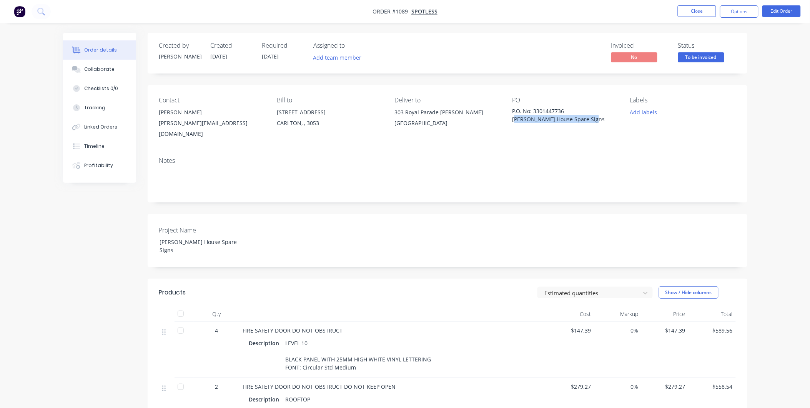
click at [516, 122] on div "P.O. No: 3301447736 [PERSON_NAME] House Spare Signs" at bounding box center [561, 115] width 96 height 16
drag, startPoint x: 593, startPoint y: 121, endPoint x: 548, endPoint y: 114, distance: 45.1
click at [592, 121] on div "P.O. No: 3301447736 [PERSON_NAME] House Spare Signs" at bounding box center [561, 115] width 96 height 16
drag, startPoint x: 511, startPoint y: 120, endPoint x: 598, endPoint y: 135, distance: 88.6
click at [598, 135] on div "Contact [PERSON_NAME] [PERSON_NAME][EMAIL_ADDRESS][DOMAIN_NAME] Bill to [STREET…" at bounding box center [448, 118] width 600 height 66
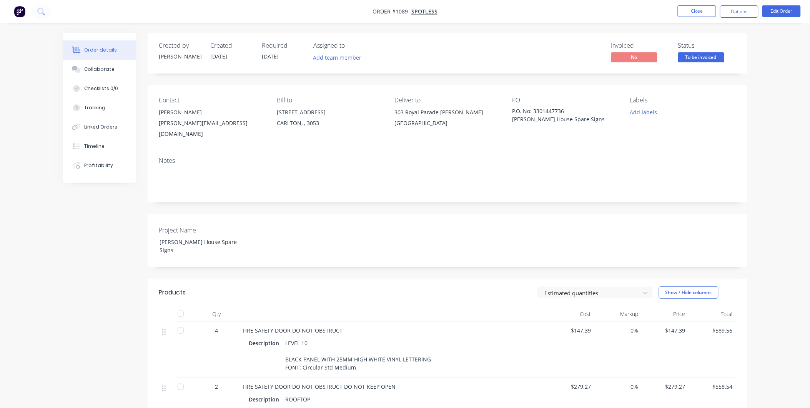
click at [354, 326] on div "FIRE SAFETY DOOR DO NOT OBSTRUCT" at bounding box center [393, 330] width 301 height 8
drag, startPoint x: 344, startPoint y: 313, endPoint x: 243, endPoint y: 311, distance: 101.1
click at [243, 326] on div "FIRE SAFETY DOOR DO NOT OBSTRUCT" at bounding box center [393, 330] width 301 height 8
drag, startPoint x: 356, startPoint y: 354, endPoint x: 302, endPoint y: 349, distance: 53.7
click at [302, 349] on div "LEVEL 10 BLACK PANEL WITH 25MM HIGH WHITE VINYL LETTERING FONT: Circular Std Me…" at bounding box center [359, 354] width 152 height 35
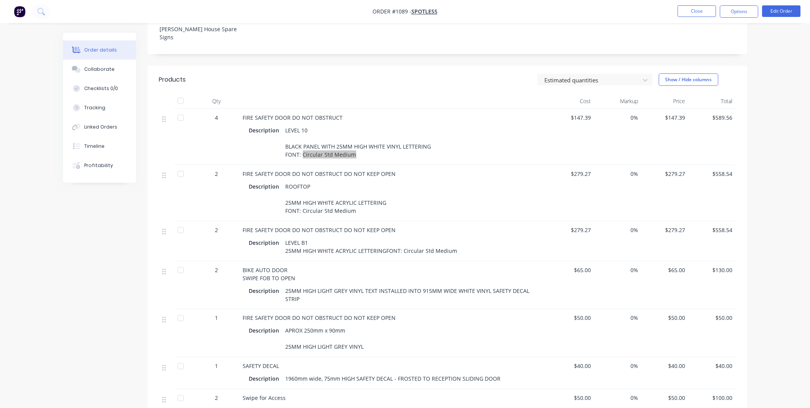
scroll to position [213, 0]
click at [405, 169] on div "FIRE SAFETY DOOR DO NOT OBSTRUCT DO NOT KEEP OPEN" at bounding box center [393, 173] width 301 height 8
drag, startPoint x: 395, startPoint y: 156, endPoint x: 232, endPoint y: 158, distance: 163.4
click at [232, 164] on div "2 FIRE SAFETY DOOR DO NOT OBSTRUCT DO NOT KEEP OPEN Description ROOFTOP 25MM HI…" at bounding box center [447, 192] width 577 height 56
drag, startPoint x: 243, startPoint y: 215, endPoint x: 402, endPoint y: 206, distance: 159.8
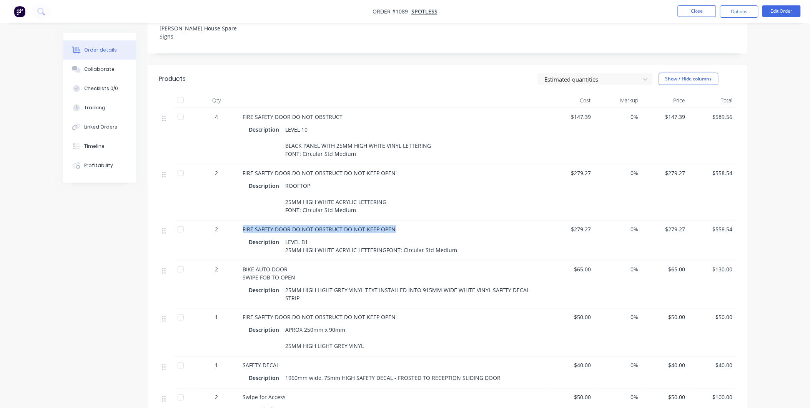
click at [402, 220] on div "FIRE SAFETY DOOR DO NOT OBSTRUCT DO NOT KEEP OPEN Description LEVEL B1 25MM HIG…" at bounding box center [394, 240] width 308 height 40
drag, startPoint x: 309, startPoint y: 225, endPoint x: 285, endPoint y: 225, distance: 23.5
click at [285, 236] on div "LEVEL B1 25MM HIGH WHITE ACRYLIC LETTERINGFONT: Circular Std Medium" at bounding box center [372, 245] width 178 height 19
drag, startPoint x: 286, startPoint y: 185, endPoint x: 358, endPoint y: 202, distance: 74.3
click at [358, 202] on div "FIRE SAFETY DOOR DO NOT OBSTRUCT DO NOT KEEP OPEN Description ROOFTOP 25MM HIGH…" at bounding box center [394, 192] width 308 height 56
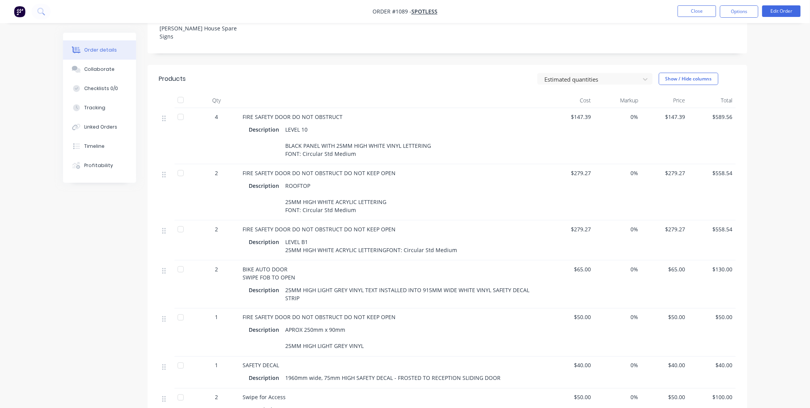
click at [402, 265] on div "BIKE AUTO DOOR SWIPE FOB TO OPEN" at bounding box center [393, 273] width 301 height 16
drag, startPoint x: 243, startPoint y: 252, endPoint x: 300, endPoint y: 263, distance: 58.3
click at [300, 265] on div "BIKE AUTO DOOR SWIPE FOB TO OPEN" at bounding box center [393, 273] width 301 height 16
drag, startPoint x: 395, startPoint y: 310, endPoint x: 241, endPoint y: 308, distance: 153.8
click at [241, 308] on div "FIRE SAFETY DOOR DO NOT OBSTRUCT DO NOT KEEP OPEN Description APROX 250mm x 90m…" at bounding box center [394, 332] width 308 height 48
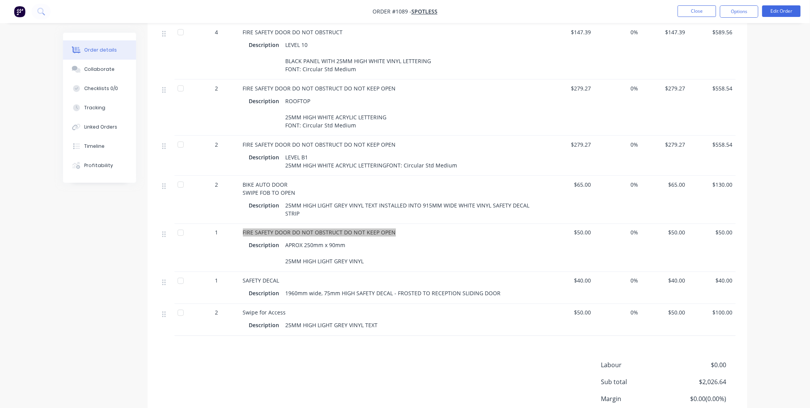
scroll to position [299, 0]
drag, startPoint x: 497, startPoint y: 293, endPoint x: 283, endPoint y: 293, distance: 214.2
click at [283, 293] on div "1960mm wide, 75mm HIGH SAFETY DECAL - FROSTED TO RECEPTION SLIDING DOOR" at bounding box center [393, 292] width 221 height 11
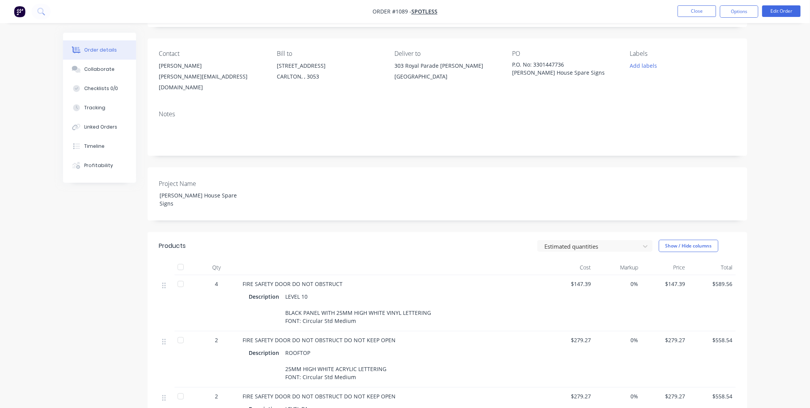
scroll to position [0, 0]
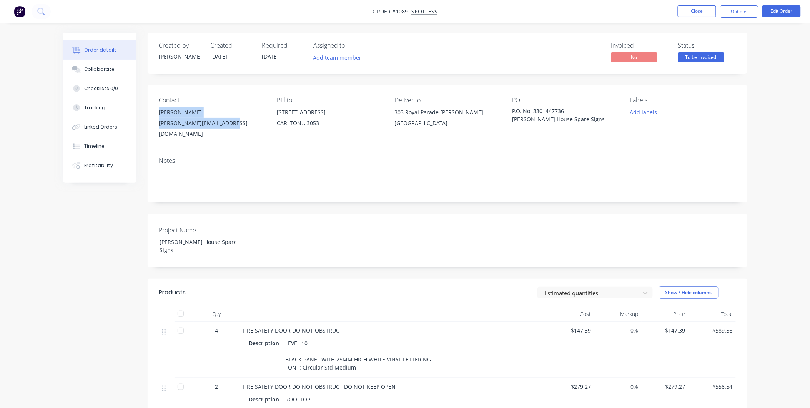
drag, startPoint x: 156, startPoint y: 113, endPoint x: 230, endPoint y: 128, distance: 75.0
click at [230, 128] on div "Contact [PERSON_NAME] [PERSON_NAME][EMAIL_ADDRESS][DOMAIN_NAME] Bill to [STREET…" at bounding box center [448, 118] width 600 height 66
click at [732, 12] on button "Options" at bounding box center [739, 11] width 38 height 12
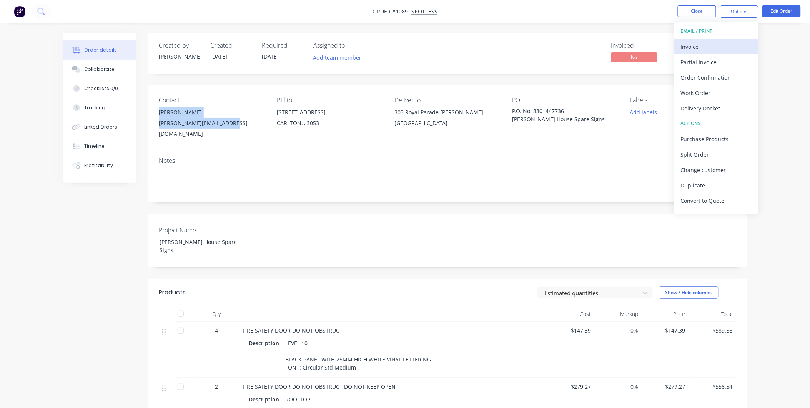
click at [716, 41] on div "Invoice" at bounding box center [716, 46] width 71 height 11
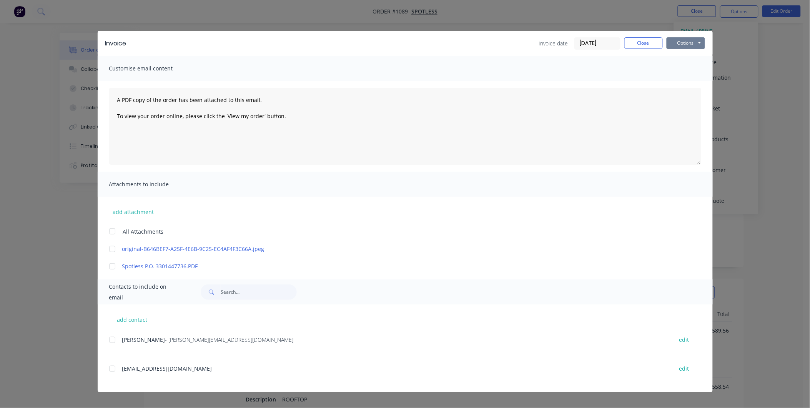
click at [679, 45] on button "Options" at bounding box center [686, 43] width 38 height 12
click at [693, 70] on button "Print" at bounding box center [691, 69] width 49 height 13
click at [648, 37] on button "Close" at bounding box center [643, 43] width 38 height 12
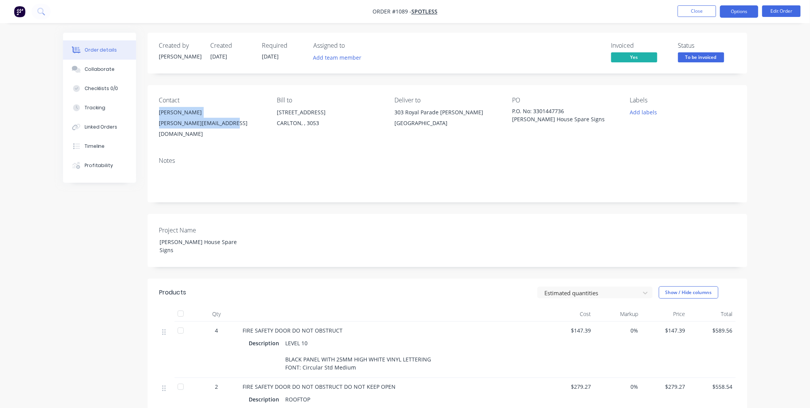
click at [728, 14] on button "Options" at bounding box center [739, 11] width 38 height 12
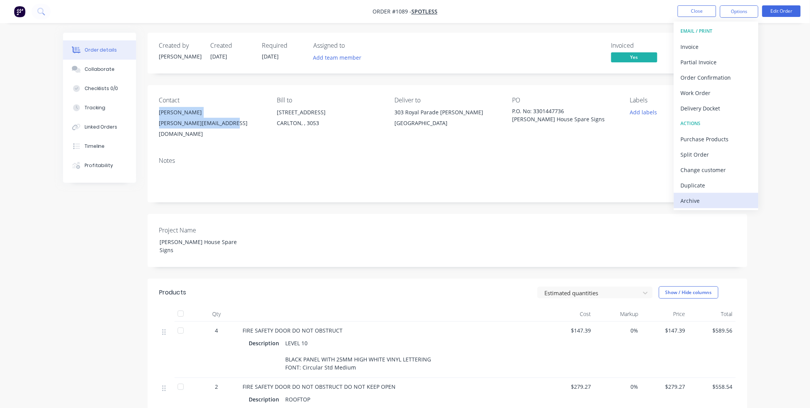
click at [731, 197] on div "Archive" at bounding box center [716, 200] width 71 height 11
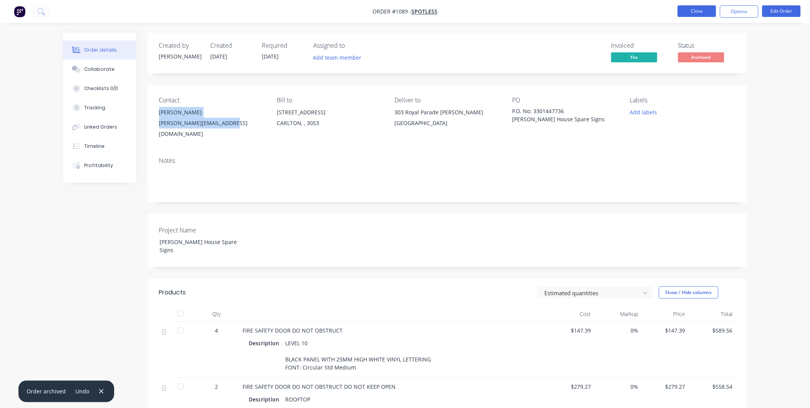
click at [702, 16] on button "Close" at bounding box center [697, 11] width 38 height 12
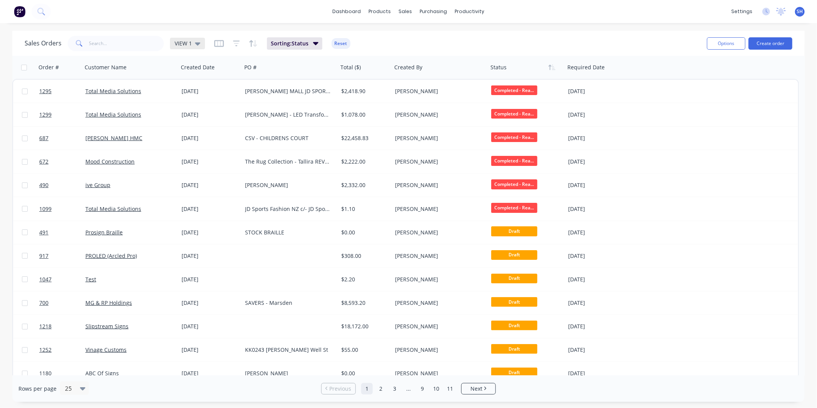
click at [187, 43] on span "VIEW 1" at bounding box center [183, 43] width 17 height 8
click at [189, 150] on button "To be Invoiced" at bounding box center [216, 154] width 88 height 9
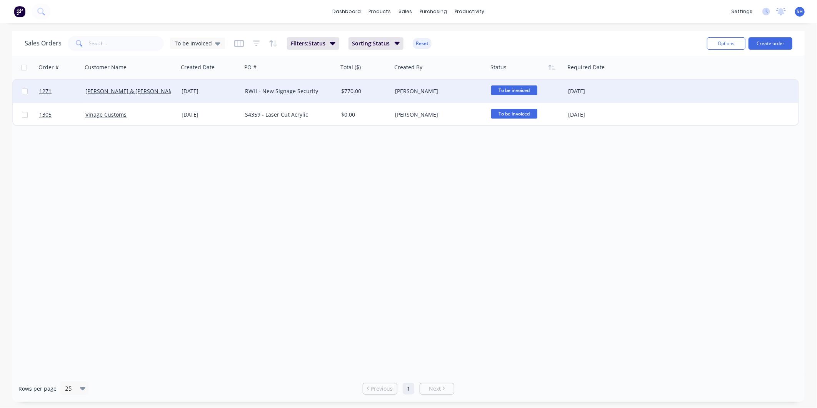
click at [148, 91] on div "[PERSON_NAME] & [PERSON_NAME]" at bounding box center [127, 91] width 85 height 8
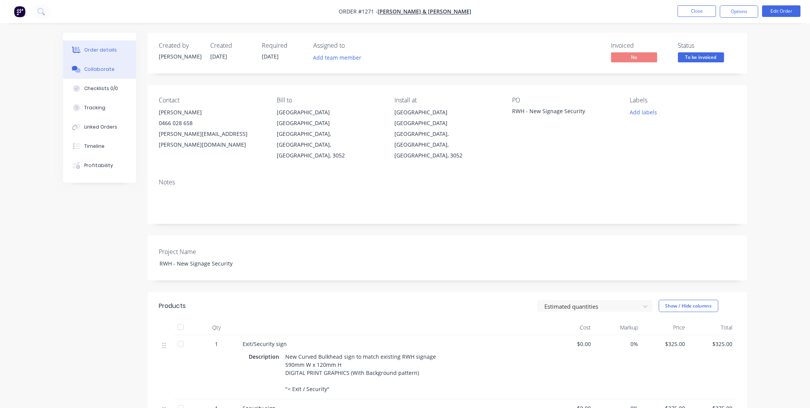
click at [107, 68] on div "Collaborate" at bounding box center [99, 69] width 30 height 7
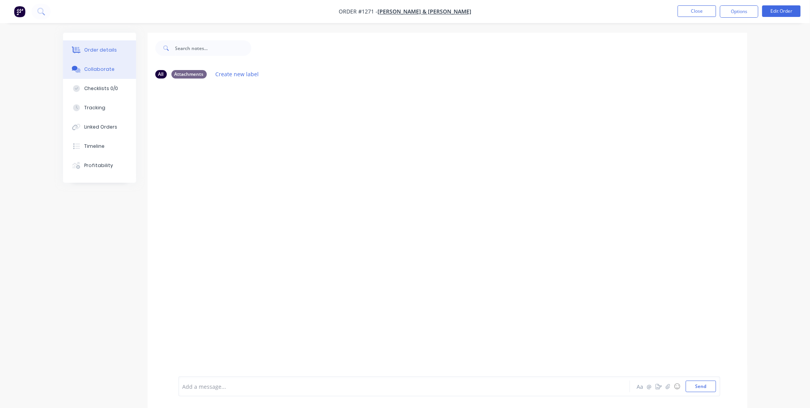
click at [108, 53] on div "Order details" at bounding box center [100, 50] width 33 height 7
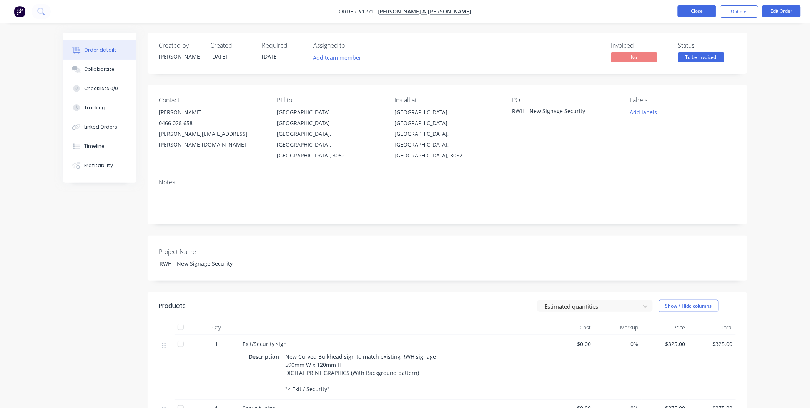
click at [709, 12] on button "Close" at bounding box center [697, 11] width 38 height 12
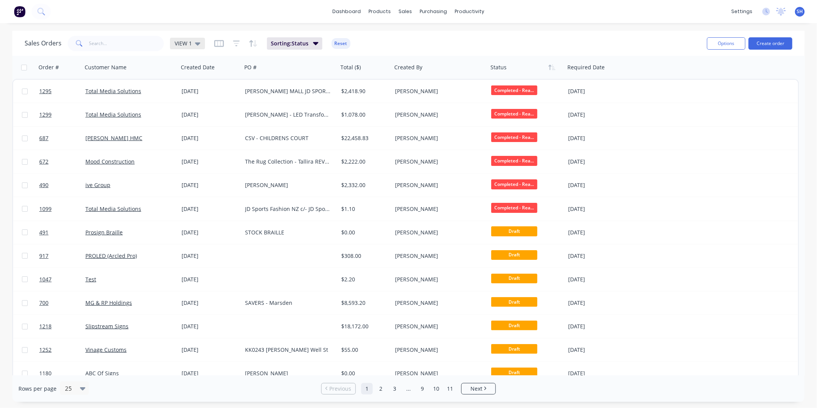
click at [189, 46] on span "VIEW 1" at bounding box center [183, 43] width 17 height 8
click at [215, 151] on button "To be Invoiced" at bounding box center [216, 154] width 88 height 9
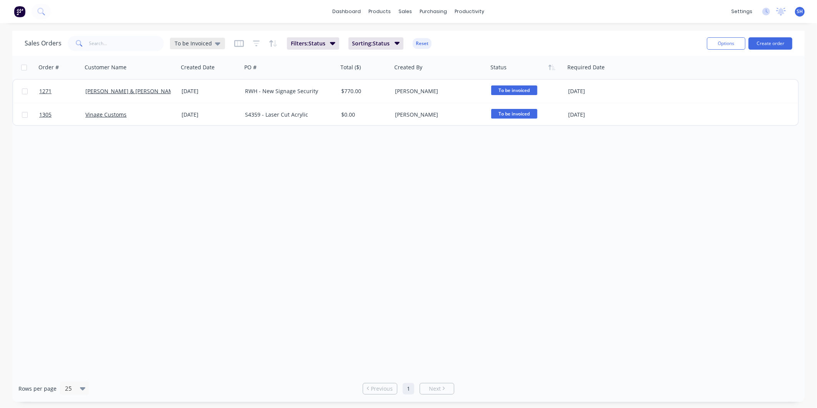
click at [204, 42] on span "To be Invoiced" at bounding box center [193, 43] width 37 height 8
click at [208, 121] on button "VIEW 1 (Default)" at bounding box center [216, 124] width 88 height 9
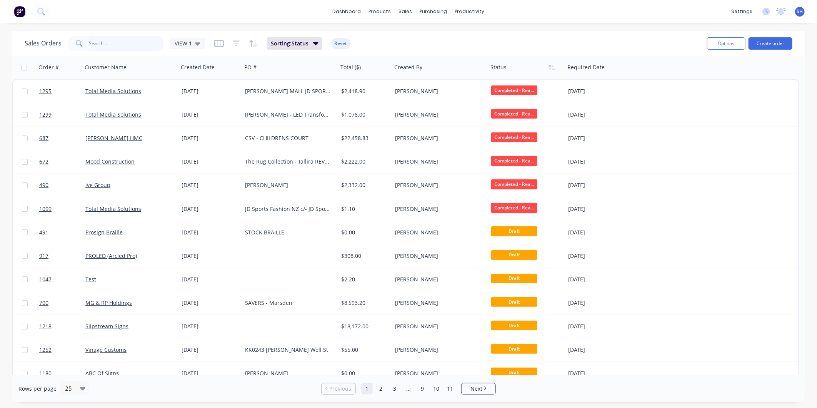
click at [109, 45] on input "text" at bounding box center [126, 43] width 75 height 15
type input "1295"
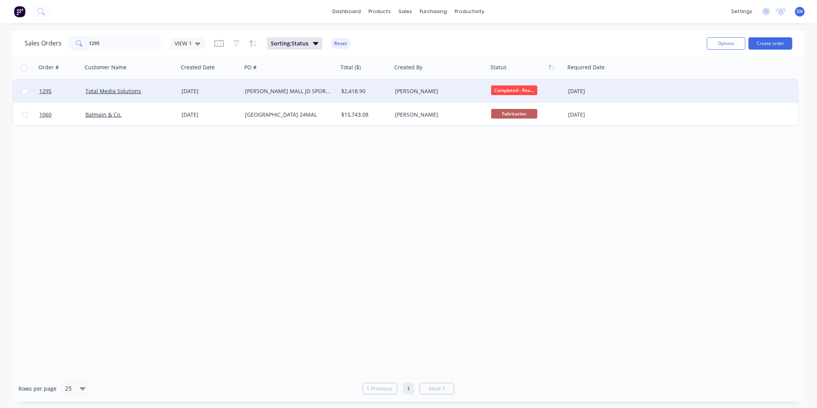
click at [163, 90] on div "Total Media Solutions" at bounding box center [127, 91] width 85 height 8
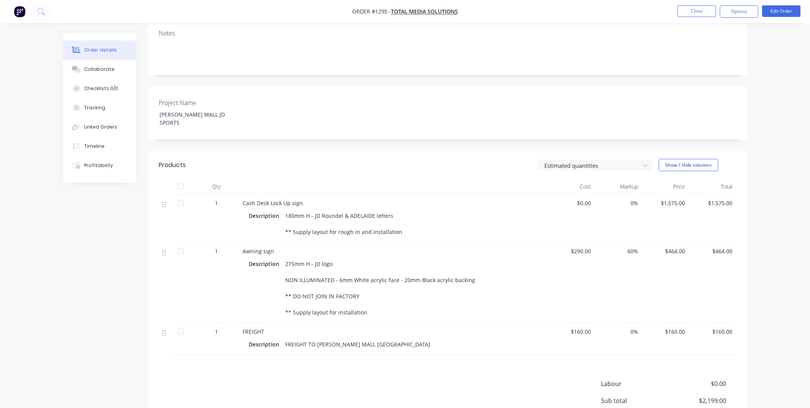
scroll to position [171, 0]
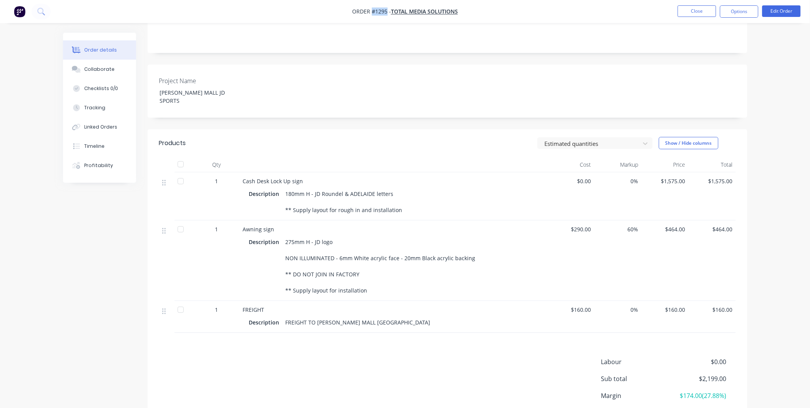
drag, startPoint x: 386, startPoint y: 11, endPoint x: 372, endPoint y: 11, distance: 14.2
click at [372, 11] on span "Order #1295 -" at bounding box center [371, 11] width 39 height 7
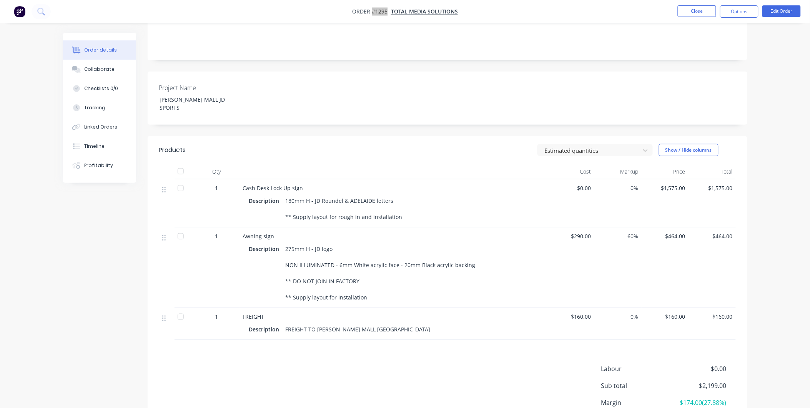
scroll to position [43, 0]
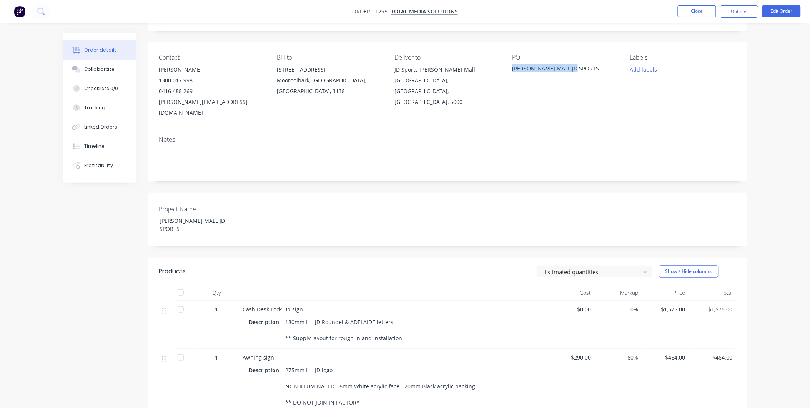
drag, startPoint x: 578, startPoint y: 67, endPoint x: 514, endPoint y: 72, distance: 64.4
click at [514, 72] on div "[PERSON_NAME] MALL JD SPORTS" at bounding box center [561, 69] width 96 height 11
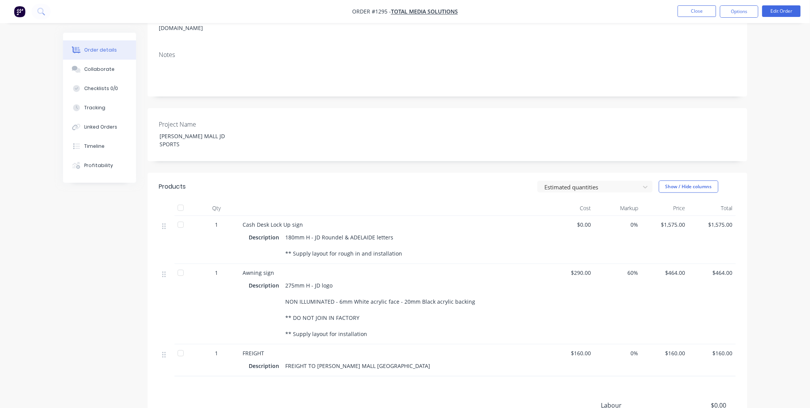
scroll to position [128, 0]
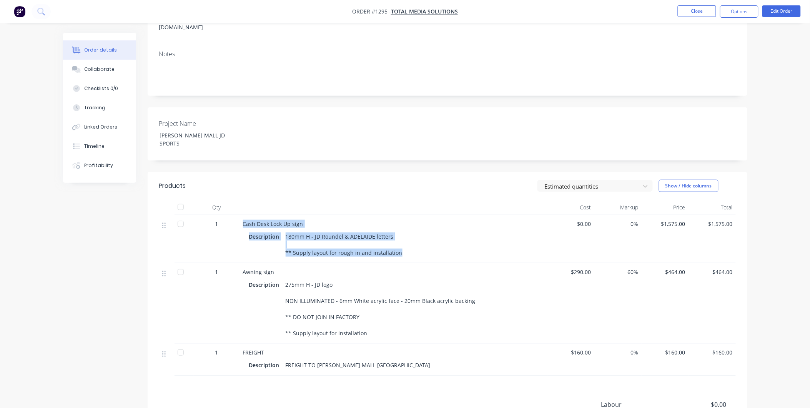
drag, startPoint x: 241, startPoint y: 204, endPoint x: 410, endPoint y: 237, distance: 171.9
click at [410, 237] on div "Cash Desk Lock Up sign Description 180mm H - JD Roundel & ADELAIDE letters ** S…" at bounding box center [394, 239] width 308 height 48
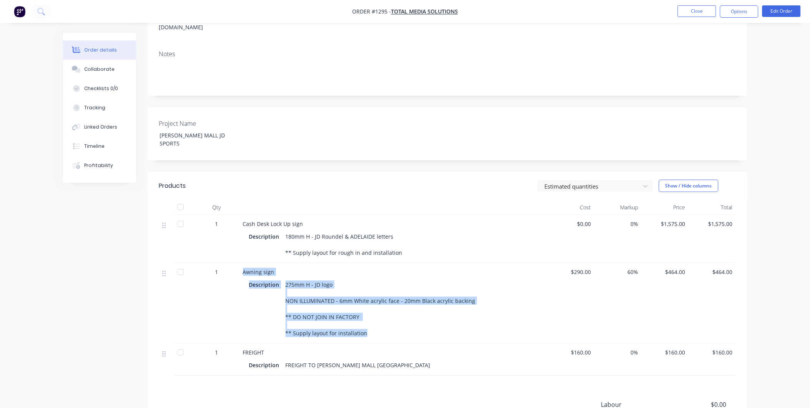
drag, startPoint x: 241, startPoint y: 251, endPoint x: 365, endPoint y: 315, distance: 140.3
click at [365, 315] on div "Awning sign Description 275mm H - JD logo NON ILLUMINATED - 6mm White acrylic f…" at bounding box center [394, 303] width 308 height 80
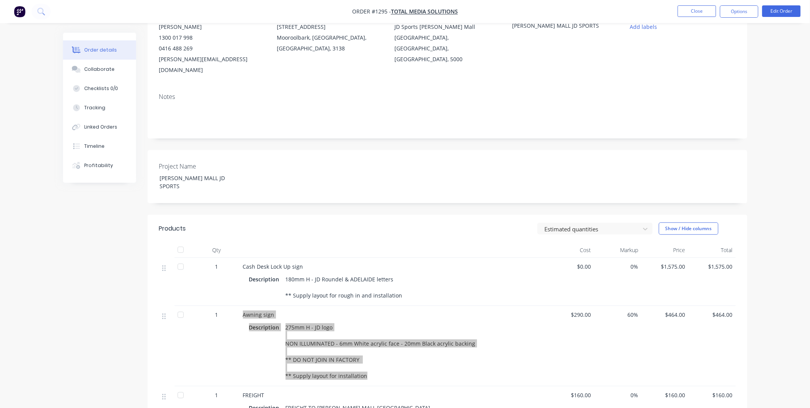
scroll to position [0, 0]
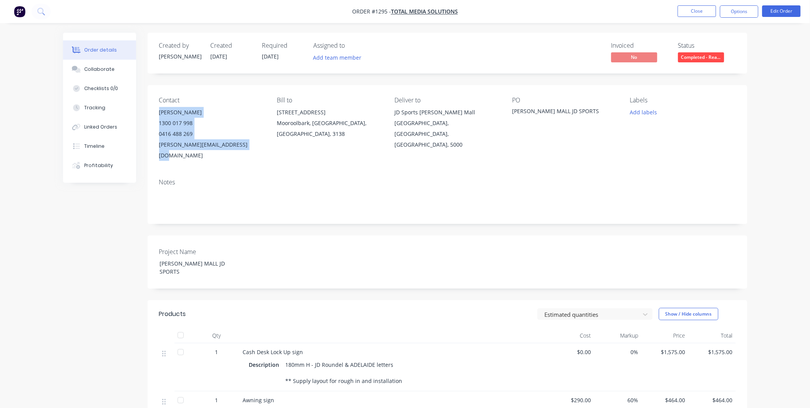
drag, startPoint x: 160, startPoint y: 111, endPoint x: 244, endPoint y: 145, distance: 90.4
click at [244, 145] on div "[PERSON_NAME] 1300 017 998 0416 488 269 [EMAIL_ADDRESS][DOMAIN_NAME]" at bounding box center [211, 134] width 105 height 54
click at [739, 12] on button "Options" at bounding box center [739, 11] width 38 height 12
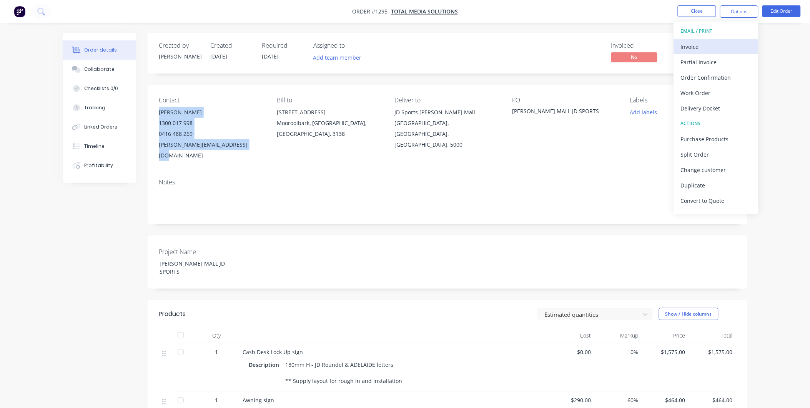
click at [720, 47] on div "Invoice" at bounding box center [716, 46] width 71 height 11
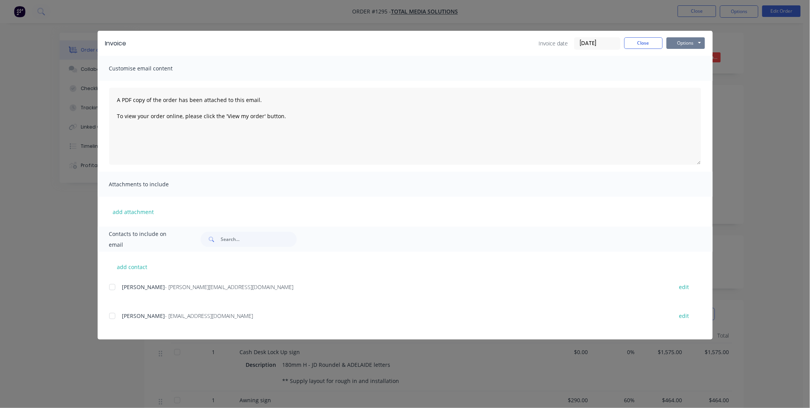
click at [693, 43] on button "Options" at bounding box center [686, 43] width 38 height 12
click at [686, 67] on button "Print" at bounding box center [691, 69] width 49 height 13
drag, startPoint x: 645, startPoint y: 39, endPoint x: 485, endPoint y: 21, distance: 160.6
click at [644, 39] on button "Close" at bounding box center [643, 43] width 38 height 12
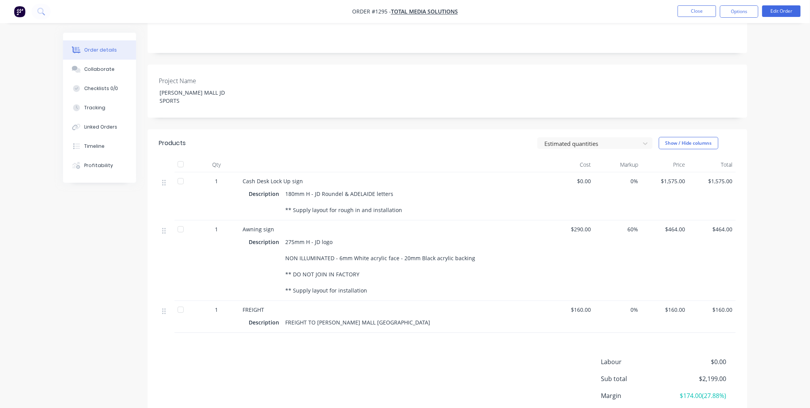
scroll to position [214, 0]
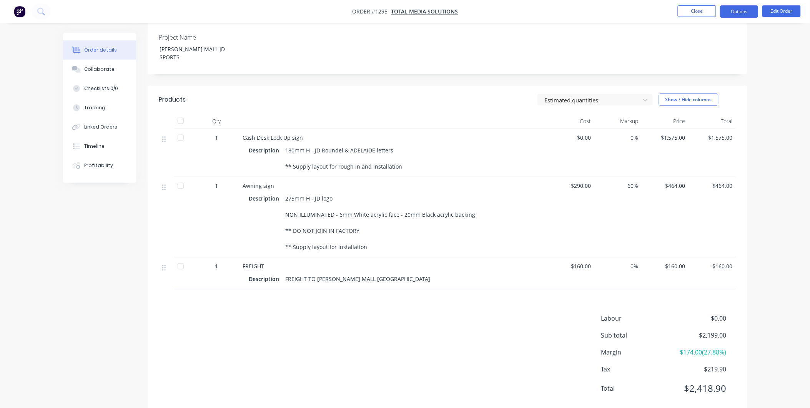
click at [745, 8] on button "Options" at bounding box center [739, 11] width 38 height 12
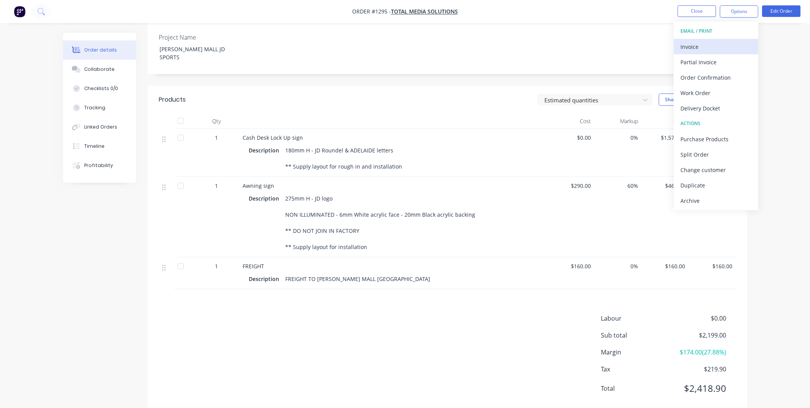
click at [696, 45] on div "Invoice" at bounding box center [716, 46] width 71 height 11
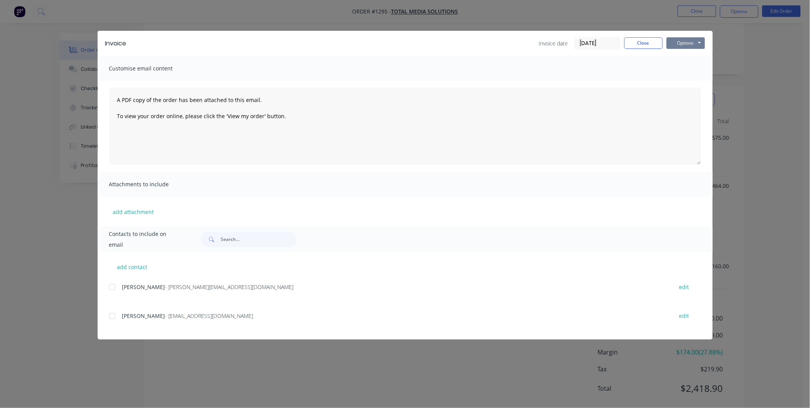
click at [679, 37] on button "Options" at bounding box center [686, 43] width 38 height 12
click at [681, 65] on button "Print" at bounding box center [691, 69] width 49 height 13
click at [642, 43] on button "Close" at bounding box center [643, 43] width 38 height 12
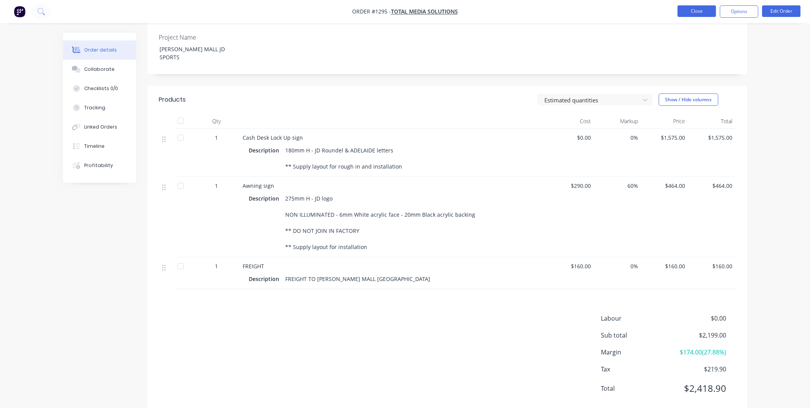
click at [685, 13] on button "Close" at bounding box center [697, 11] width 38 height 12
